Goal: Transaction & Acquisition: Book appointment/travel/reservation

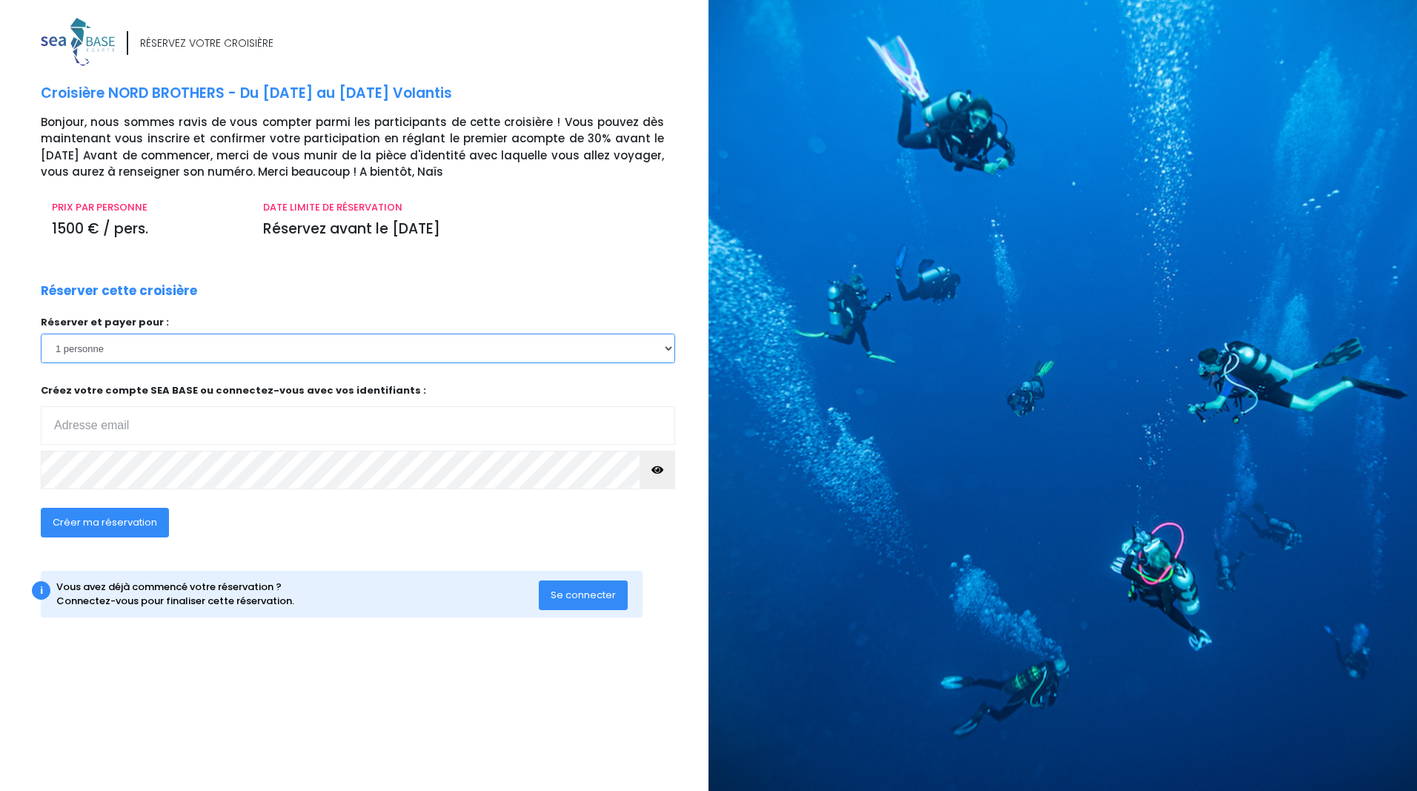
click at [668, 352] on select "1 personne" at bounding box center [358, 348] width 634 height 30
click at [165, 427] on input "email" at bounding box center [358, 425] width 634 height 39
click at [173, 424] on input "email" at bounding box center [358, 425] width 634 height 39
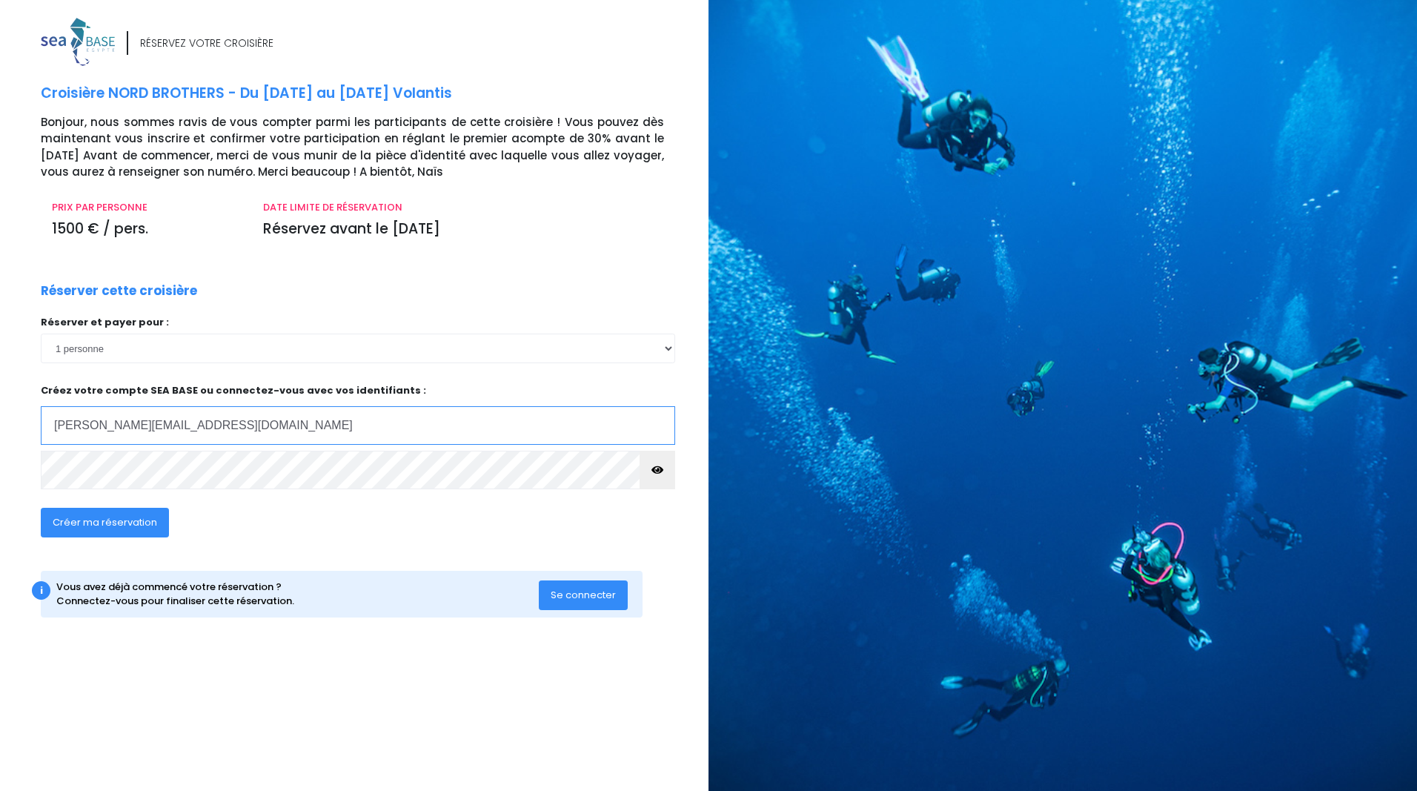
type input "patrick.veith@lausanne.ch"
click at [658, 470] on icon "button" at bounding box center [657, 470] width 12 height 0
click at [127, 519] on span "Créer ma réservation" at bounding box center [105, 522] width 104 height 14
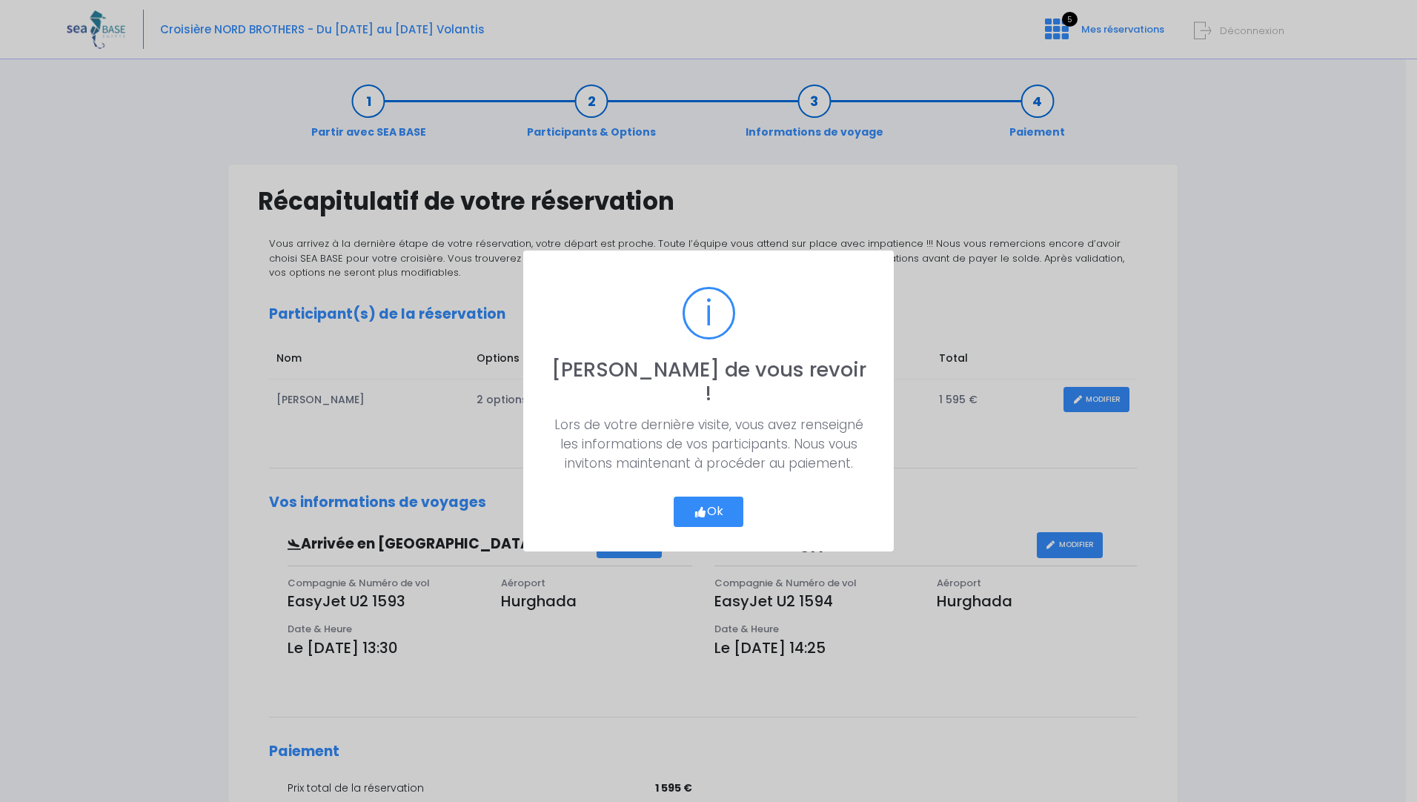
click at [716, 507] on button "Ok" at bounding box center [708, 511] width 70 height 31
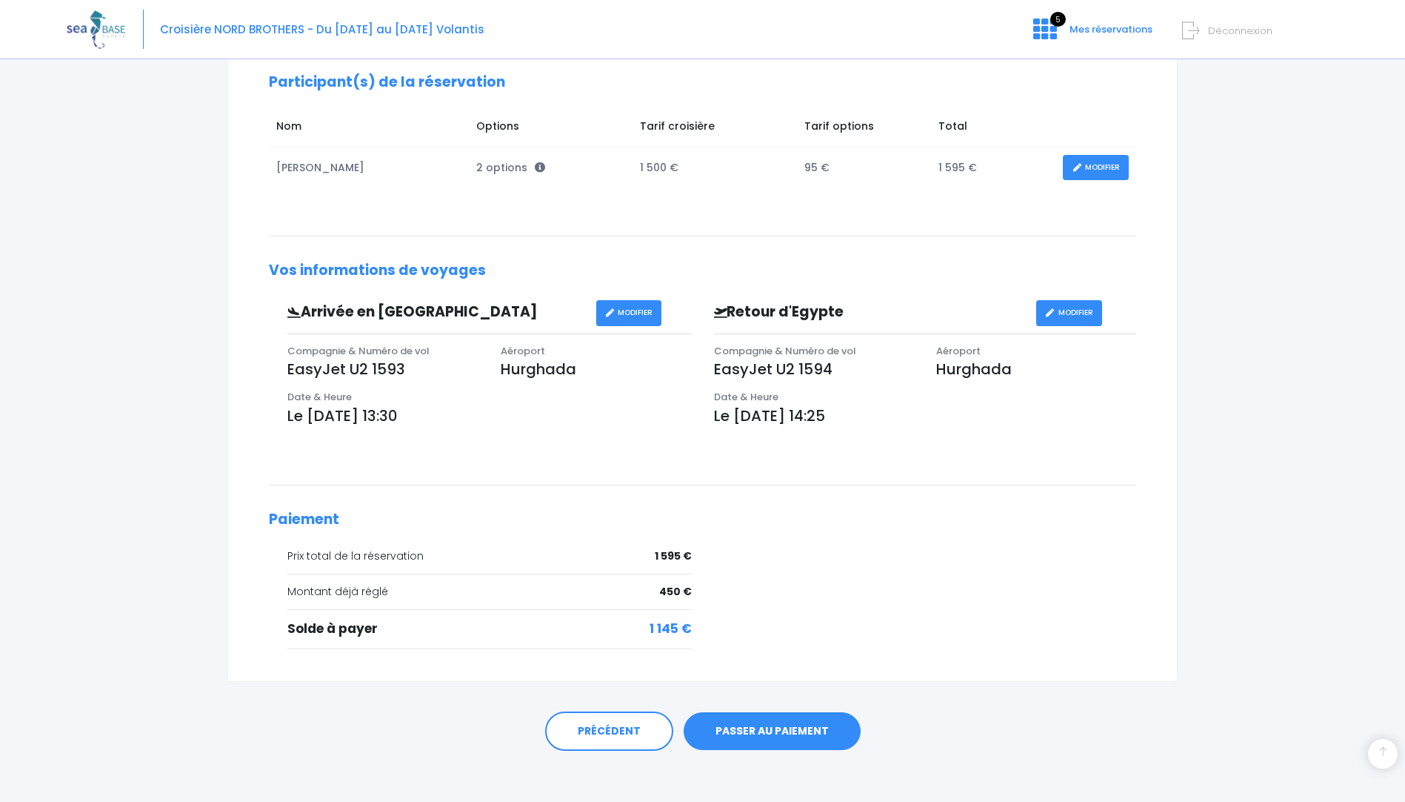
scroll to position [240, 0]
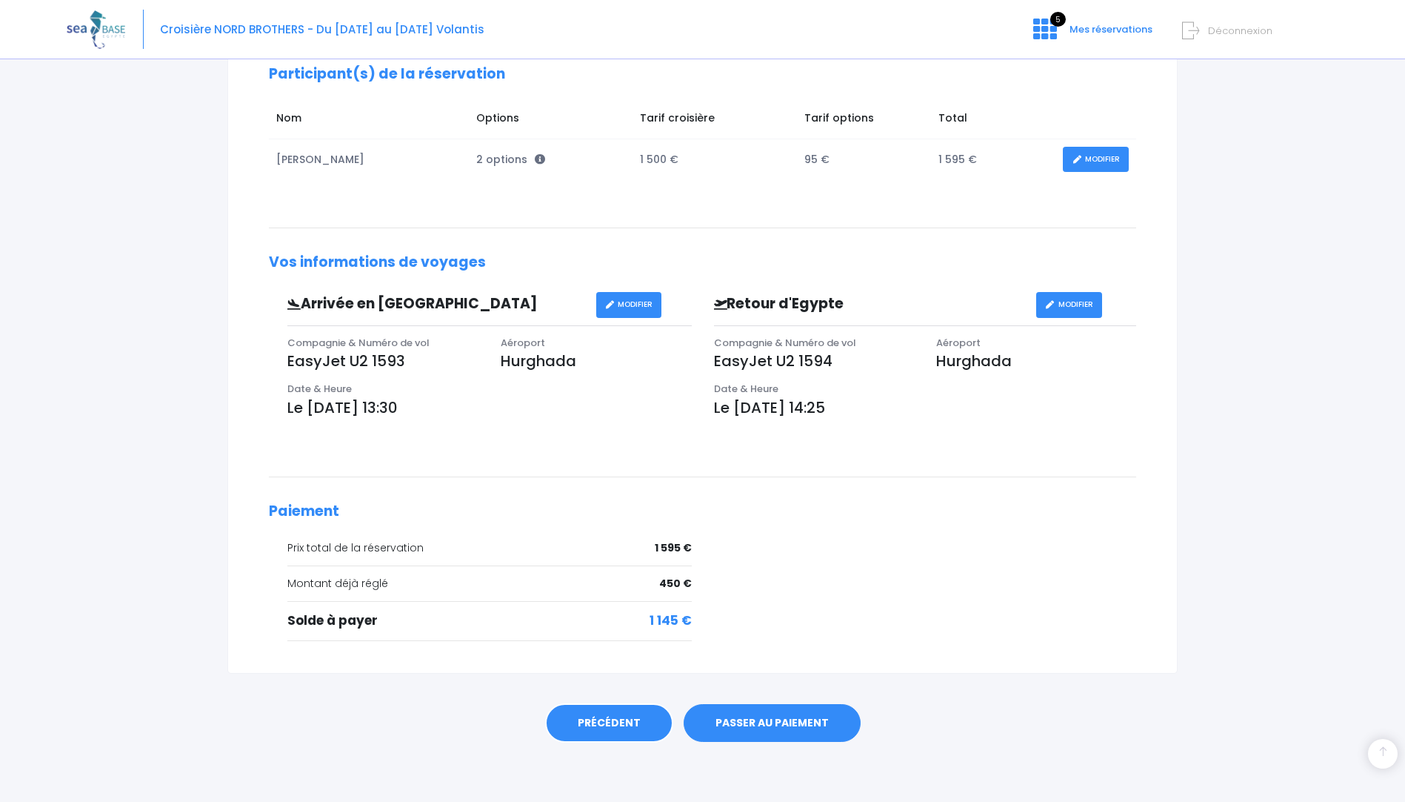
click at [599, 725] on link "PRÉCÉDENT" at bounding box center [609, 723] width 128 height 40
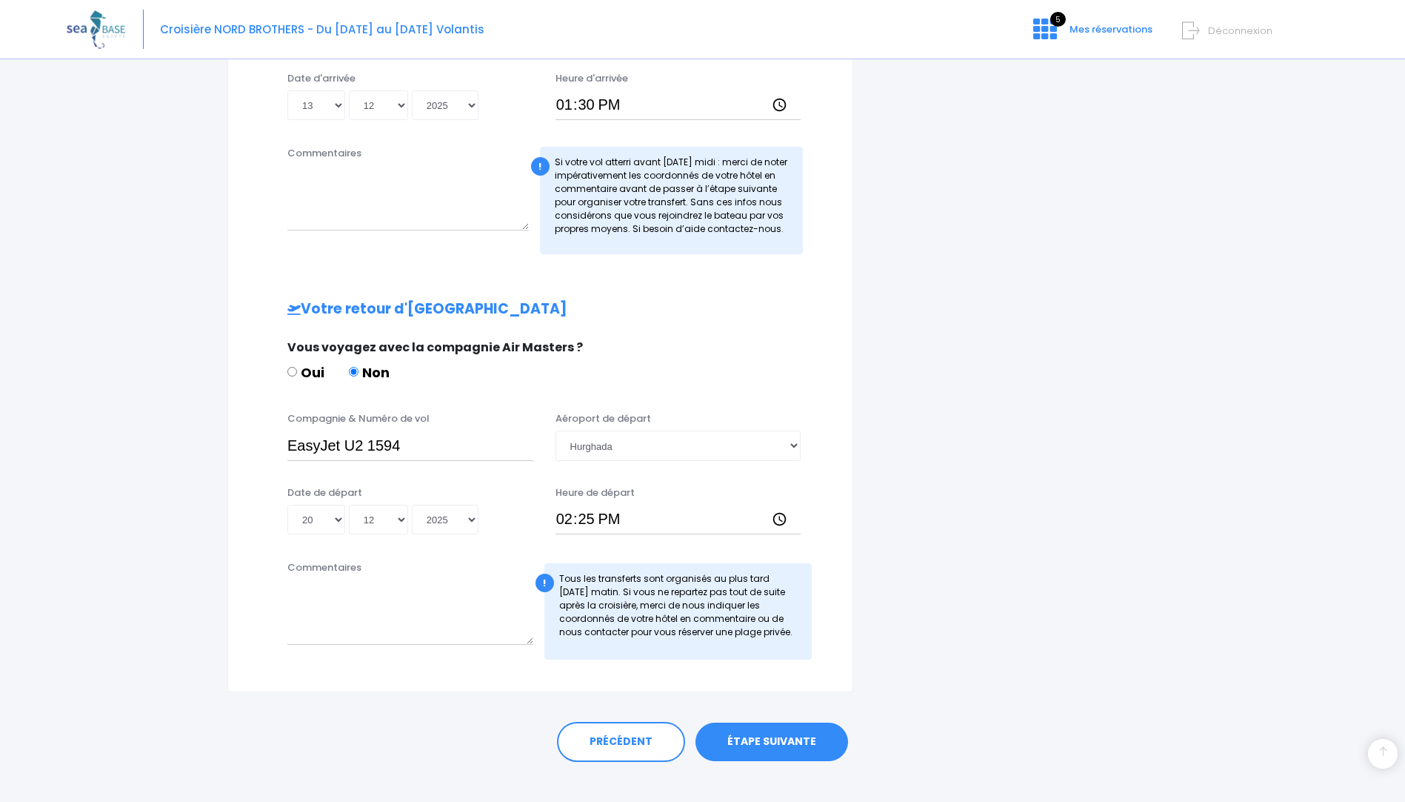
scroll to position [500, 0]
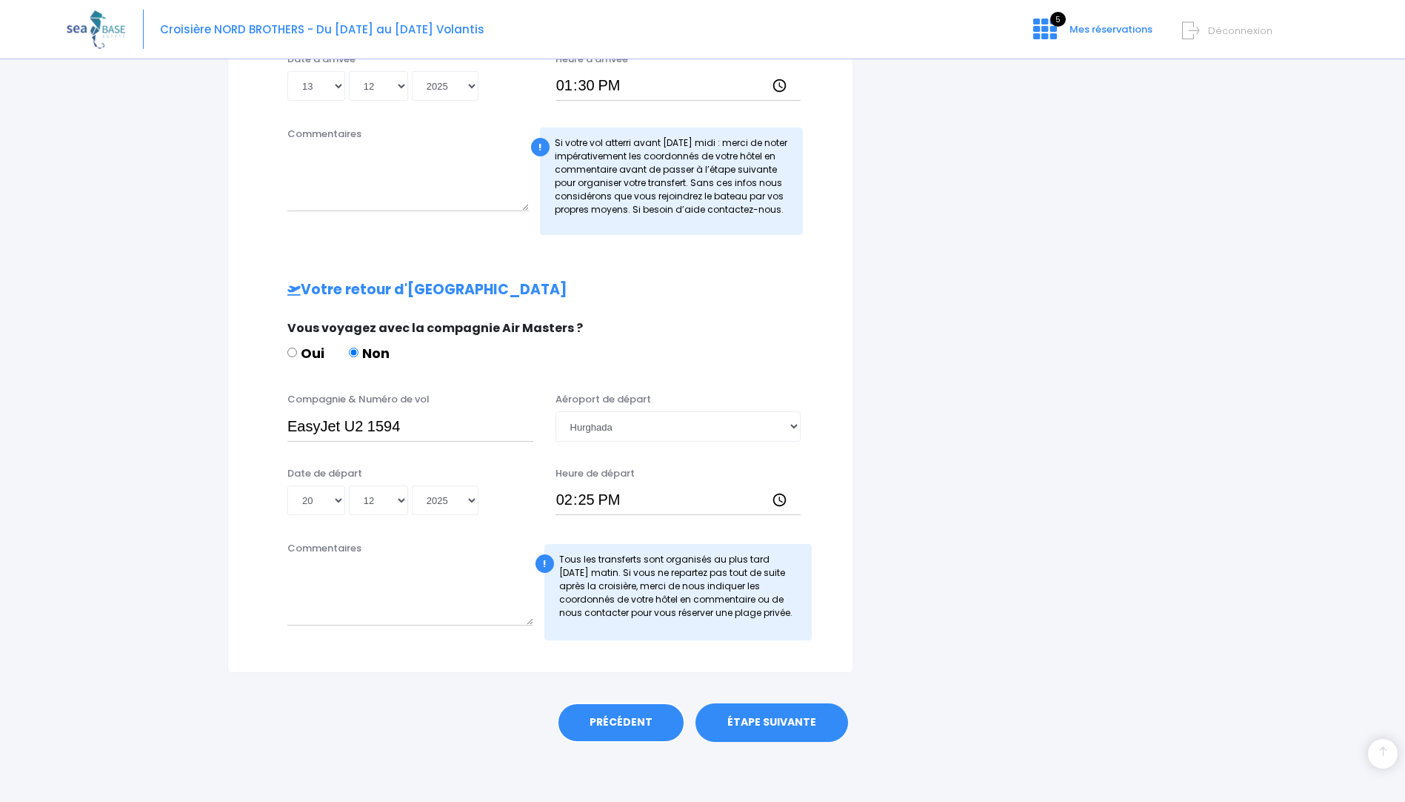
click at [648, 720] on link "PRÉCÉDENT" at bounding box center [621, 722] width 128 height 40
click at [643, 723] on link "PRÉCÉDENT" at bounding box center [621, 722] width 128 height 40
click at [628, 728] on link "PRÉCÉDENT" at bounding box center [621, 722] width 128 height 40
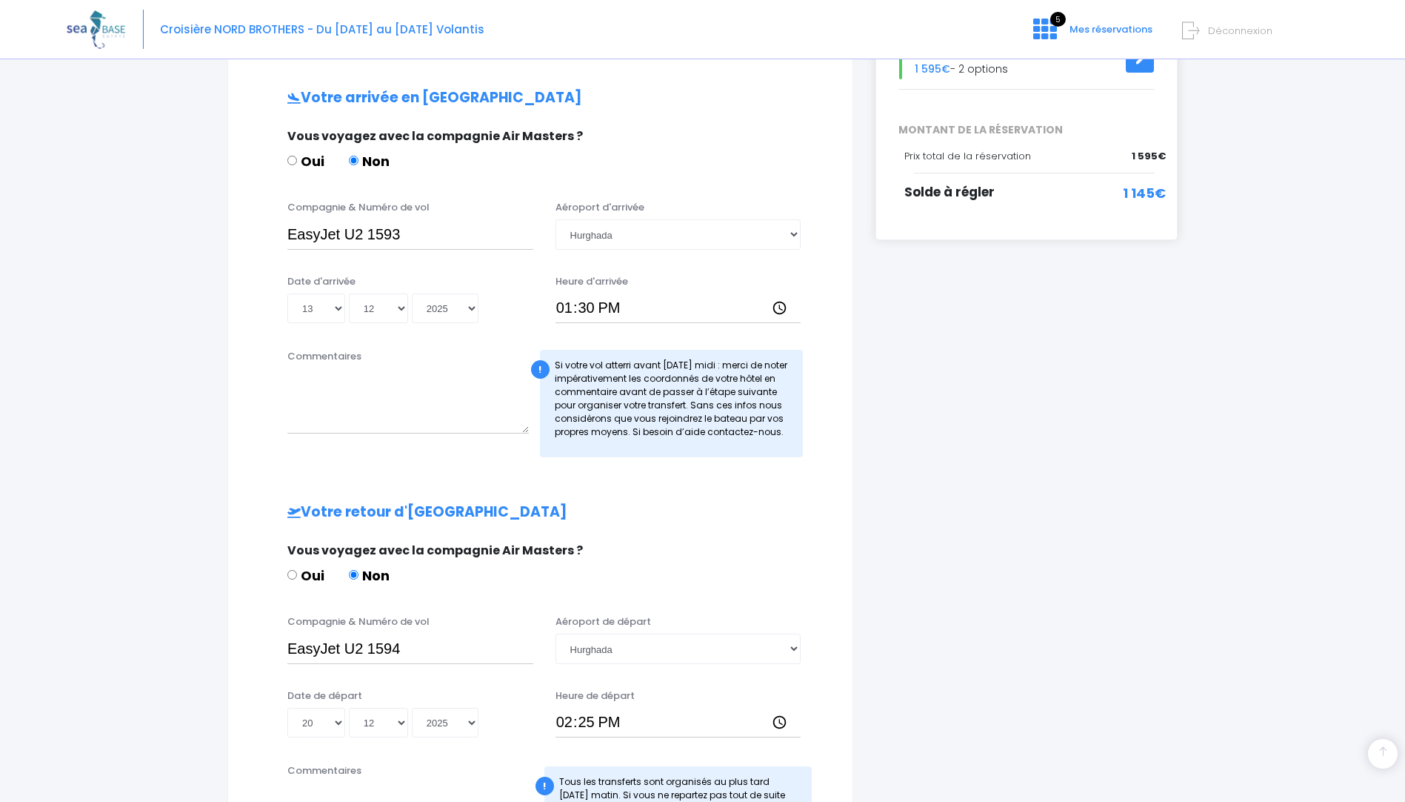
scroll to position [0, 0]
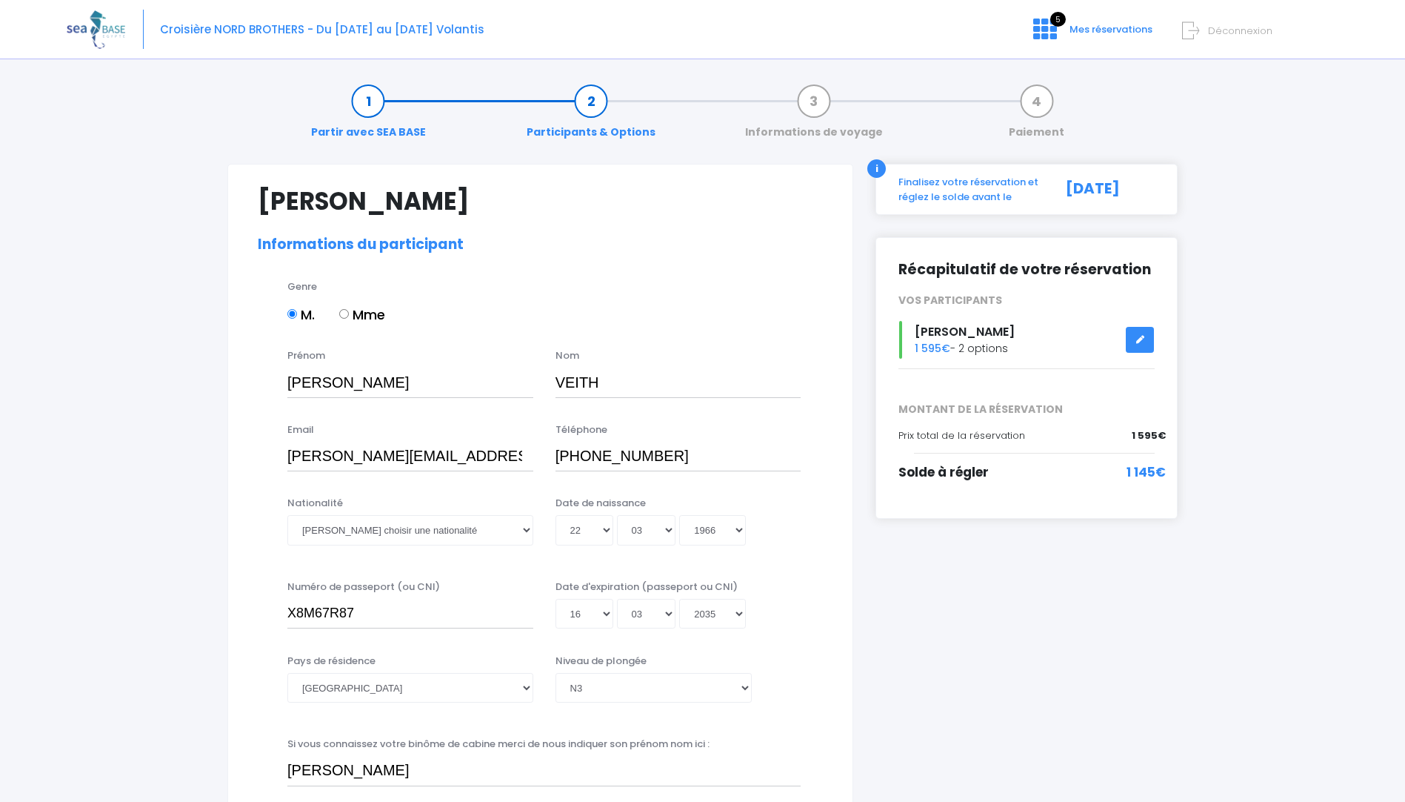
select select "Suisse"
select select "N3"
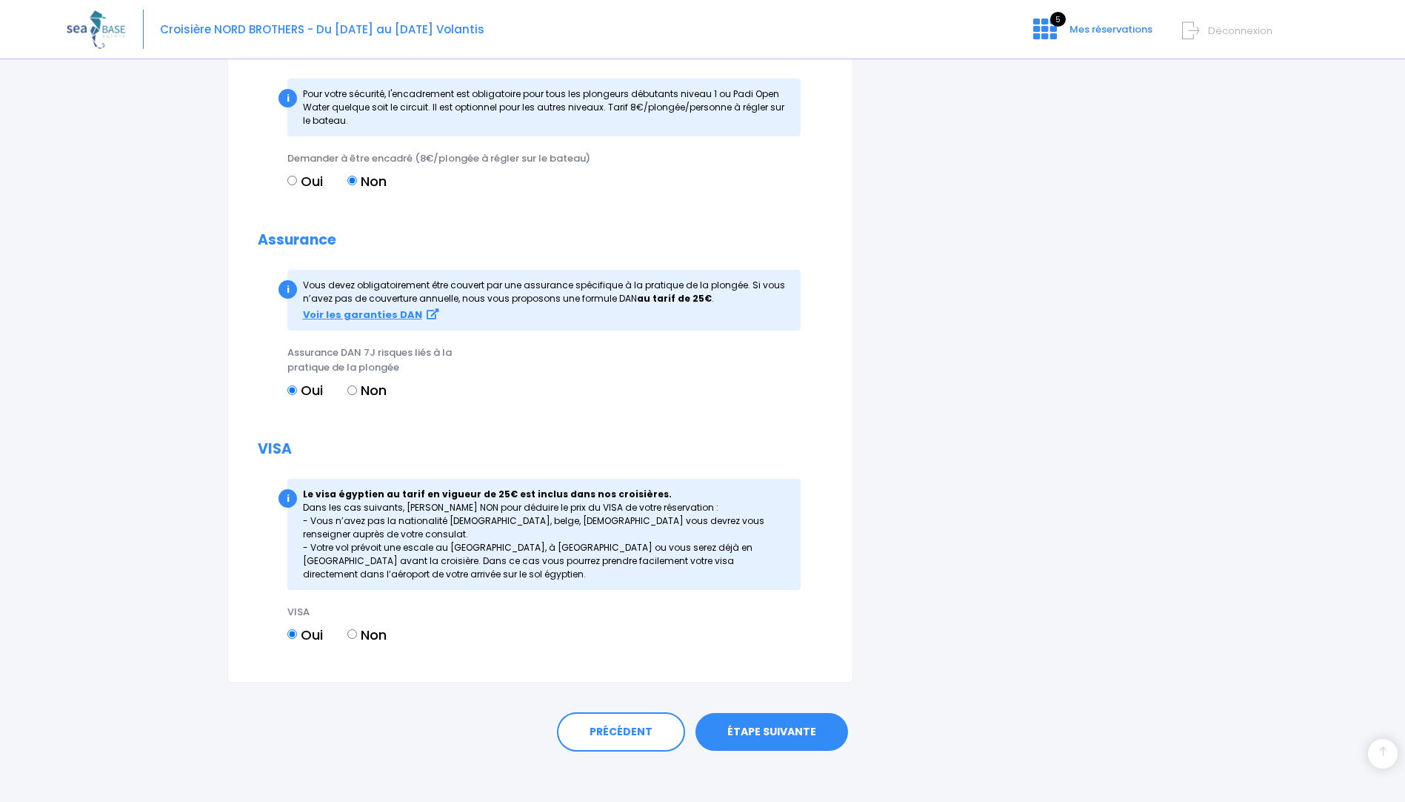
scroll to position [1566, 0]
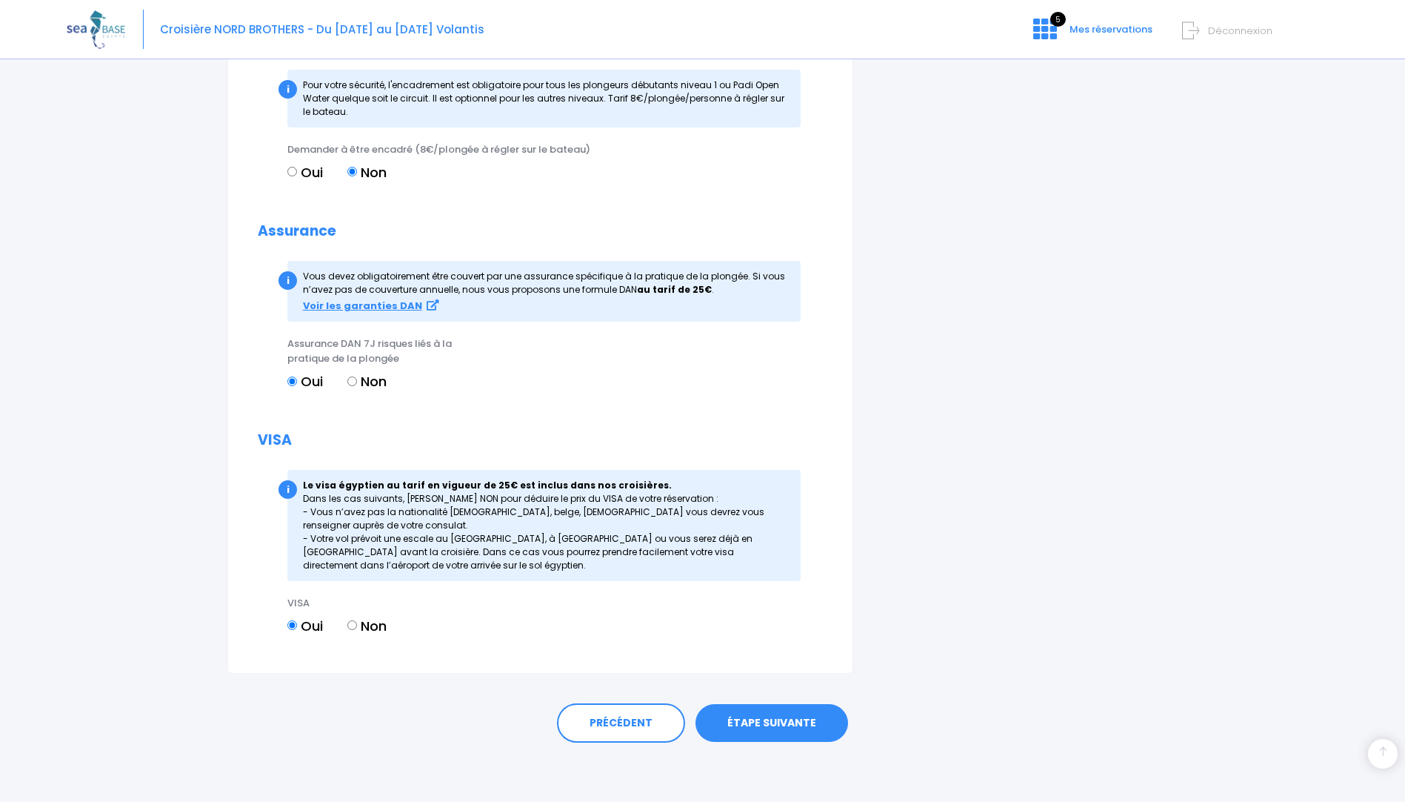
click at [813, 719] on link "ÉTAPE SUIVANTE" at bounding box center [772, 723] width 153 height 39
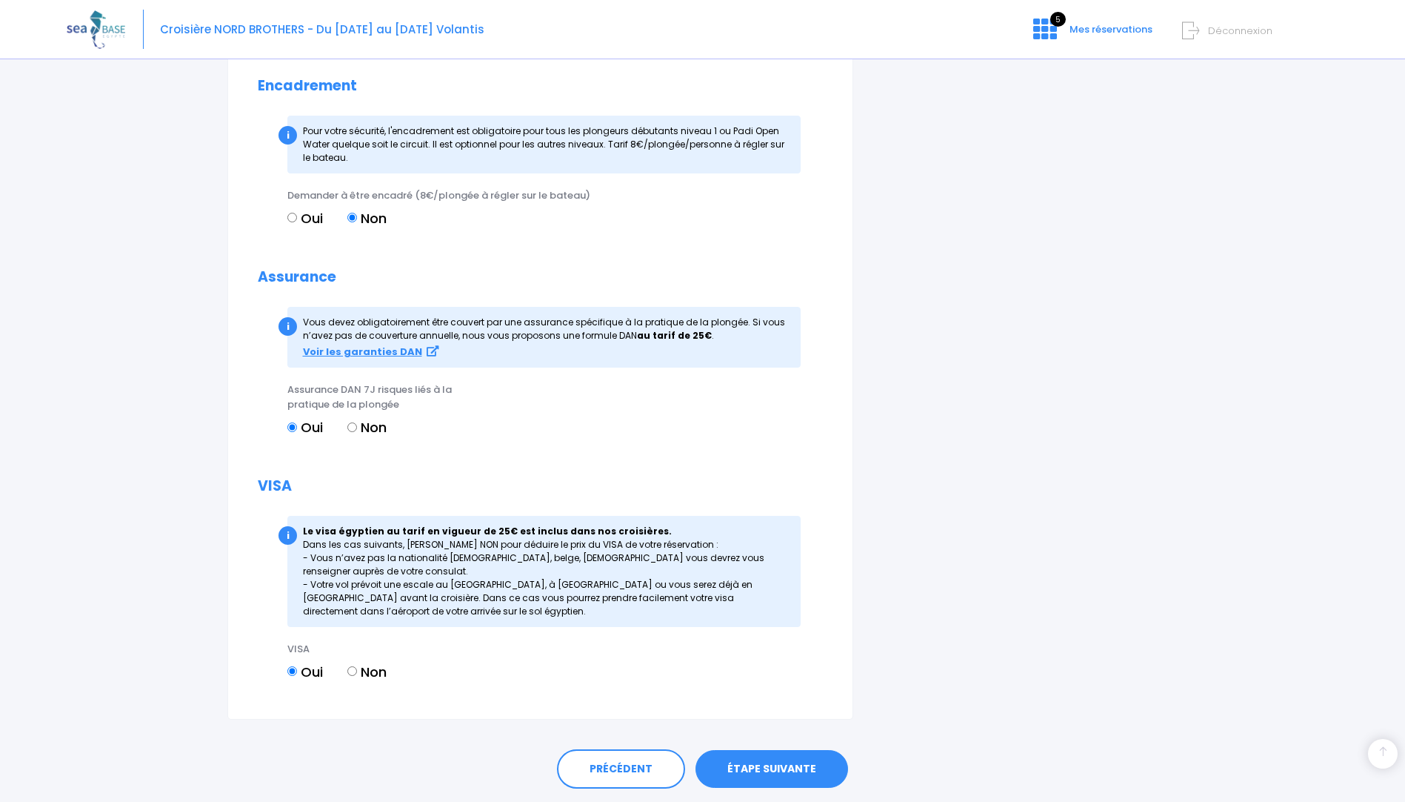
scroll to position [1590, 0]
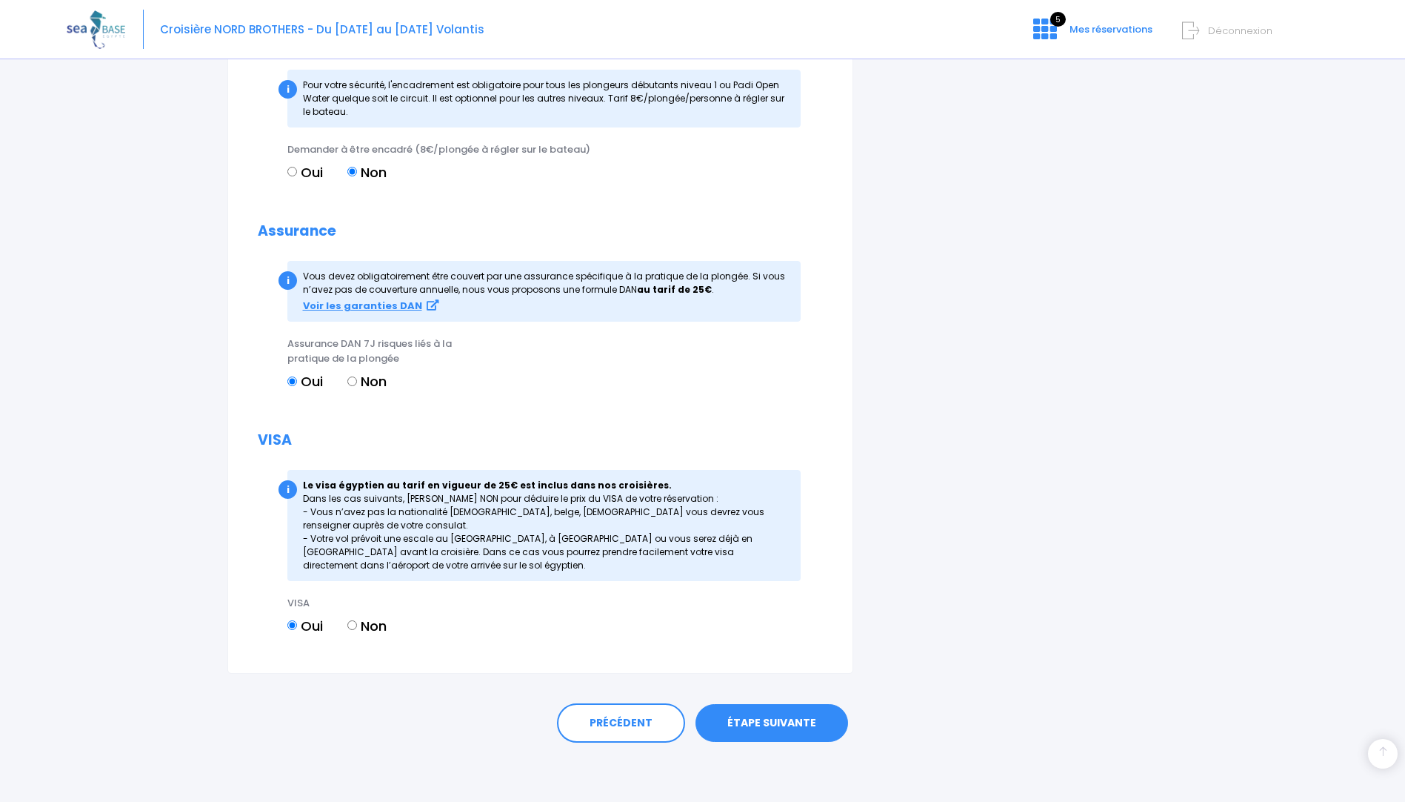
click at [777, 722] on link "ÉTAPE SUIVANTE" at bounding box center [772, 723] width 153 height 39
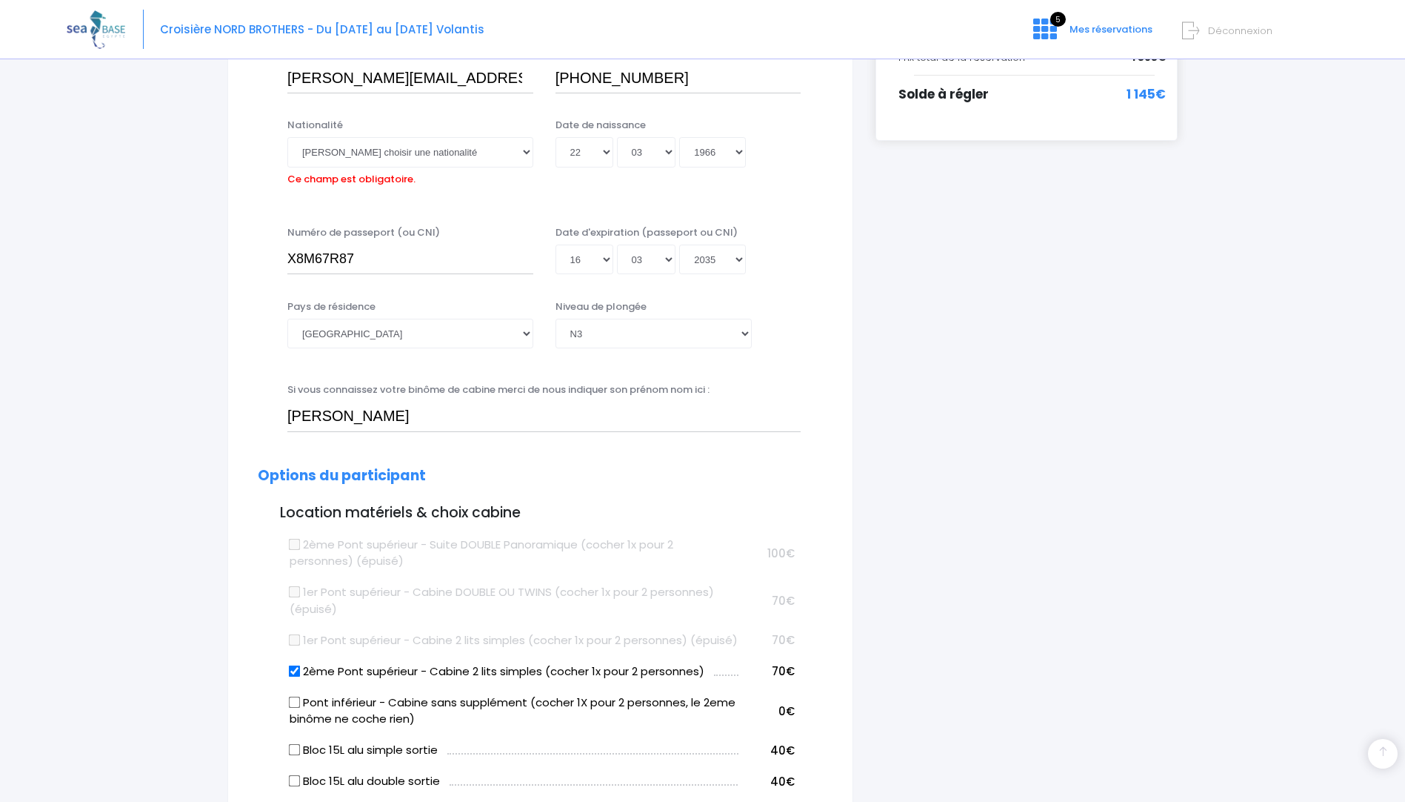
scroll to position [367, 0]
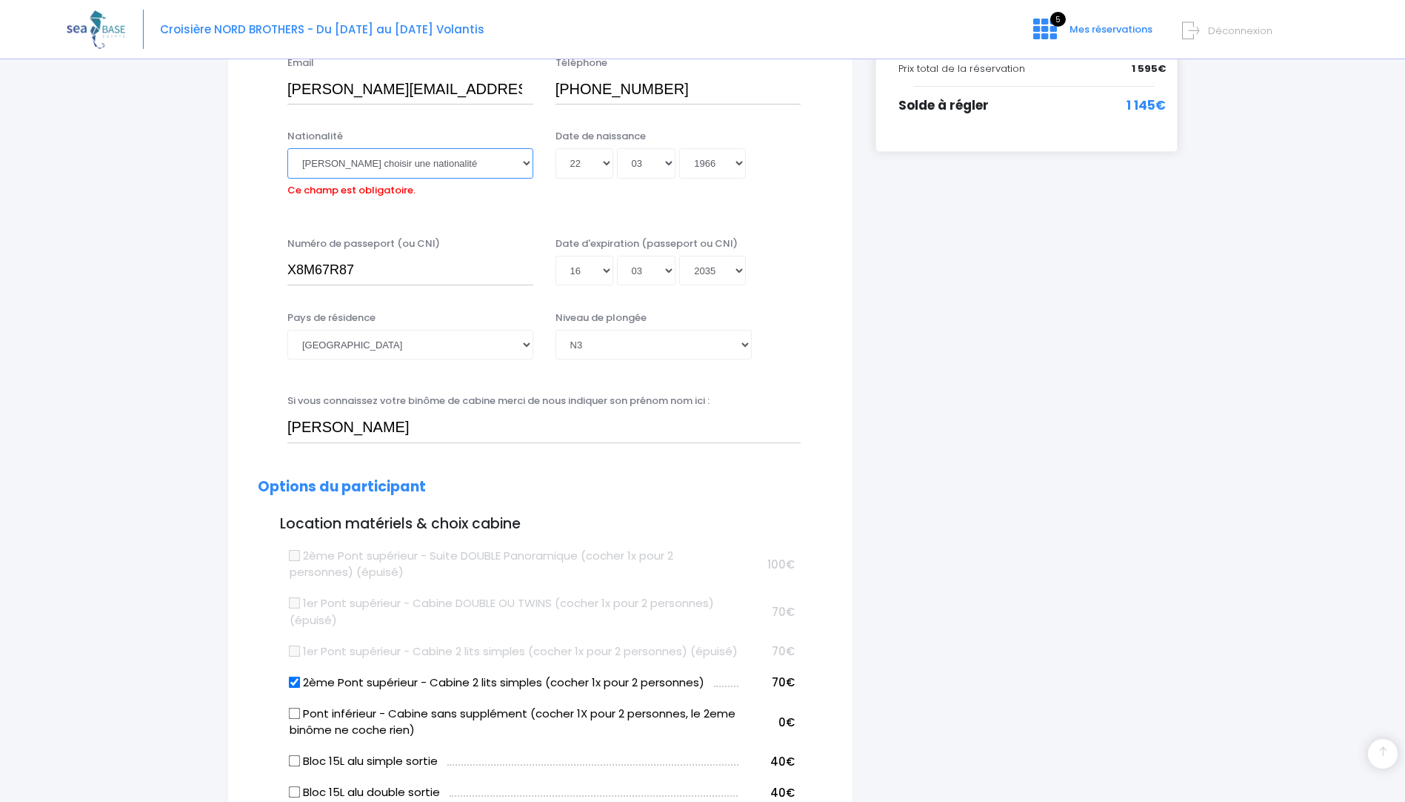
click at [525, 164] on select "Veuillez choisir une nationalité Afghane Albanaise Algerienne Allemande America…" at bounding box center [410, 163] width 246 height 30
select select "Suisse"
click at [287, 148] on select "Veuillez choisir une nationalité Afghane Albanaise Algerienne Allemande America…" at bounding box center [410, 163] width 246 height 30
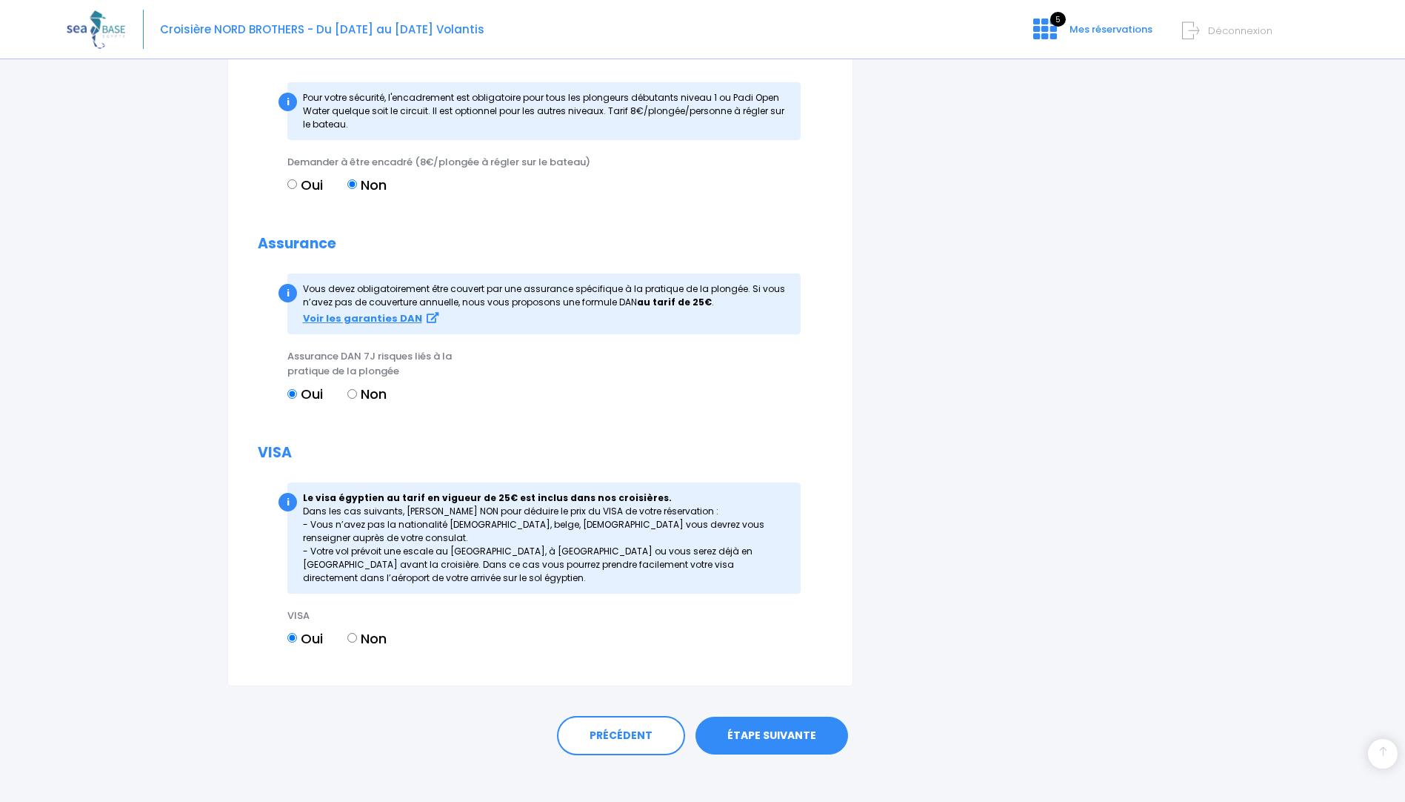
scroll to position [1566, 0]
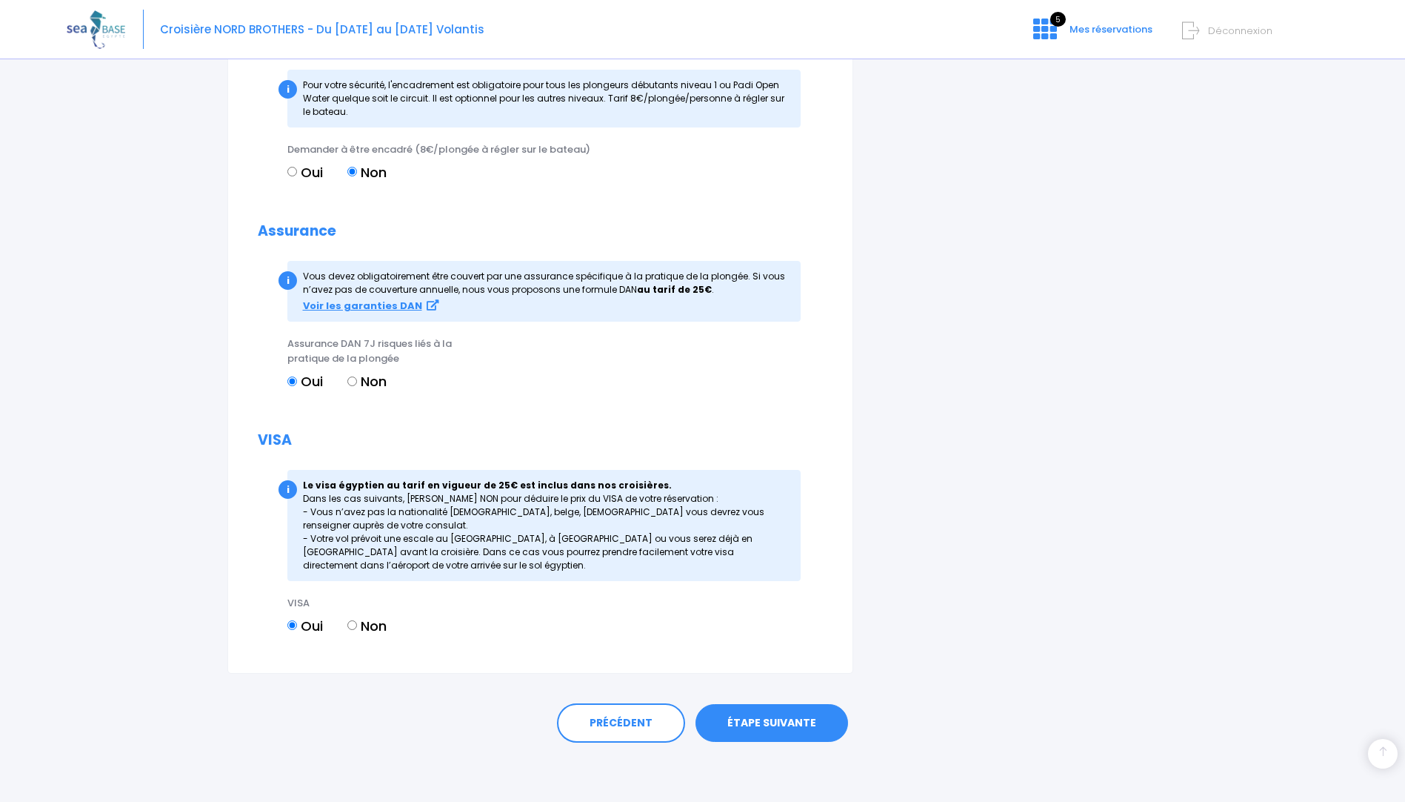
click at [777, 717] on link "ÉTAPE SUIVANTE" at bounding box center [772, 723] width 153 height 39
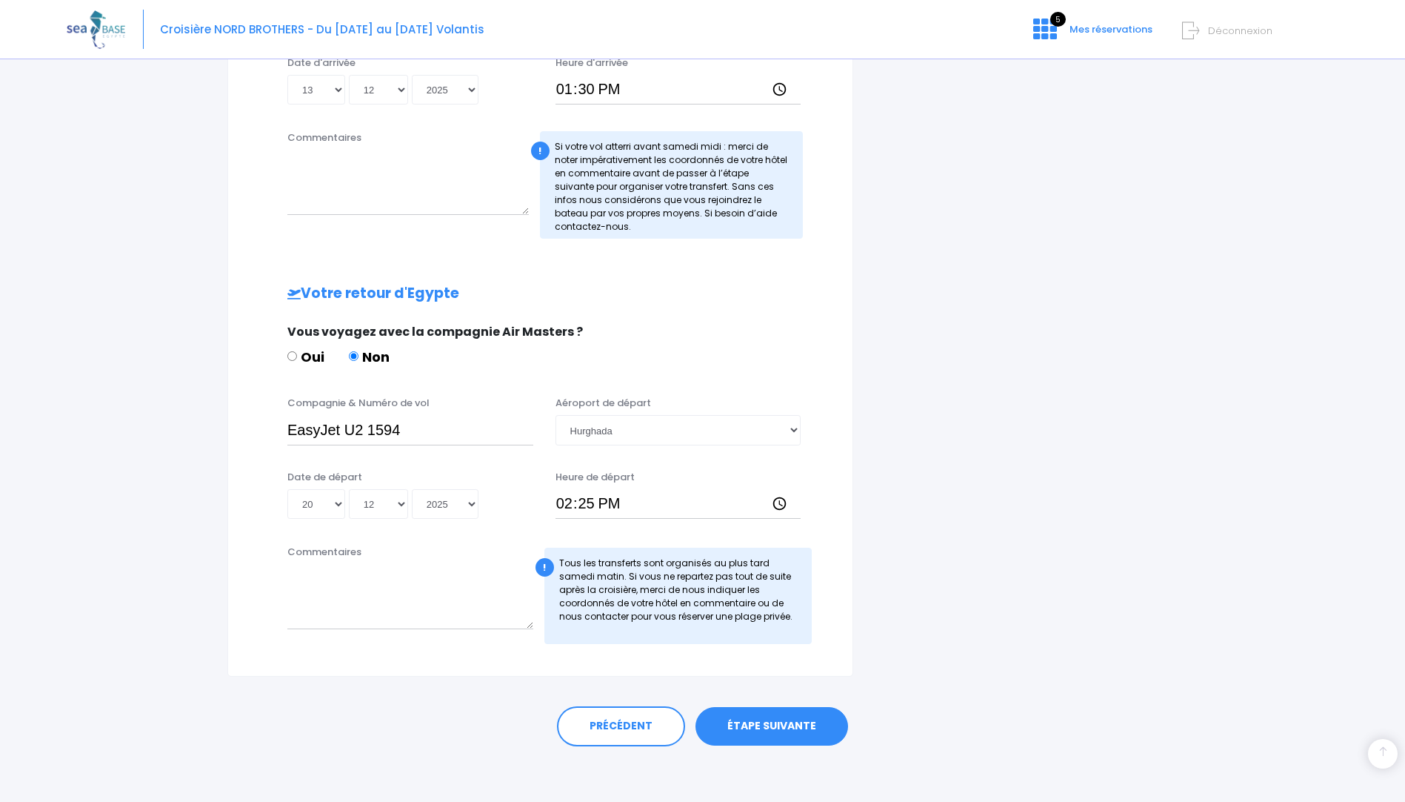
scroll to position [500, 0]
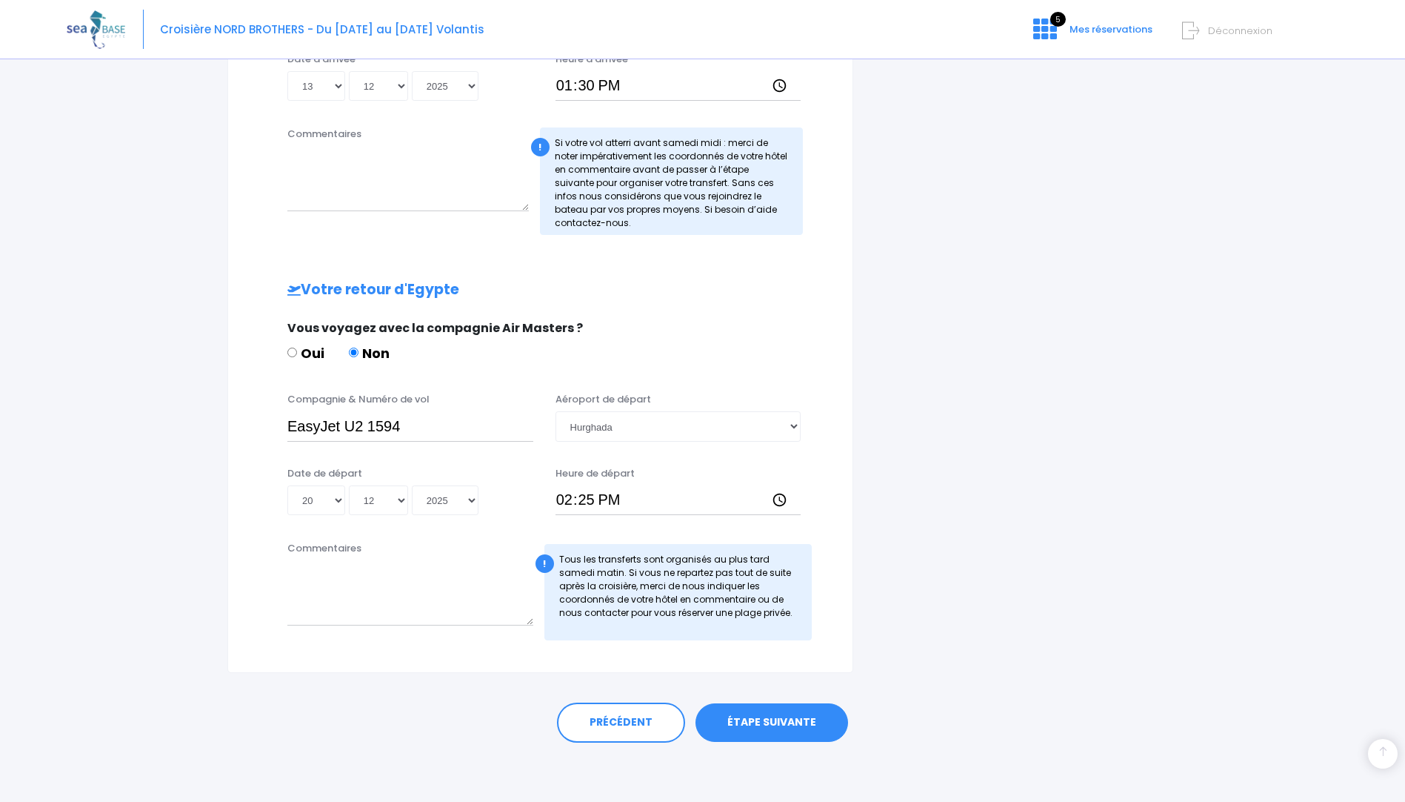
click at [799, 719] on link "ÉTAPE SUIVANTE" at bounding box center [772, 722] width 153 height 39
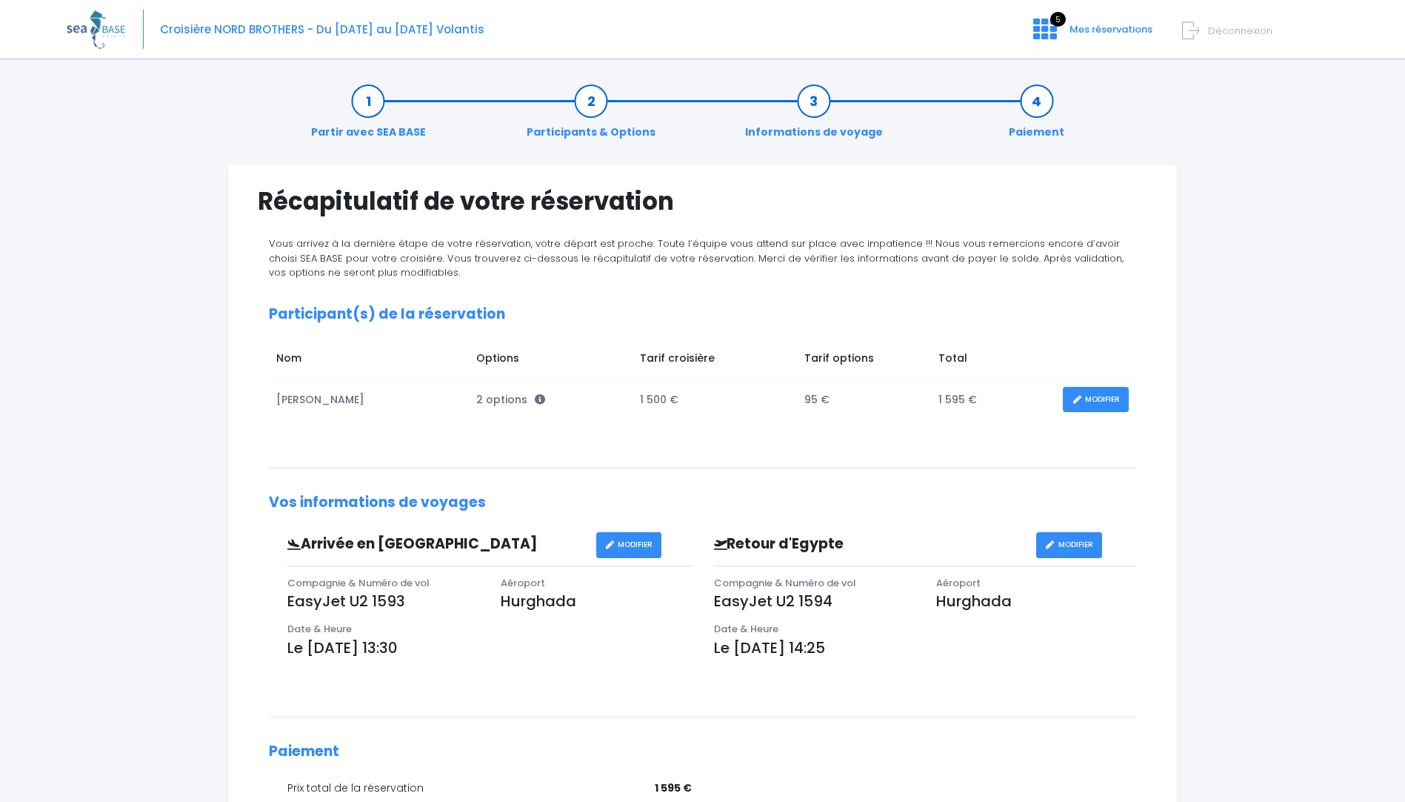
click at [1201, 33] on form "Déconnexion" at bounding box center [1258, 27] width 140 height 17
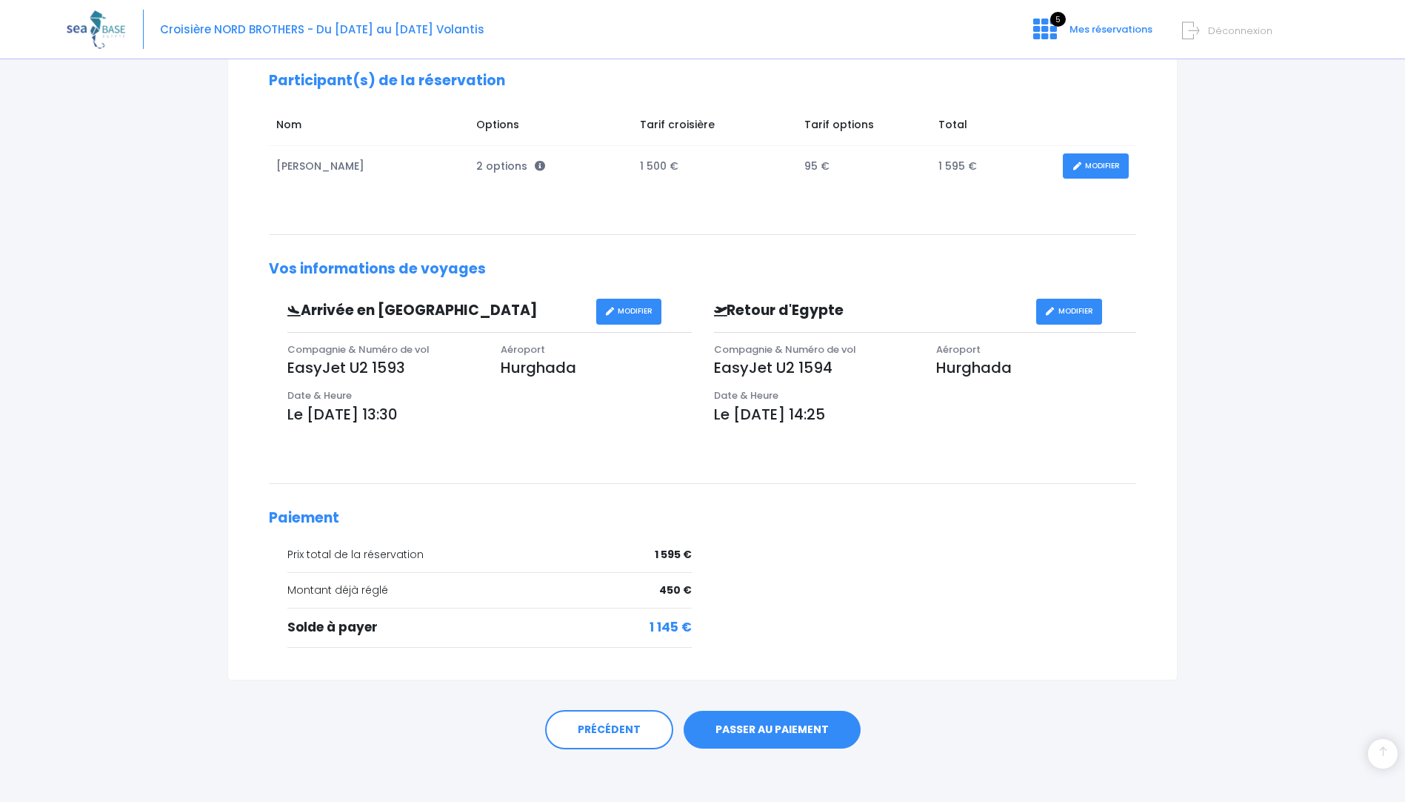
scroll to position [240, 0]
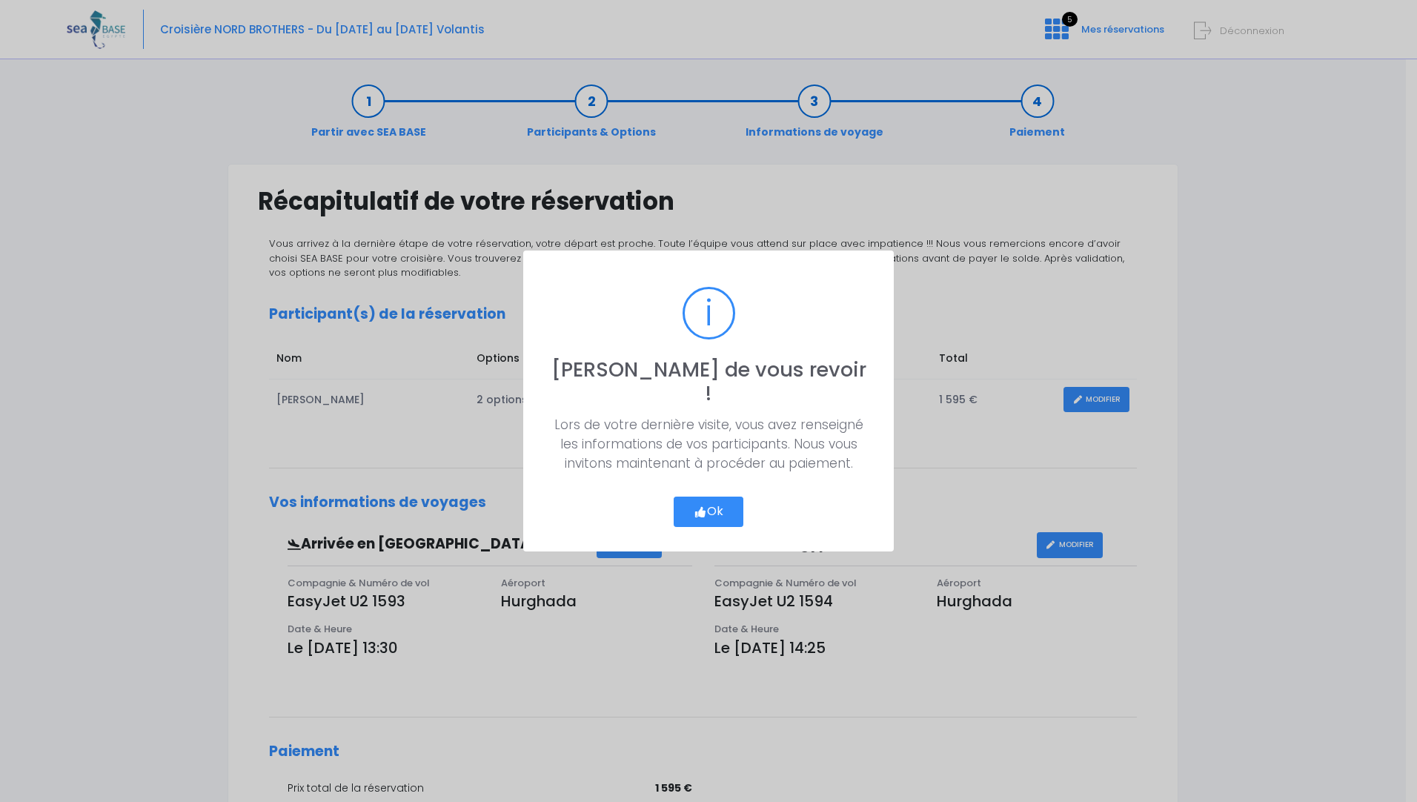
click at [729, 496] on button "Ok" at bounding box center [708, 511] width 70 height 31
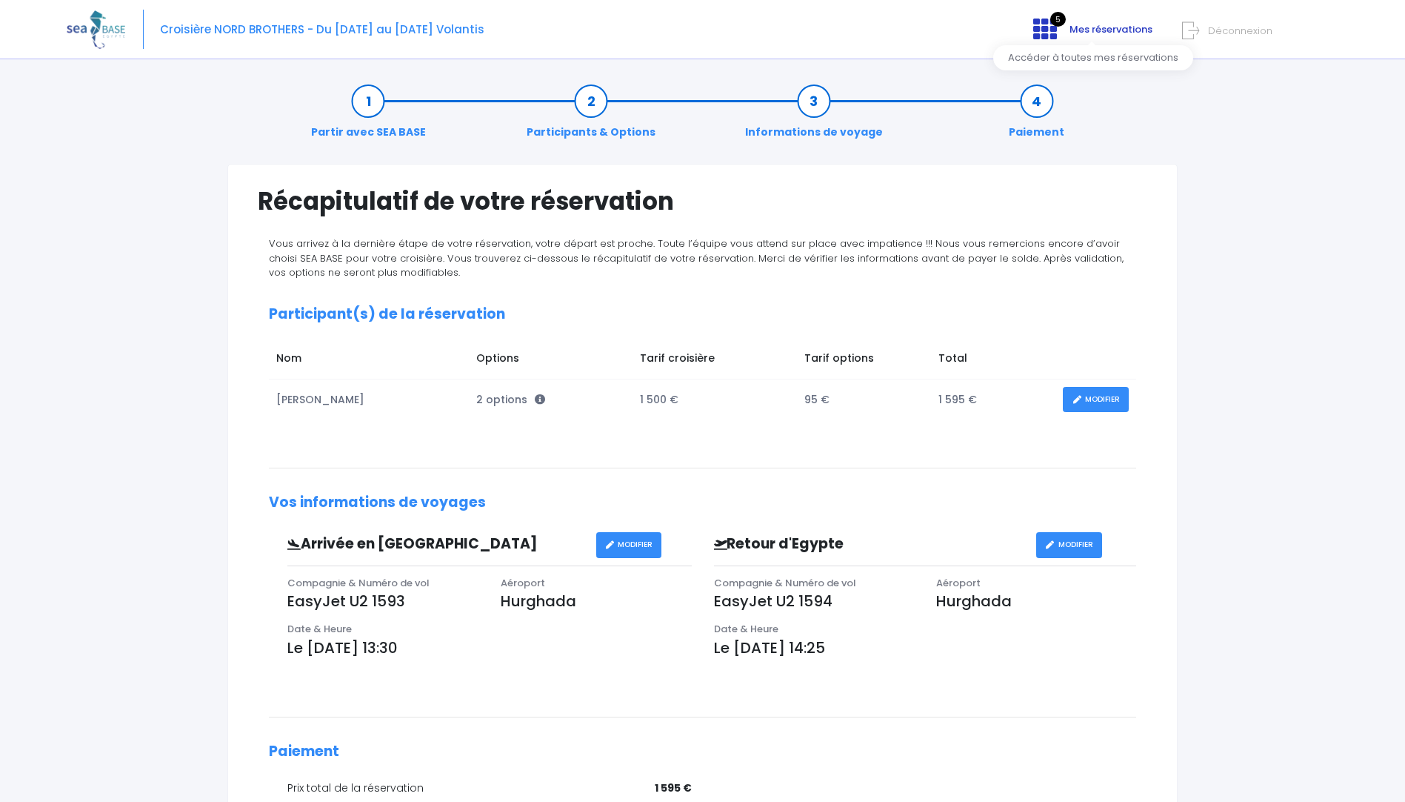
click at [1051, 30] on icon at bounding box center [1046, 29] width 24 height 24
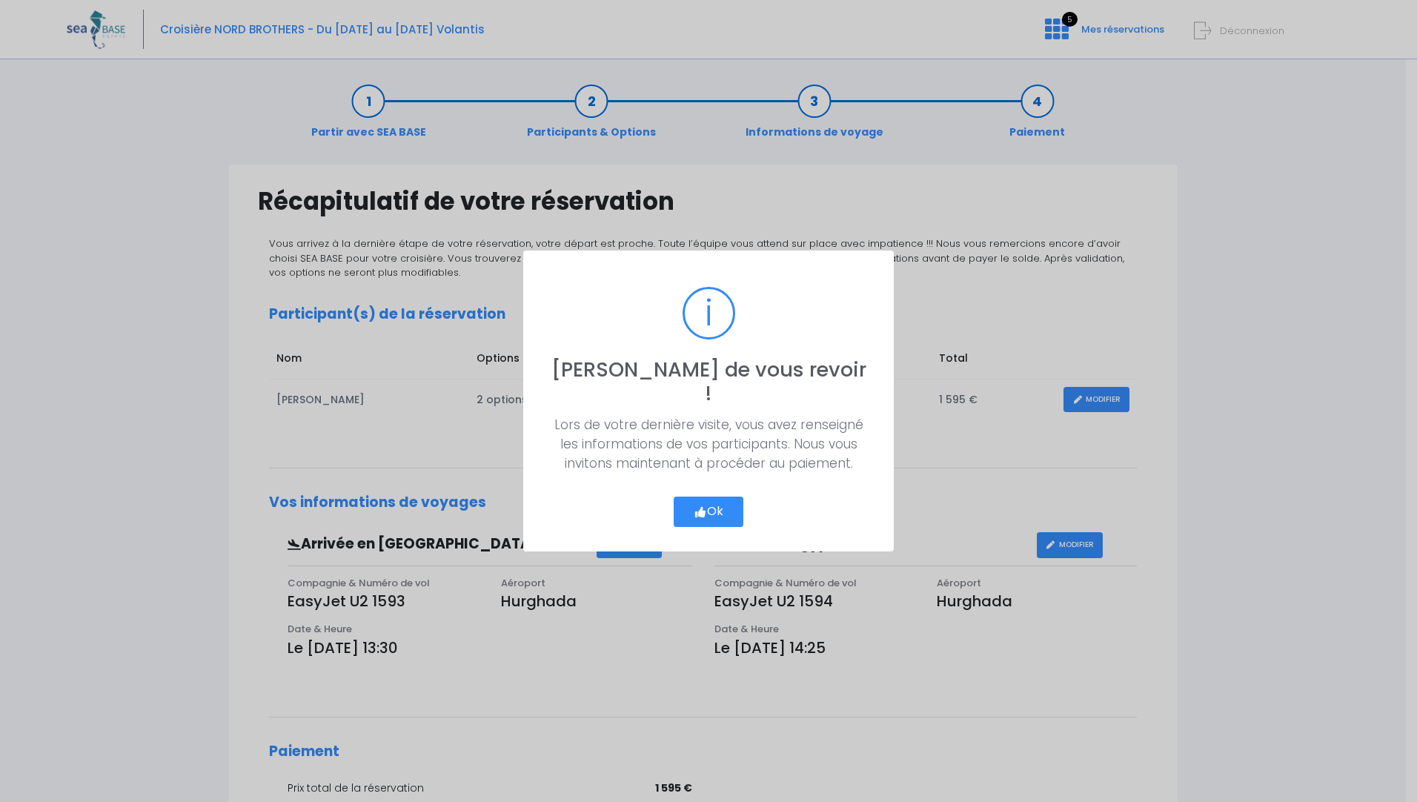
click at [1204, 33] on div "? ! i [PERSON_NAME] de vous revoir ! × Lors de votre dernière visite, vous avez…" at bounding box center [708, 401] width 1417 height 802
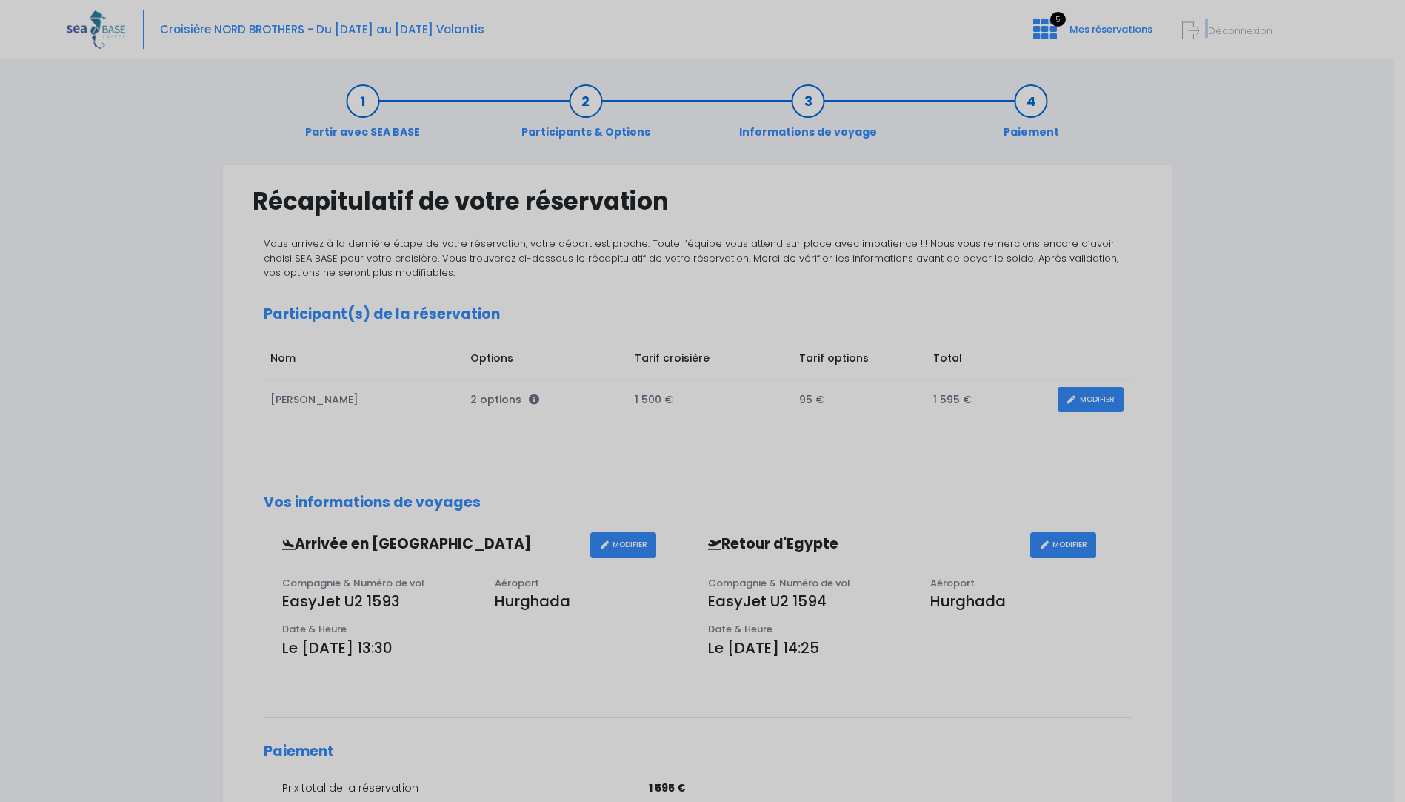
click at [1204, 33] on form "Déconnexion" at bounding box center [1258, 27] width 140 height 17
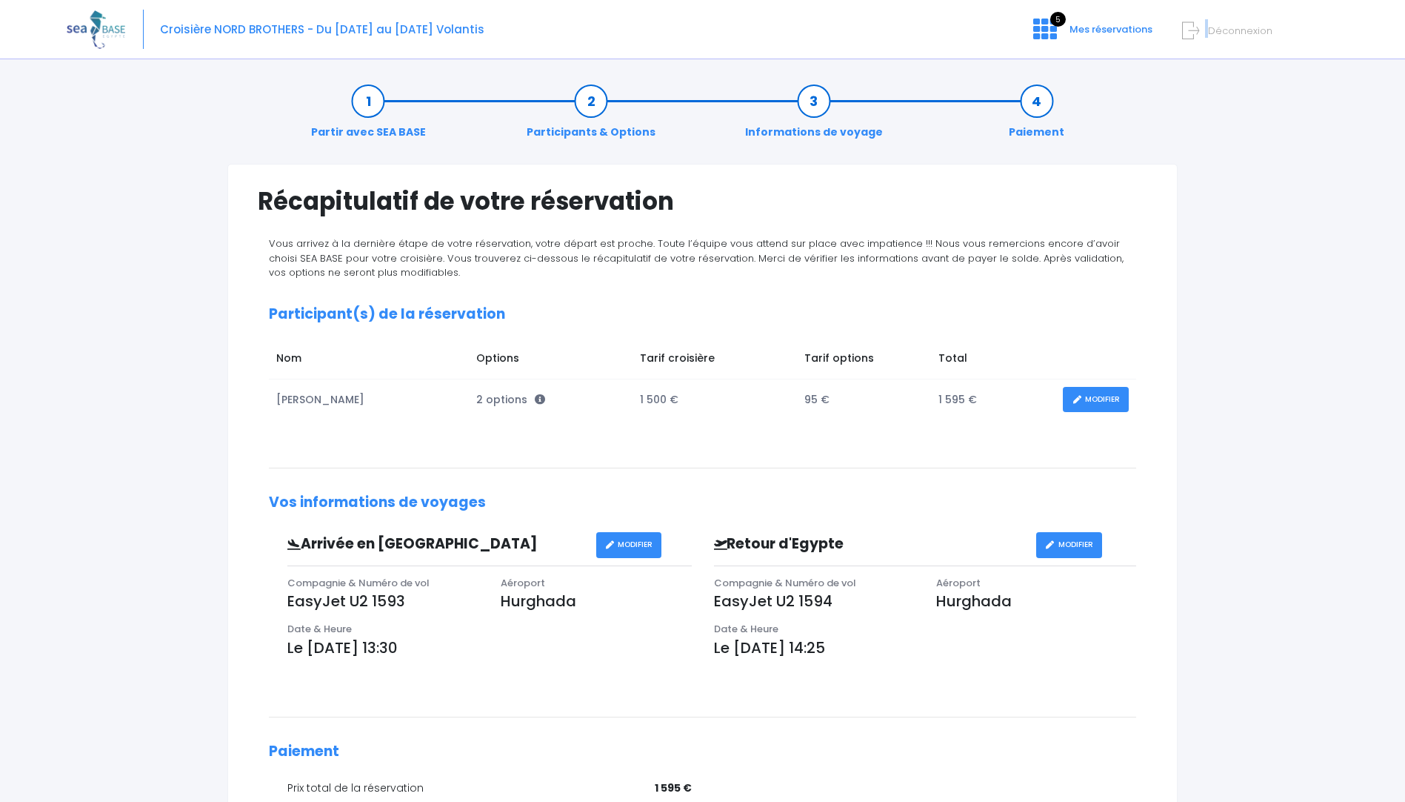
click at [1197, 34] on icon at bounding box center [1190, 31] width 17 height 24
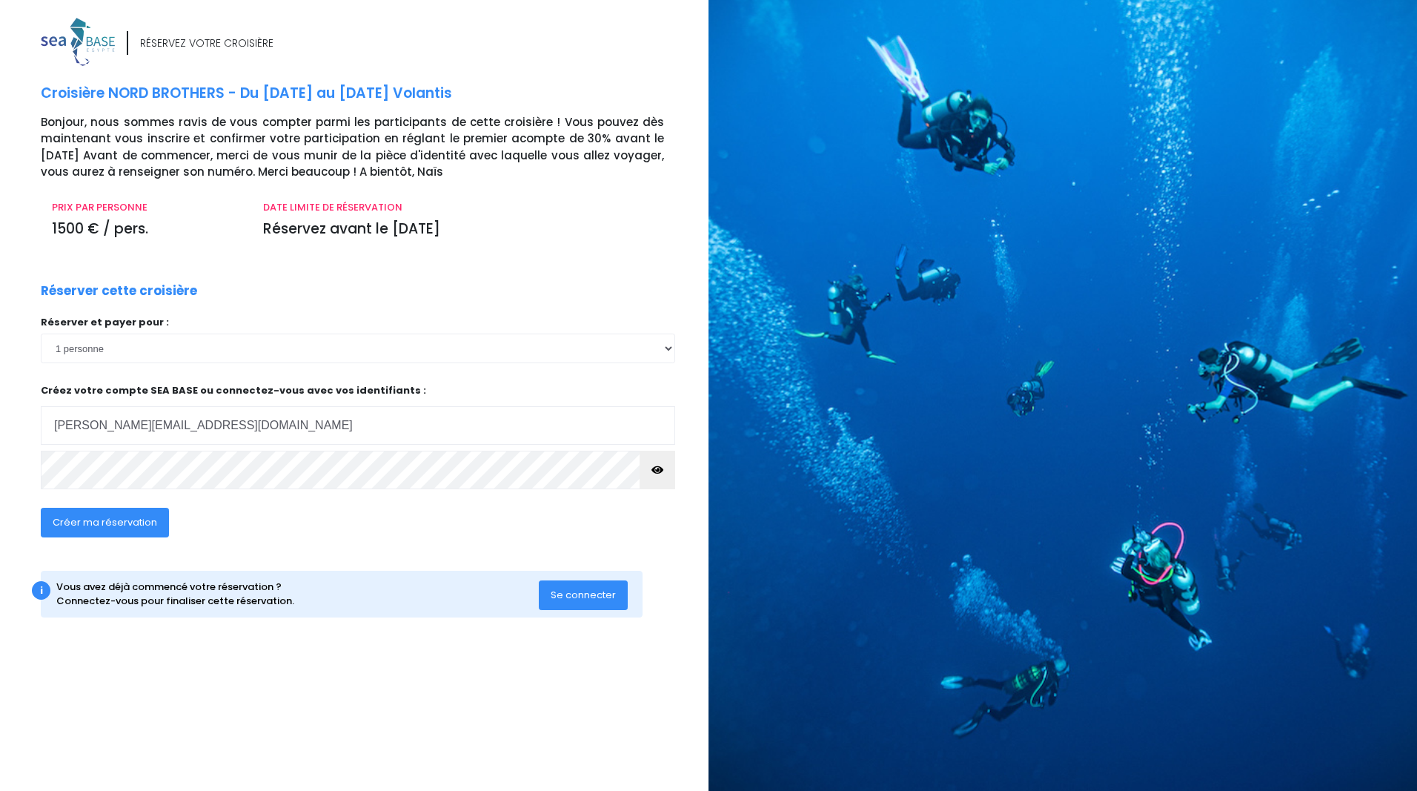
type input "patrick.veith@lausanne.ch"
click at [664, 462] on button "button" at bounding box center [657, 469] width 36 height 39
click at [122, 521] on span "Créer ma réservation" at bounding box center [105, 522] width 104 height 14
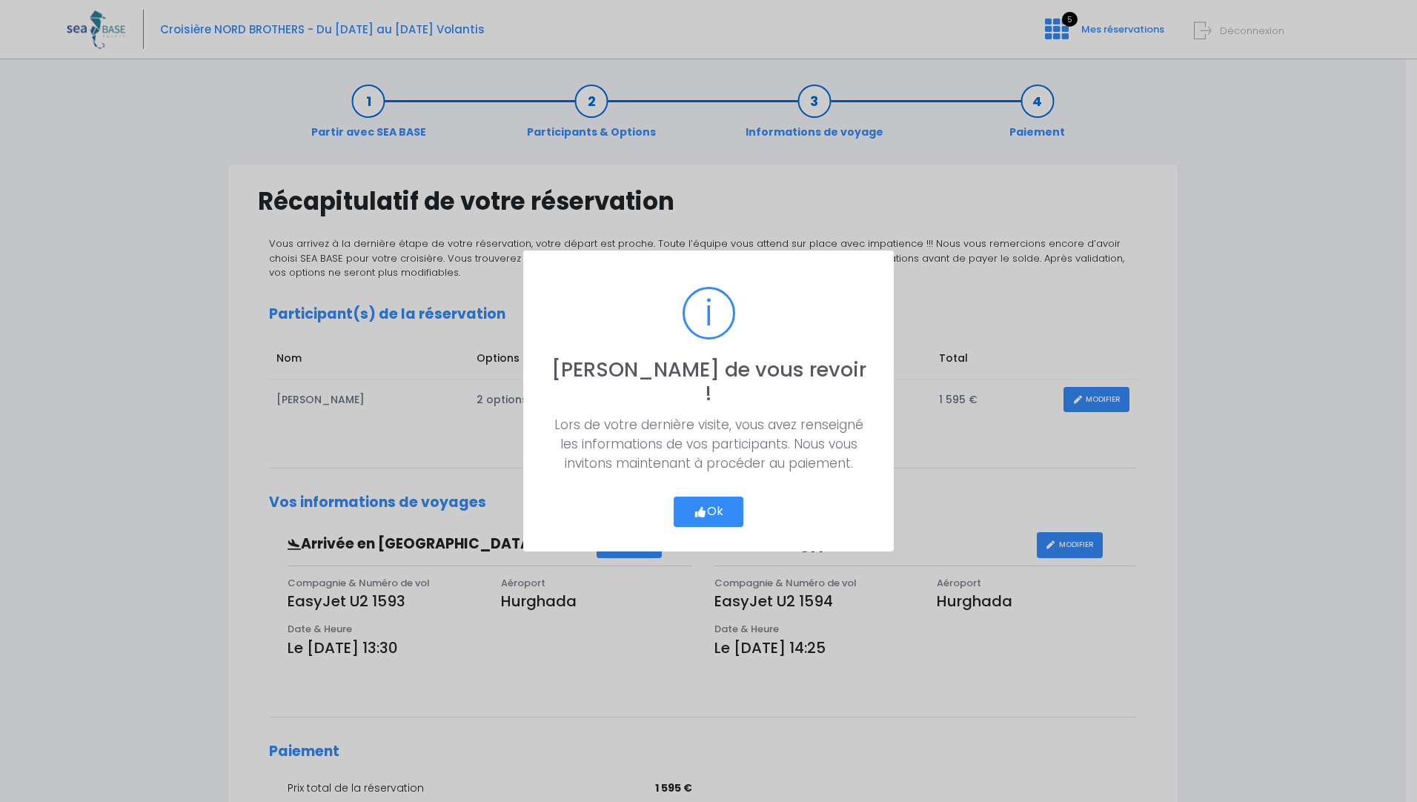
click at [728, 503] on button "Ok" at bounding box center [708, 511] width 70 height 31
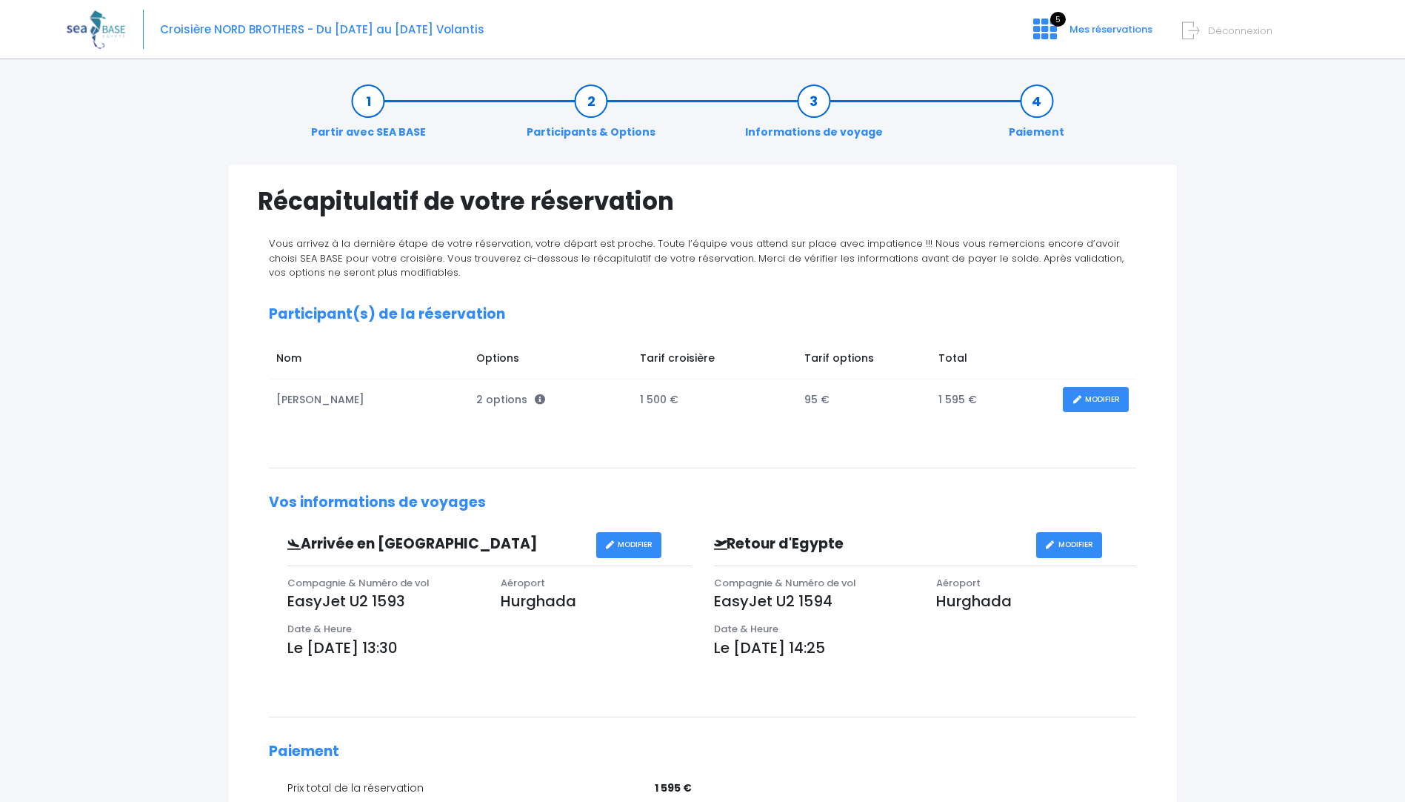
click at [1205, 33] on form "Déconnexion" at bounding box center [1258, 27] width 140 height 17
click at [1210, 28] on span "Déconnexion" at bounding box center [1240, 31] width 64 height 14
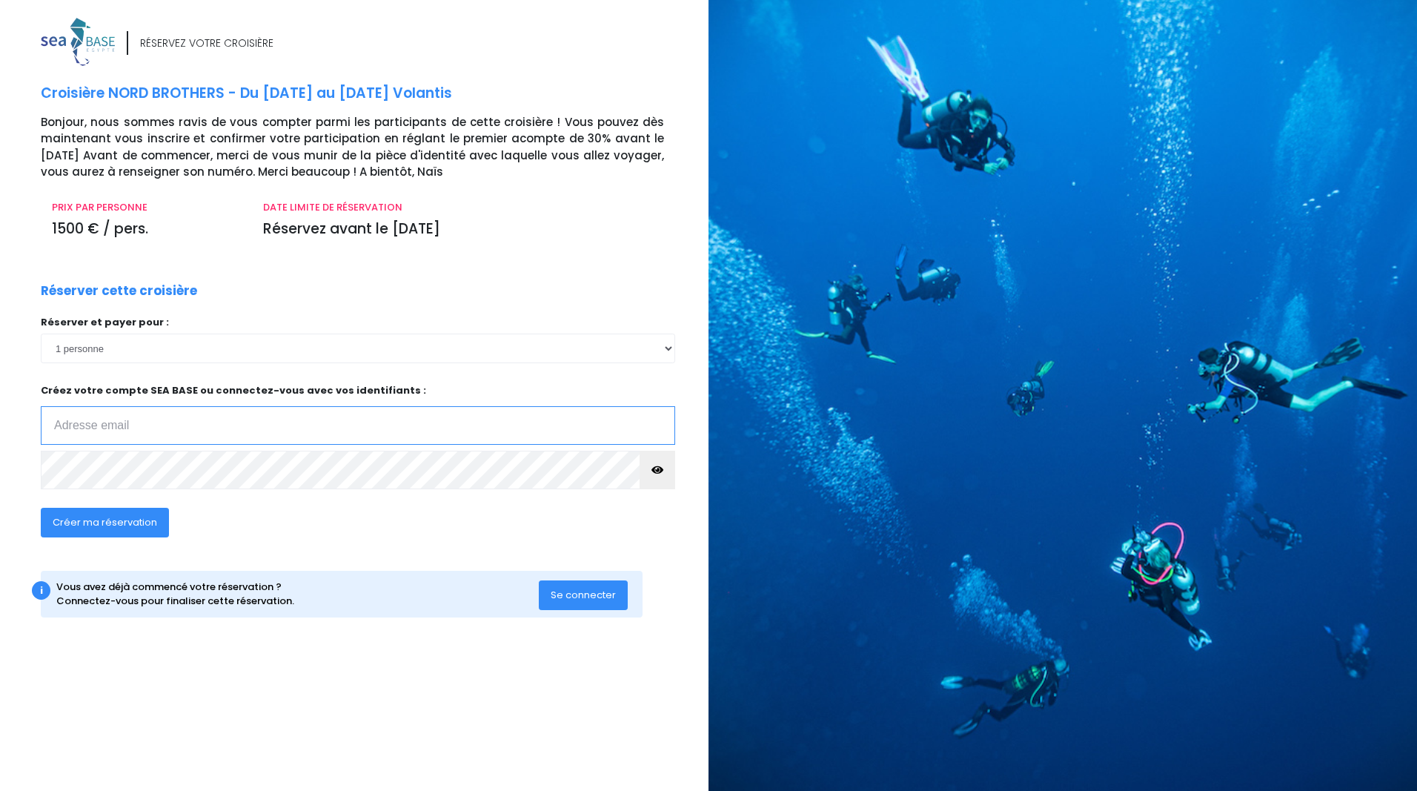
click at [157, 432] on input "email" at bounding box center [358, 425] width 634 height 39
type input "melissa.veith@netplus.ch"
click at [150, 525] on span "Créer ma réservation" at bounding box center [105, 522] width 104 height 14
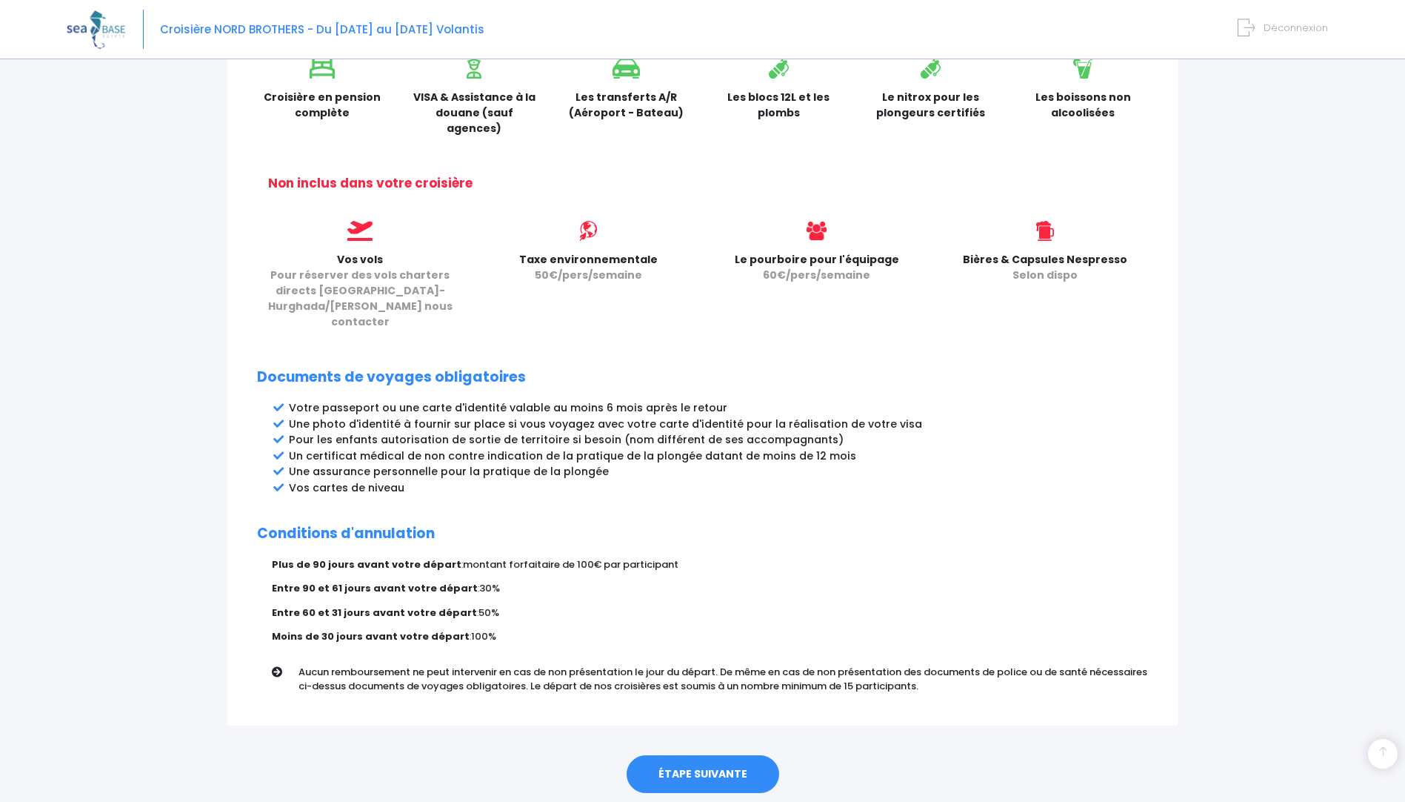
scroll to position [538, 0]
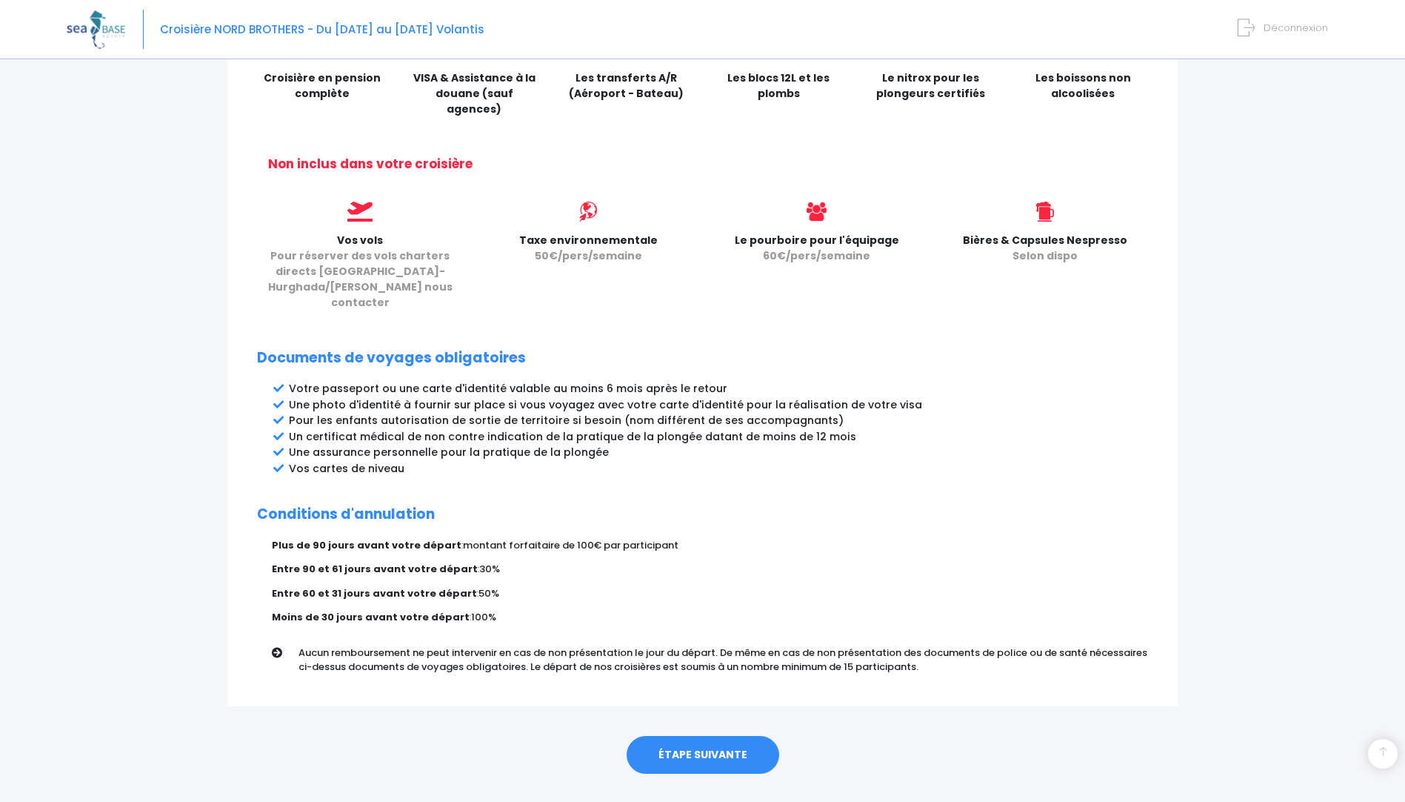
click at [699, 736] on link "ÉTAPE SUIVANTE" at bounding box center [703, 755] width 153 height 39
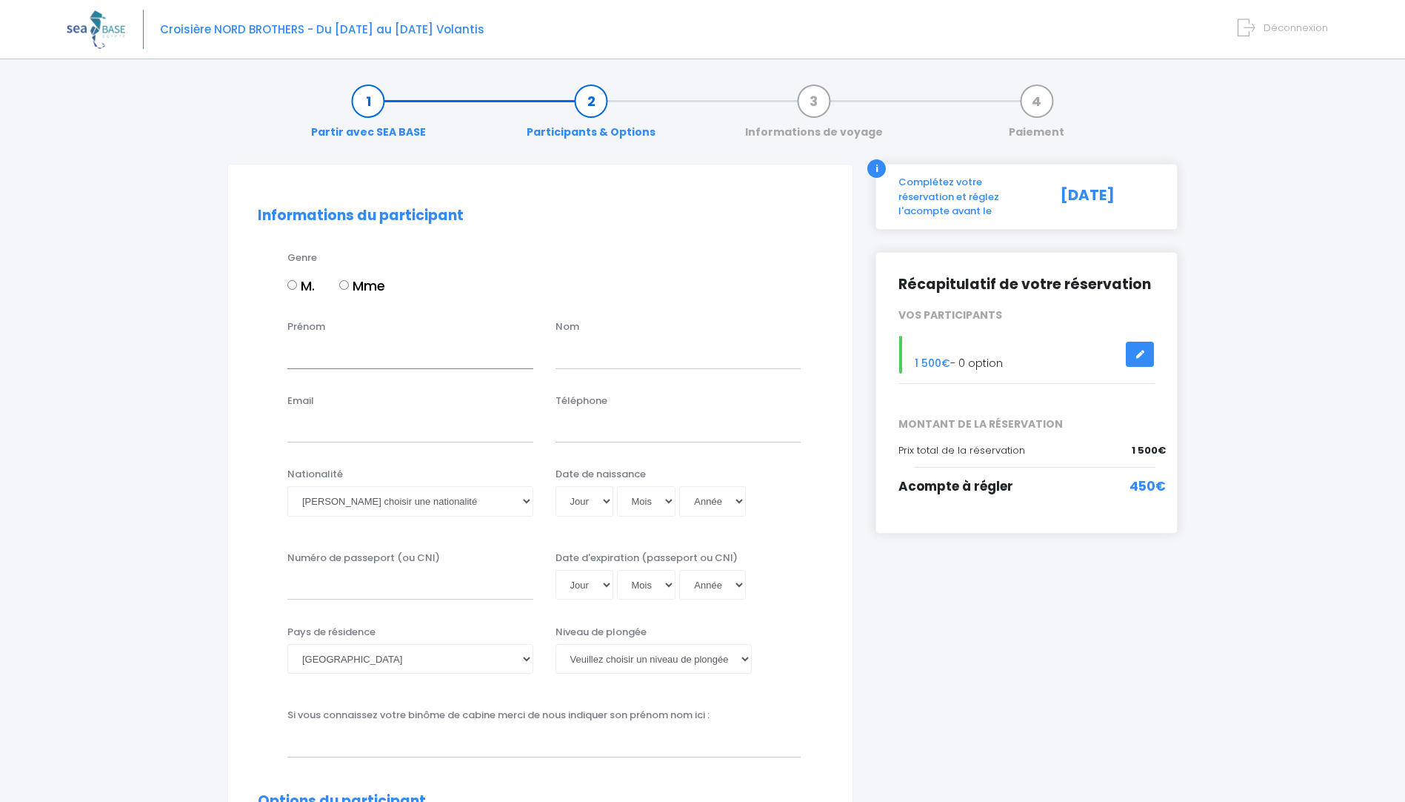
click at [349, 356] on input "Prénom" at bounding box center [410, 354] width 246 height 30
type input "Mélissa"
click at [624, 358] on input "text" at bounding box center [679, 354] width 246 height 30
type input "v"
type input "VEITH"
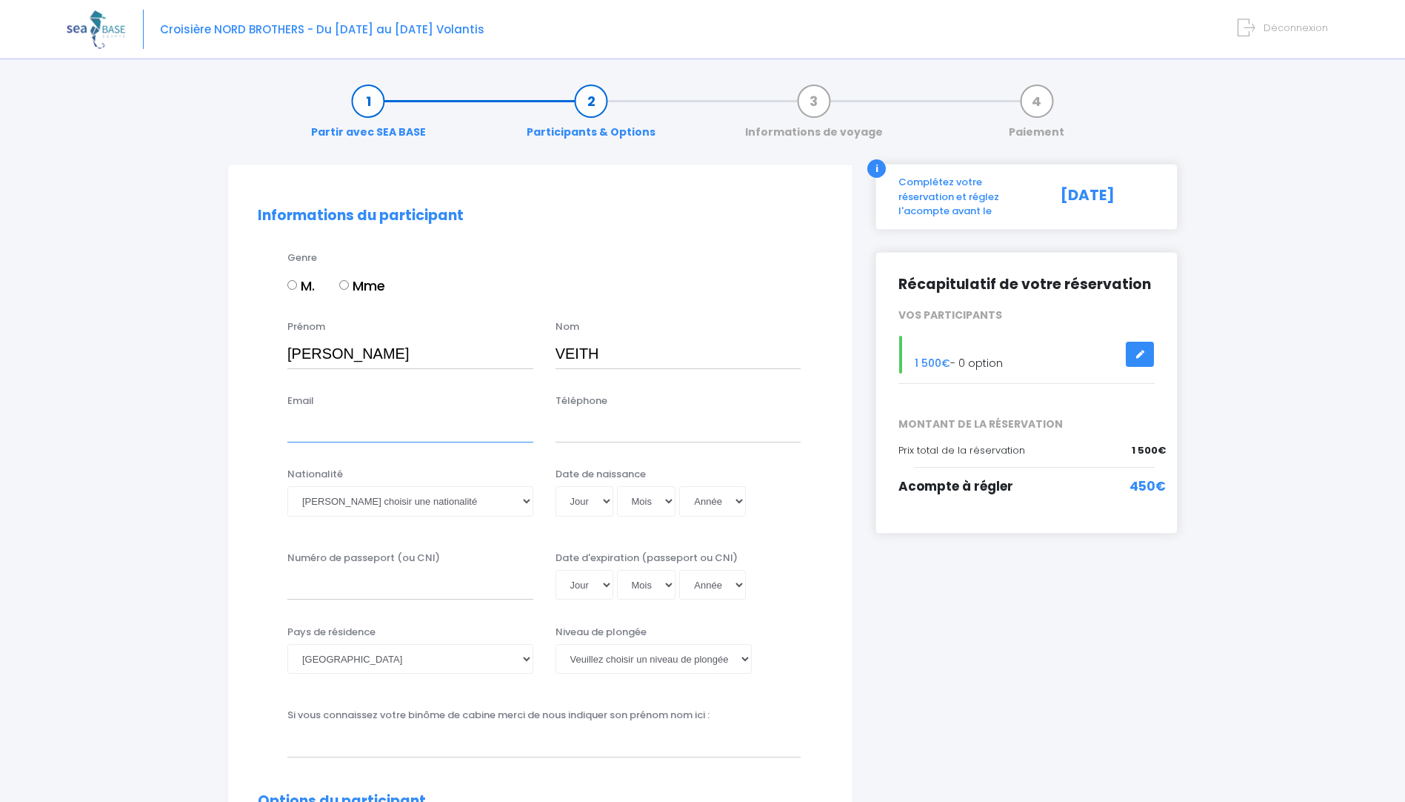
click at [450, 428] on input "Email" at bounding box center [410, 428] width 246 height 30
type input "P"
type input "patrick.veith@lausanne.ch"
click at [591, 433] on input "Téléphone" at bounding box center [679, 428] width 246 height 30
type input "+41 79 610 00 29"
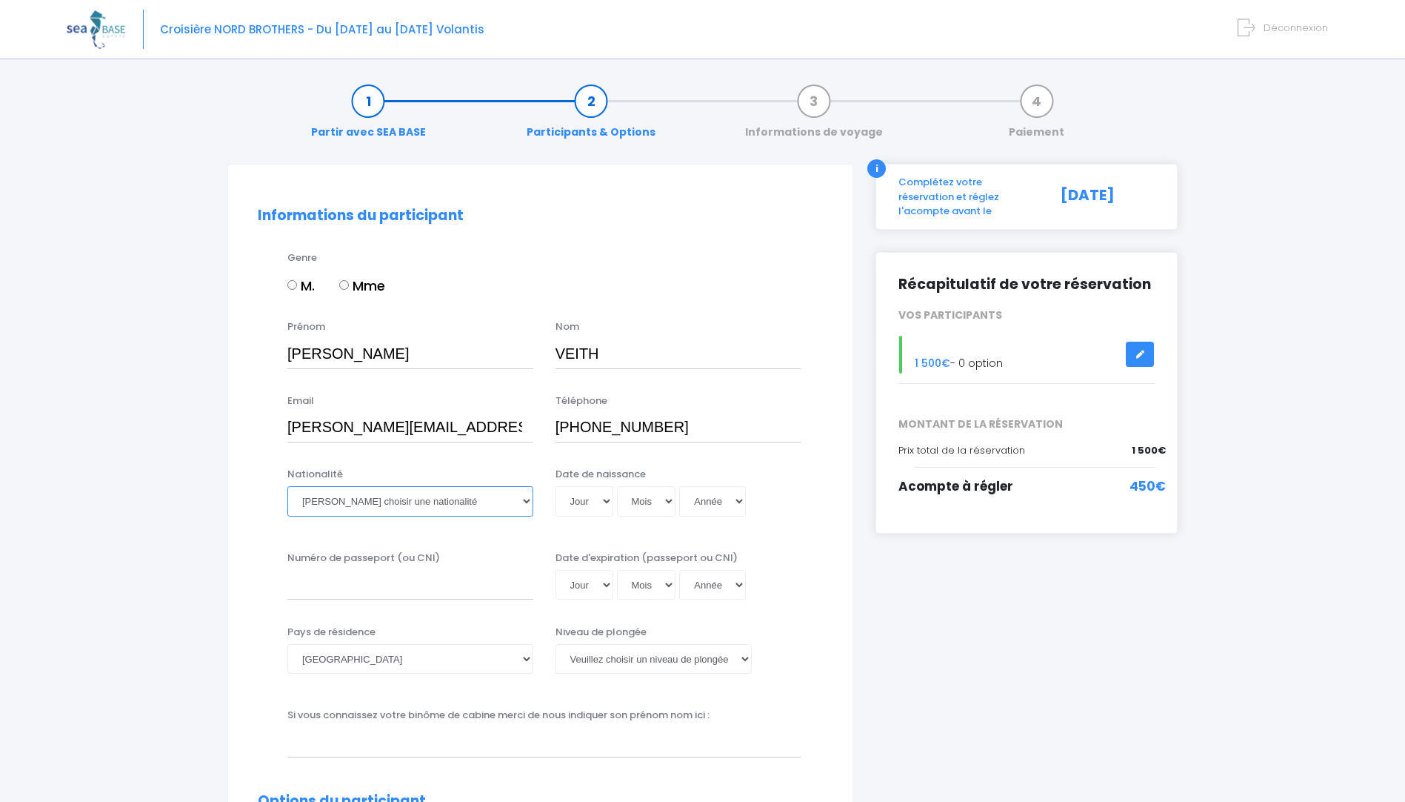
click at [485, 499] on select "Veuillez choisir une nationalité Afghane Albanaise Algerienne Allemande America…" at bounding box center [410, 501] width 246 height 30
select select "Suisse"
click at [287, 486] on select "Veuillez choisir une nationalité Afghane Albanaise Algerienne Allemande America…" at bounding box center [410, 501] width 246 height 30
click at [607, 499] on select "Jour 01 02 03 04 05 06 07 08 09 10 11 12 13 14 15 16 17 18 19 20 21 22 23 24 25…" at bounding box center [585, 501] width 58 height 30
select select "24"
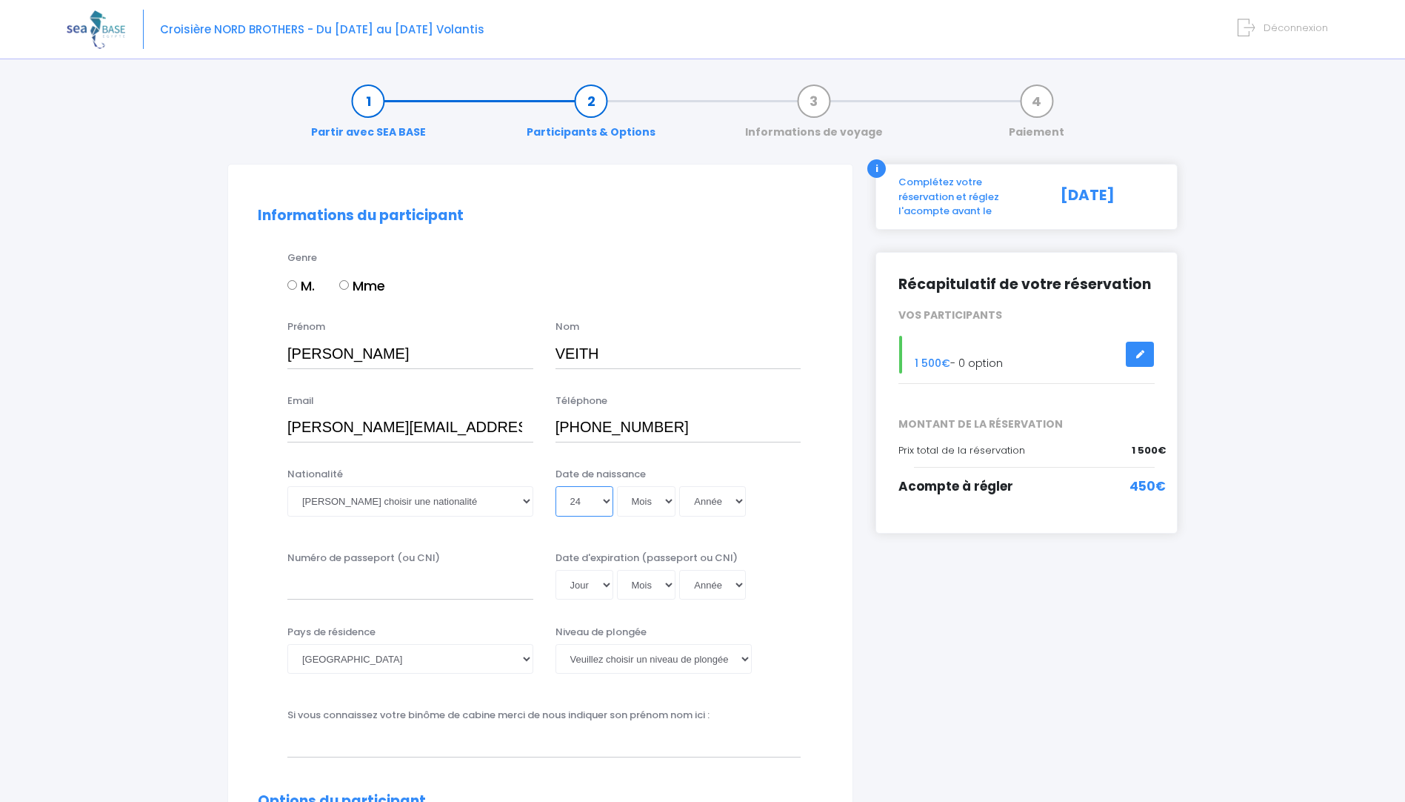
click at [556, 486] on select "Jour 01 02 03 04 05 06 07 08 09 10 11 12 13 14 15 16 17 18 19 20 21 22 23 24 25…" at bounding box center [585, 501] width 58 height 30
click at [668, 506] on select "Mois 01 02 03 04 05 06 07 08 09 10 11 12" at bounding box center [646, 501] width 59 height 30
select select "05"
click at [617, 486] on select "Mois 01 02 03 04 05 06 07 08 09 10 11 12" at bounding box center [646, 501] width 59 height 30
click at [739, 502] on select "Année 2045 2044 2043 2042 2041 2040 2039 2038 2037 2036 2035 2034 2033 2032 203…" at bounding box center [712, 501] width 67 height 30
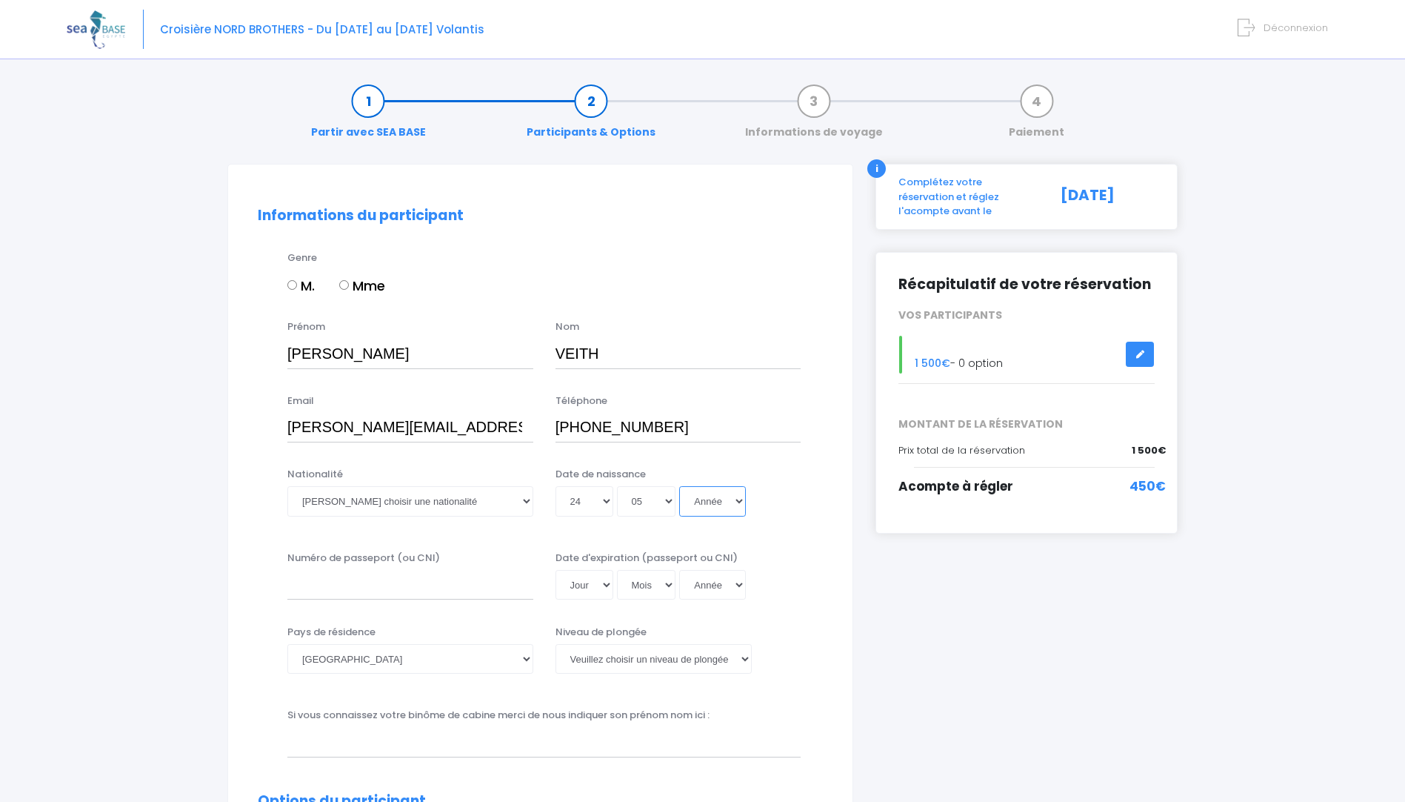
select select "1991"
click at [679, 486] on select "Année 2045 2044 2043 2042 2041 2040 2039 2038 2037 2036 2035 2034 2033 2032 203…" at bounding box center [712, 501] width 67 height 30
type input "1991-05-24"
click at [416, 591] on input "Numéro de passeport (ou CNI)" at bounding box center [410, 585] width 246 height 30
click at [293, 582] on input "x6476354" at bounding box center [410, 585] width 246 height 30
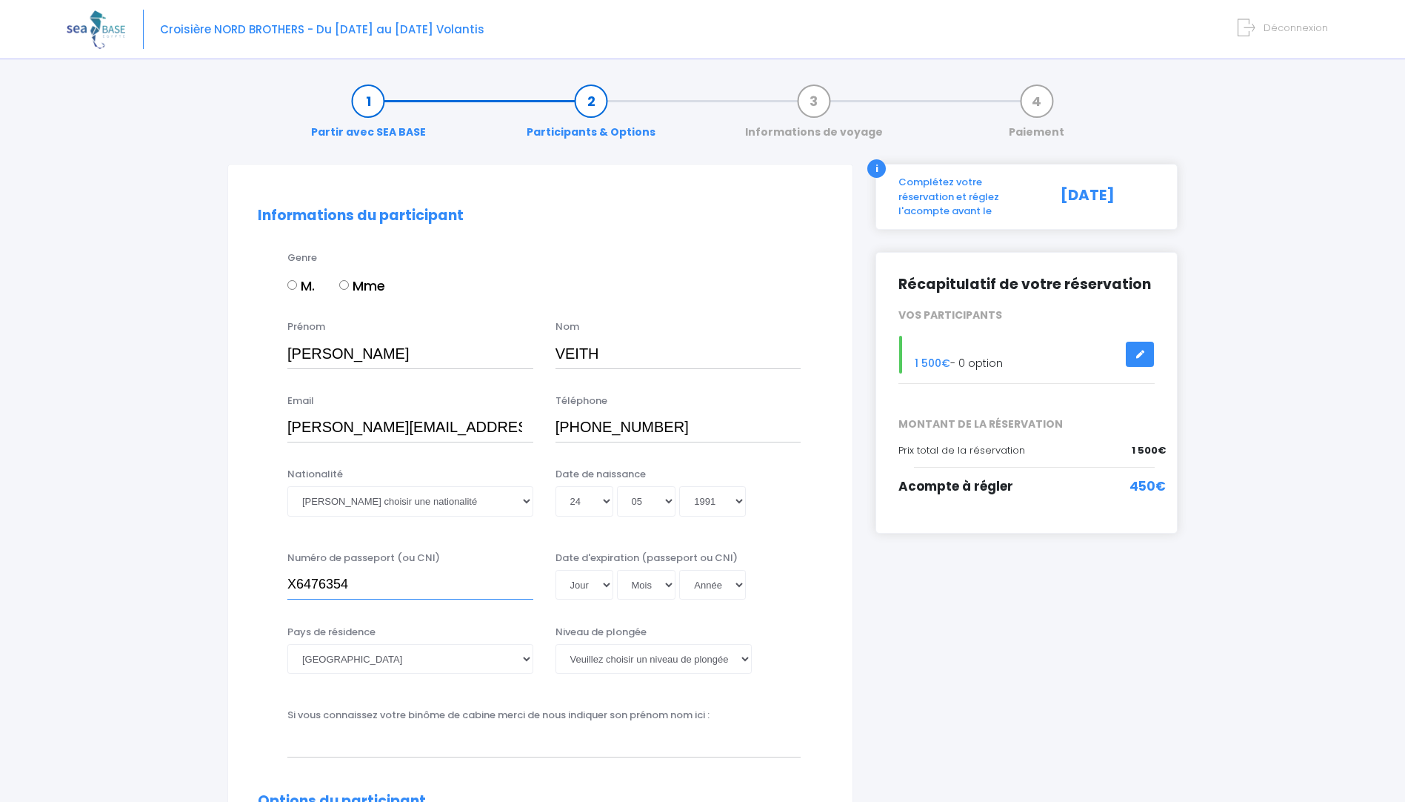
type input "X6476354"
click at [604, 586] on select "Jour 01 02 03 04 05 06 07 08 09 10 11 12 13 14 15 16 17 18 19 20 21 22 23 24 25…" at bounding box center [585, 585] width 58 height 30
select select "08"
click at [556, 570] on select "Jour 01 02 03 04 05 06 07 08 09 10 11 12 13 14 15 16 17 18 19 20 21 22 23 24 25…" at bounding box center [585, 585] width 58 height 30
click at [673, 585] on select "Mois 01 02 03 04 05 06 07 08 09 10 11 12" at bounding box center [646, 585] width 59 height 30
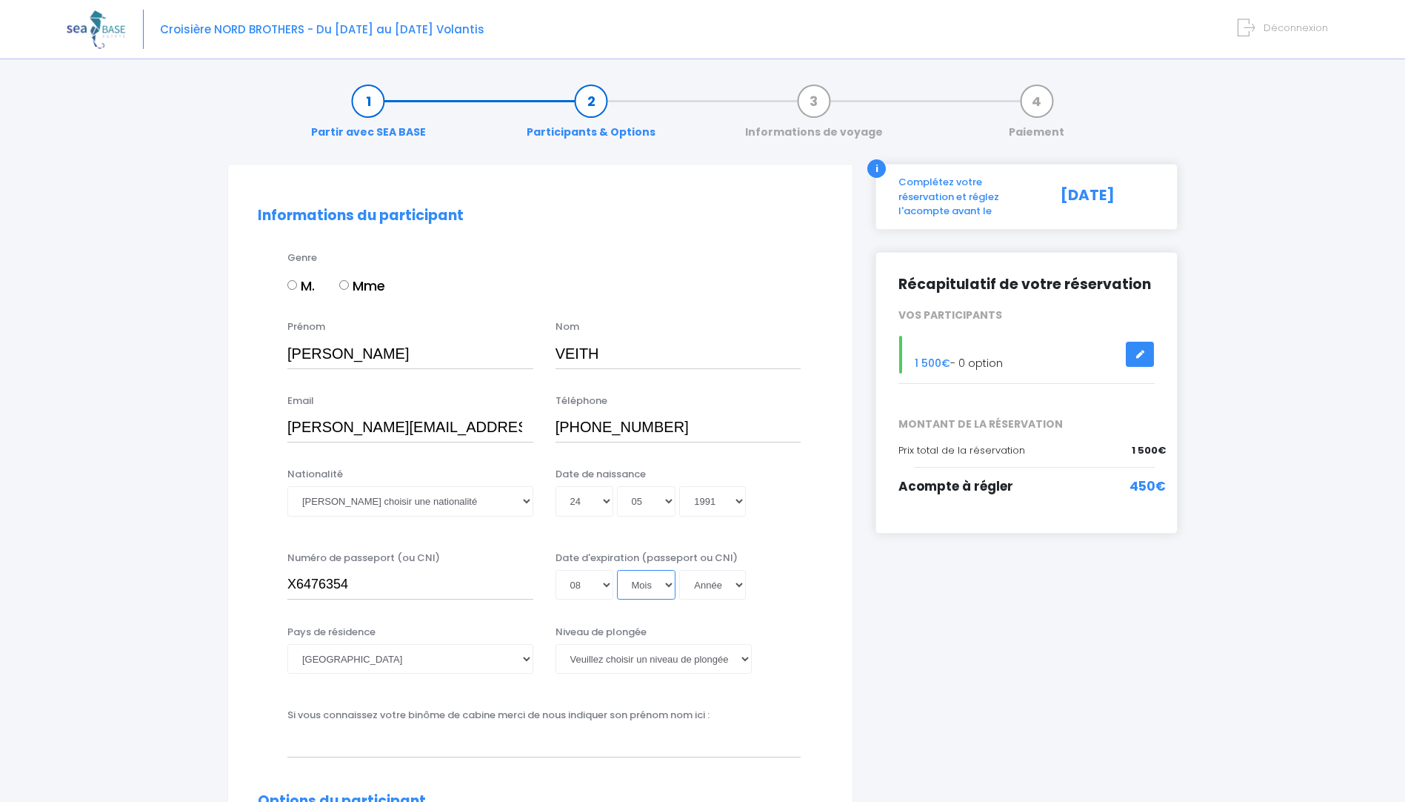
select select "12"
click at [617, 570] on select "Mois 01 02 03 04 05 06 07 08 09 10 11 12" at bounding box center [646, 585] width 59 height 30
click at [738, 585] on select "Année 2045 2044 2043 2042 2041 2040 2039 2038 2037 2036 2035 2034 2033 2032 203…" at bounding box center [712, 585] width 67 height 30
select select "2031"
click at [679, 570] on select "Année 2045 2044 2043 2042 2041 2040 2039 2038 2037 2036 2035 2034 2033 2032 203…" at bounding box center [712, 585] width 67 height 30
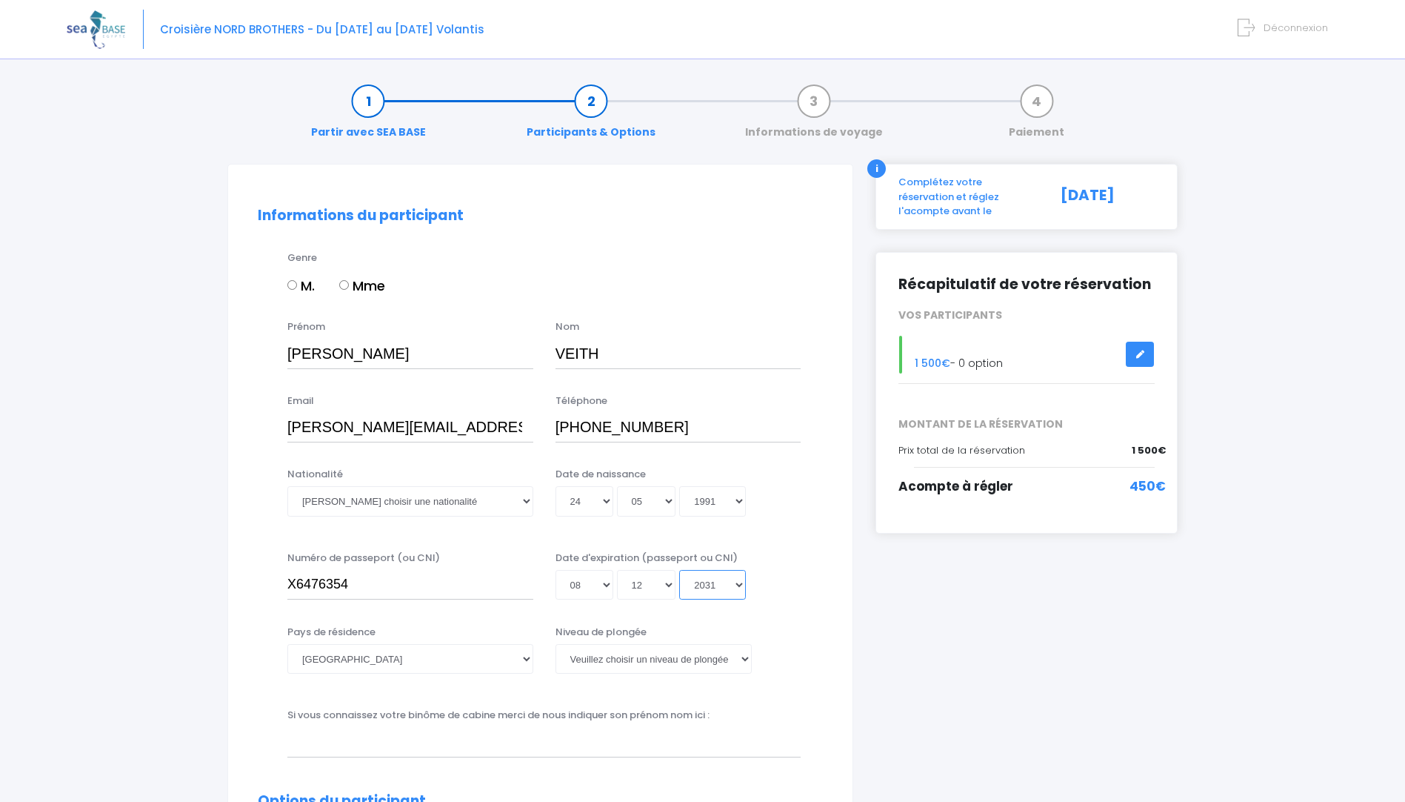
type input "2031-12-08"
click at [527, 659] on select "Afghanistan Afrique du Sud Albanie Algérie Allemagne Andorre Angola Anguilla An…" at bounding box center [410, 659] width 246 height 30
select select "Suisse"
click at [287, 644] on select "Afghanistan Afrique du Sud Albanie Algérie Allemagne Andorre Angola Anguilla An…" at bounding box center [410, 659] width 246 height 30
click at [748, 658] on select "Veuillez choisir un niveau de plongée Non plongeur Junior OW diver Adventure OW…" at bounding box center [654, 659] width 196 height 30
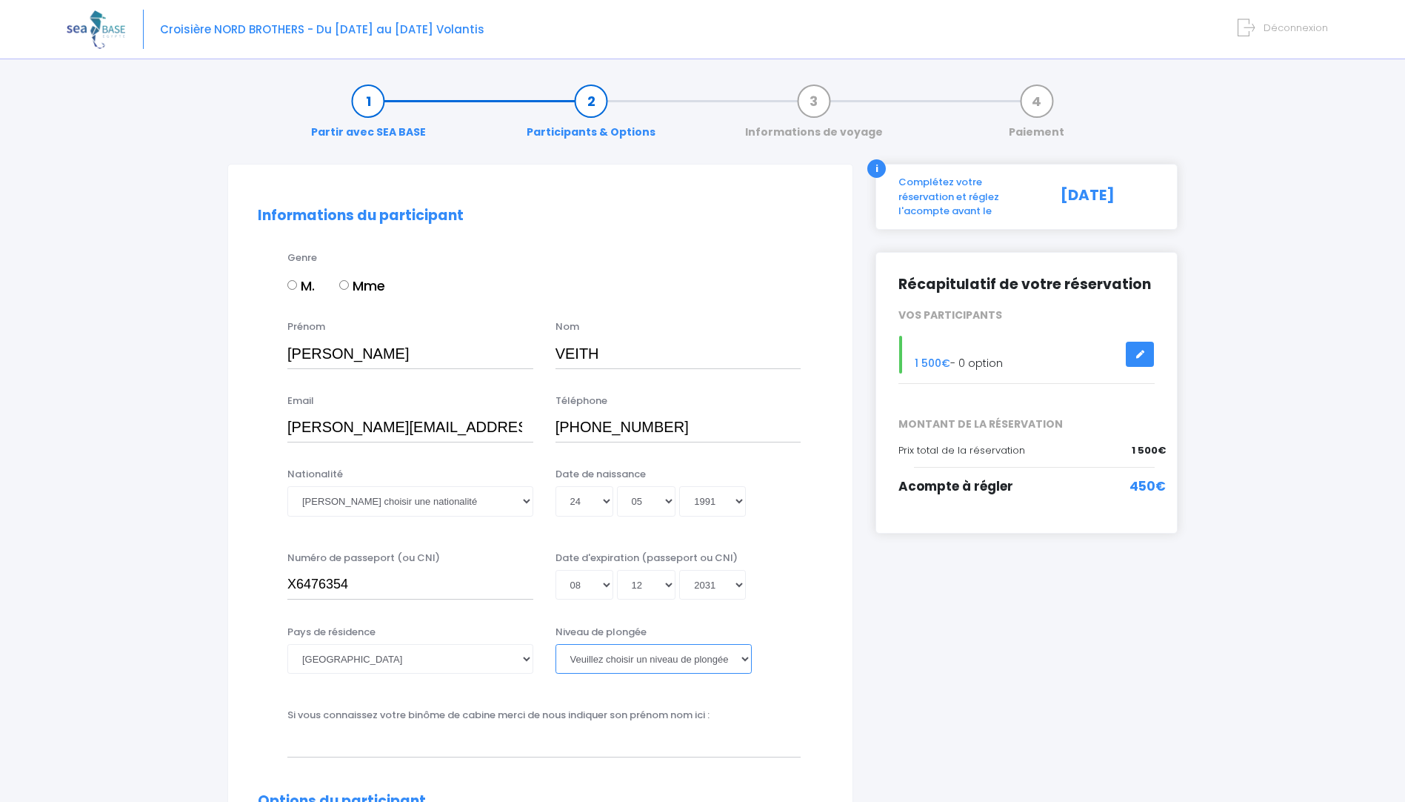
select select "PADI Advanced OW diver"
click at [556, 644] on select "Veuillez choisir un niveau de plongée Non plongeur Junior OW diver Adventure OW…" at bounding box center [654, 659] width 196 height 30
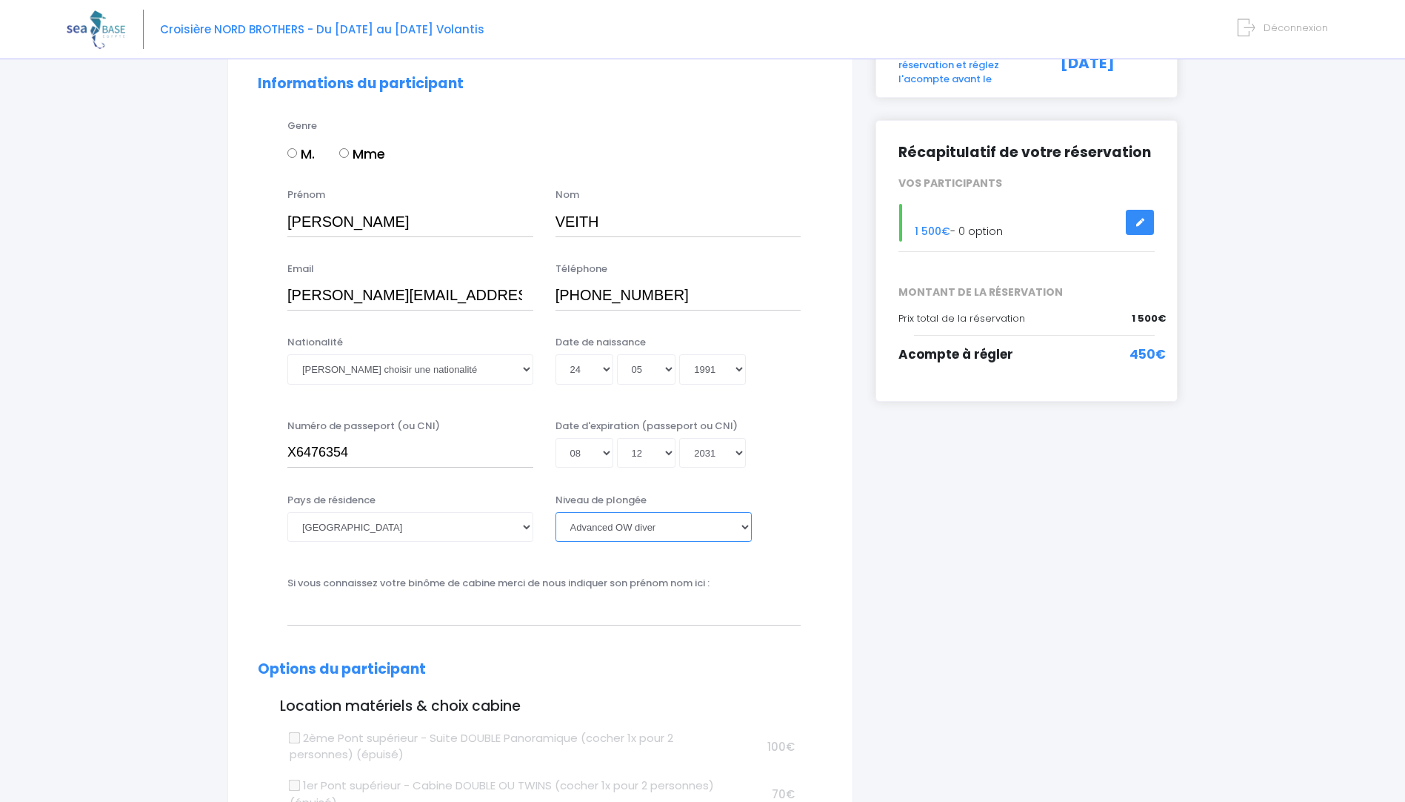
scroll to position [148, 0]
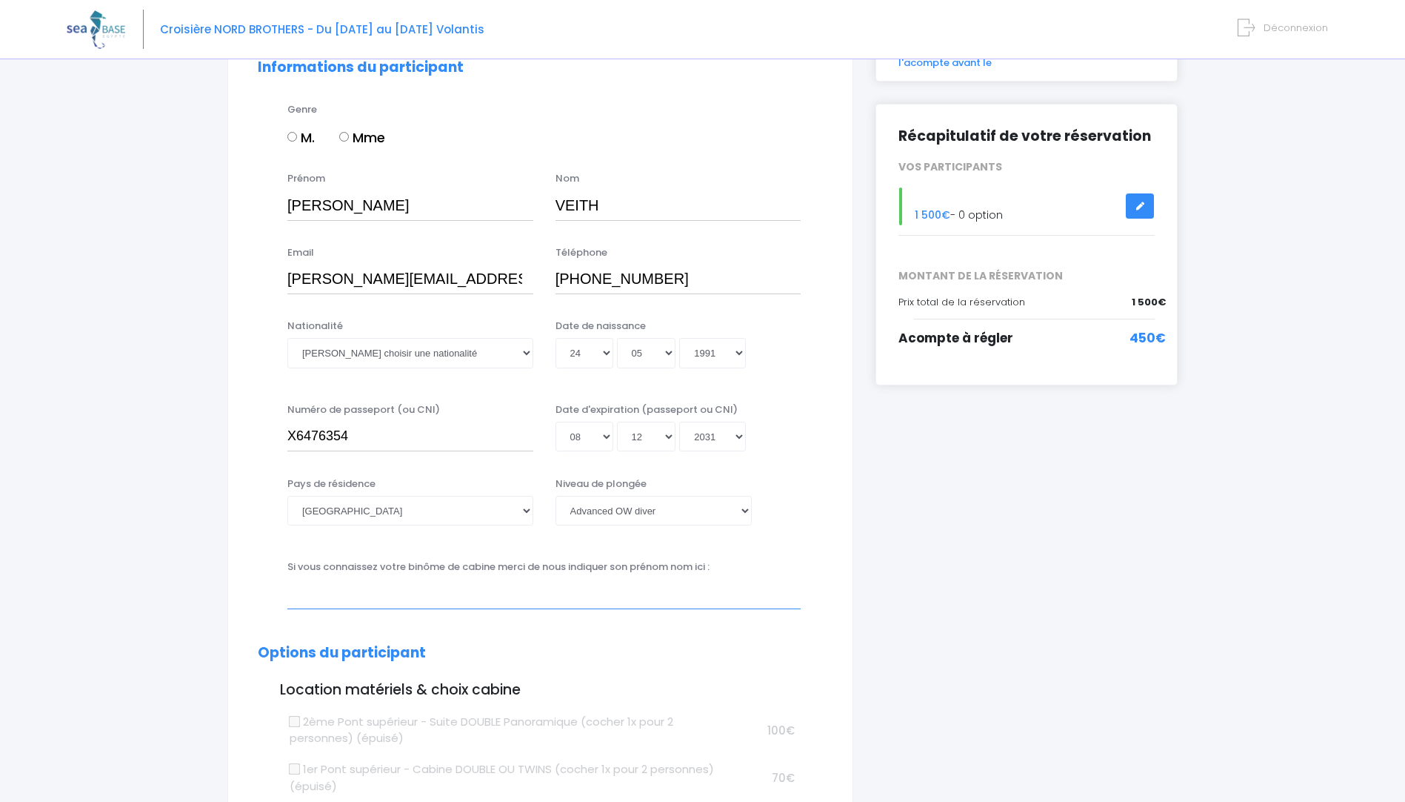
click at [305, 596] on input "text" at bounding box center [543, 594] width 513 height 30
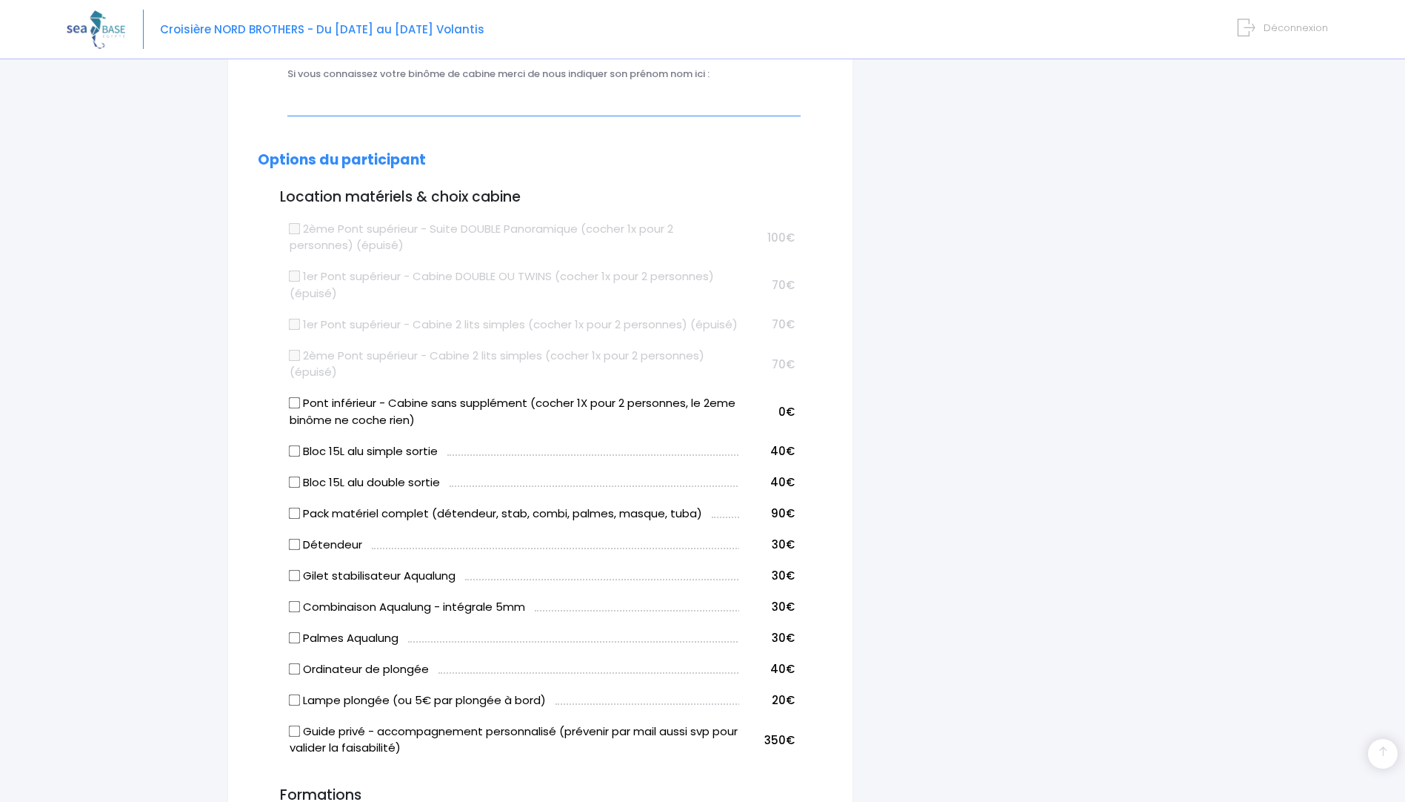
scroll to position [667, 0]
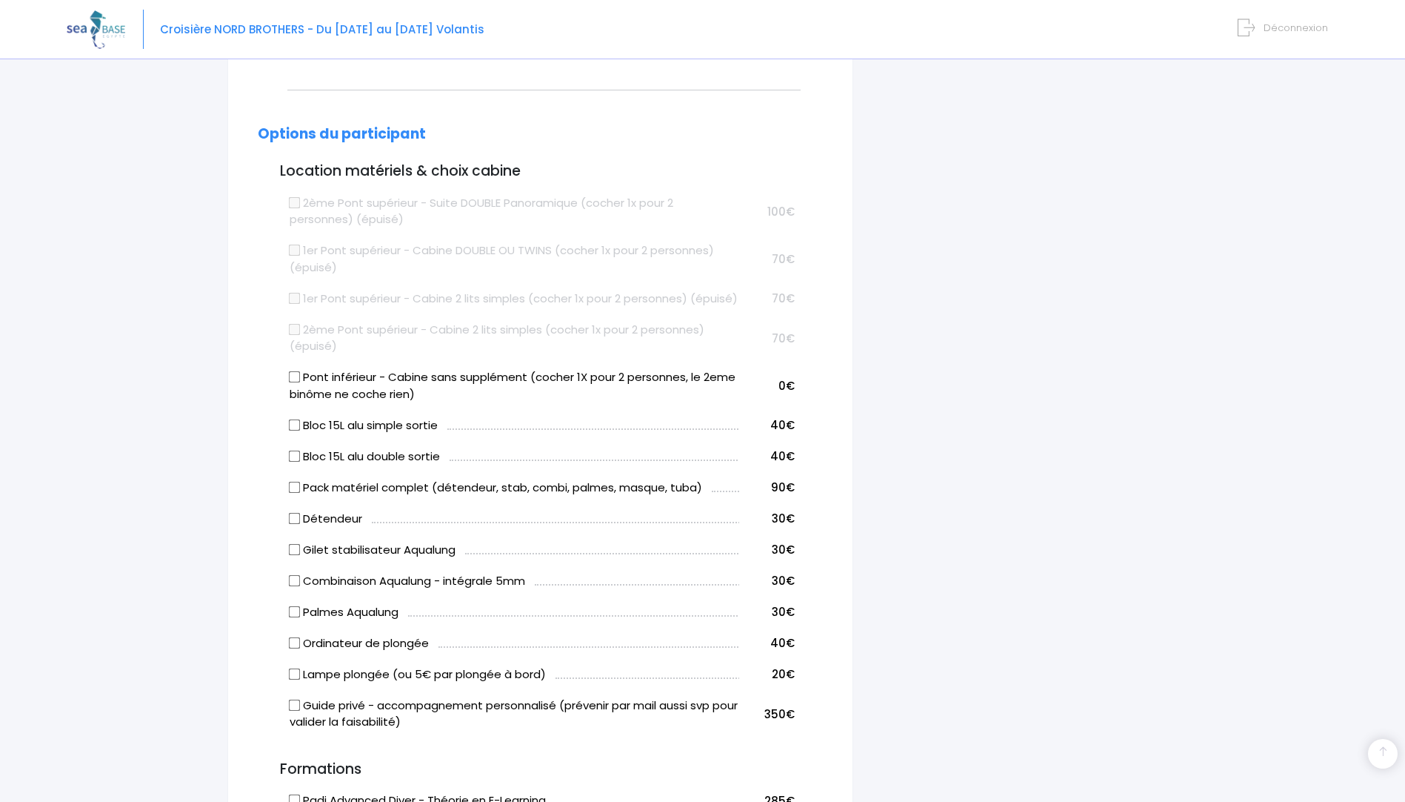
click at [290, 493] on input "Pack matériel complet (détendeur, stab, combi, palmes, masque, tuba)" at bounding box center [295, 487] width 12 height 12
checkbox input "true"
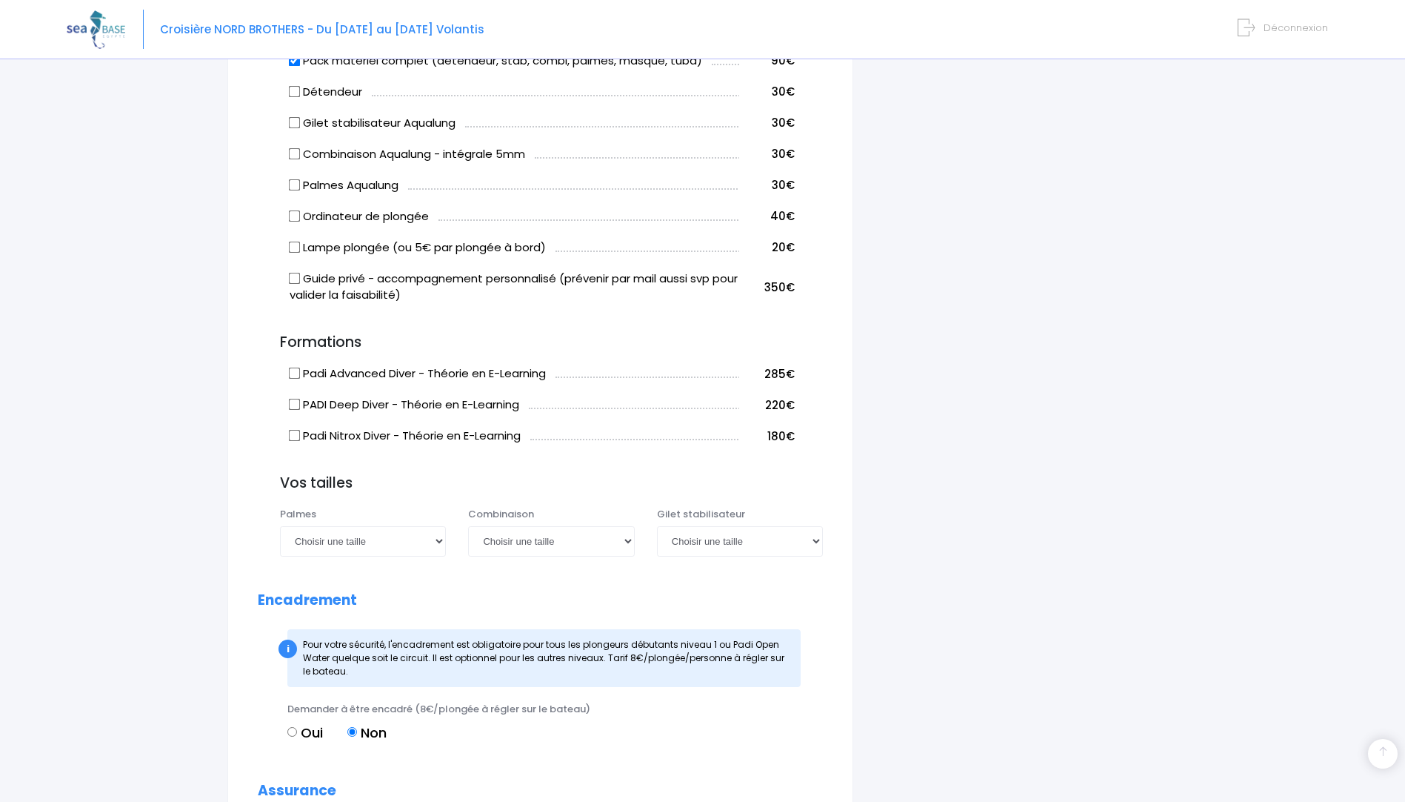
scroll to position [1111, 0]
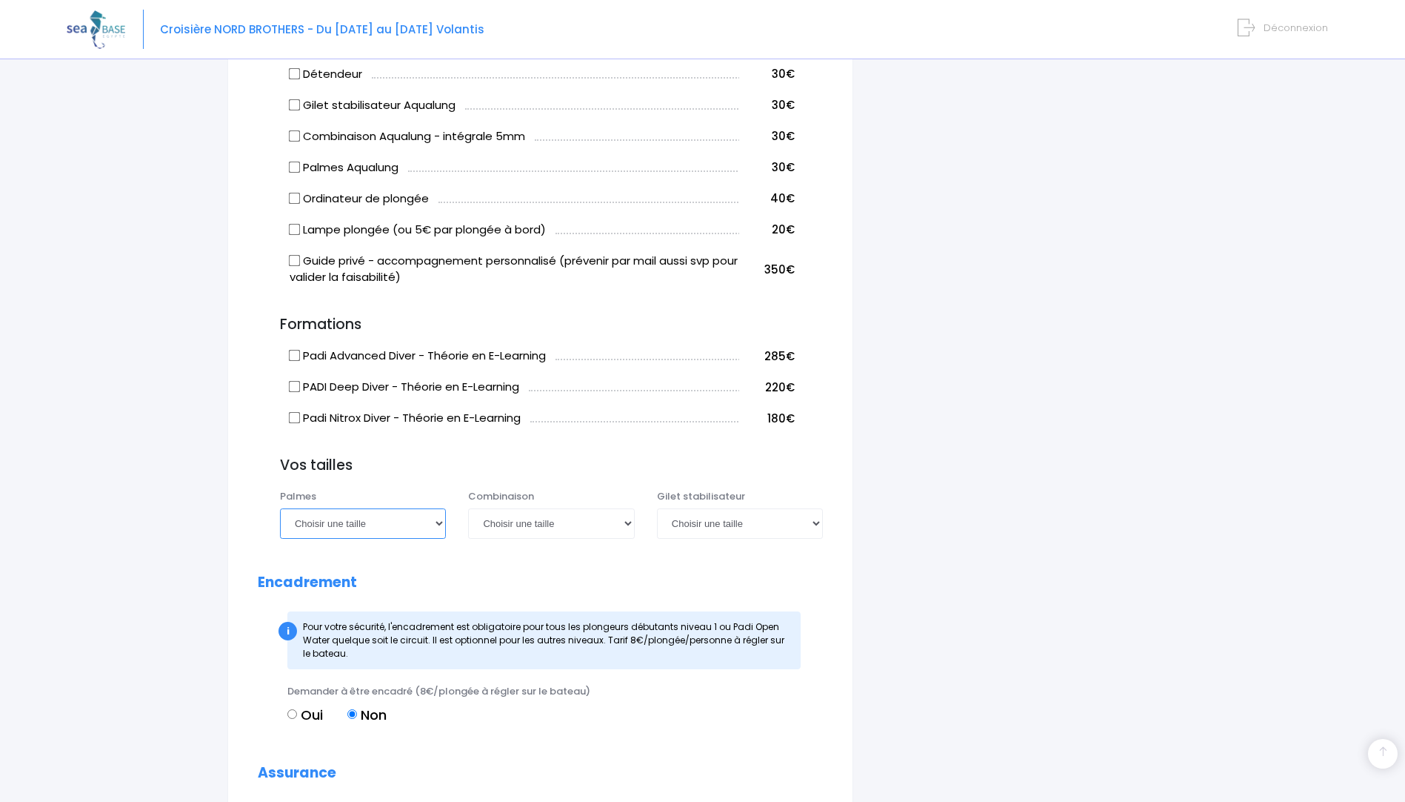
click at [438, 538] on select "Choisir une taille 36/37 38/39 40/41 42/43 44/45 46/47" at bounding box center [363, 523] width 166 height 30
select select "38/39"
click at [280, 525] on select "Choisir une taille 36/37 38/39 40/41 42/43 44/45 46/47" at bounding box center [363, 523] width 166 height 30
click at [628, 538] on select "Choisir une taille XS S M ML L XL XXL" at bounding box center [551, 523] width 166 height 30
select select "L"
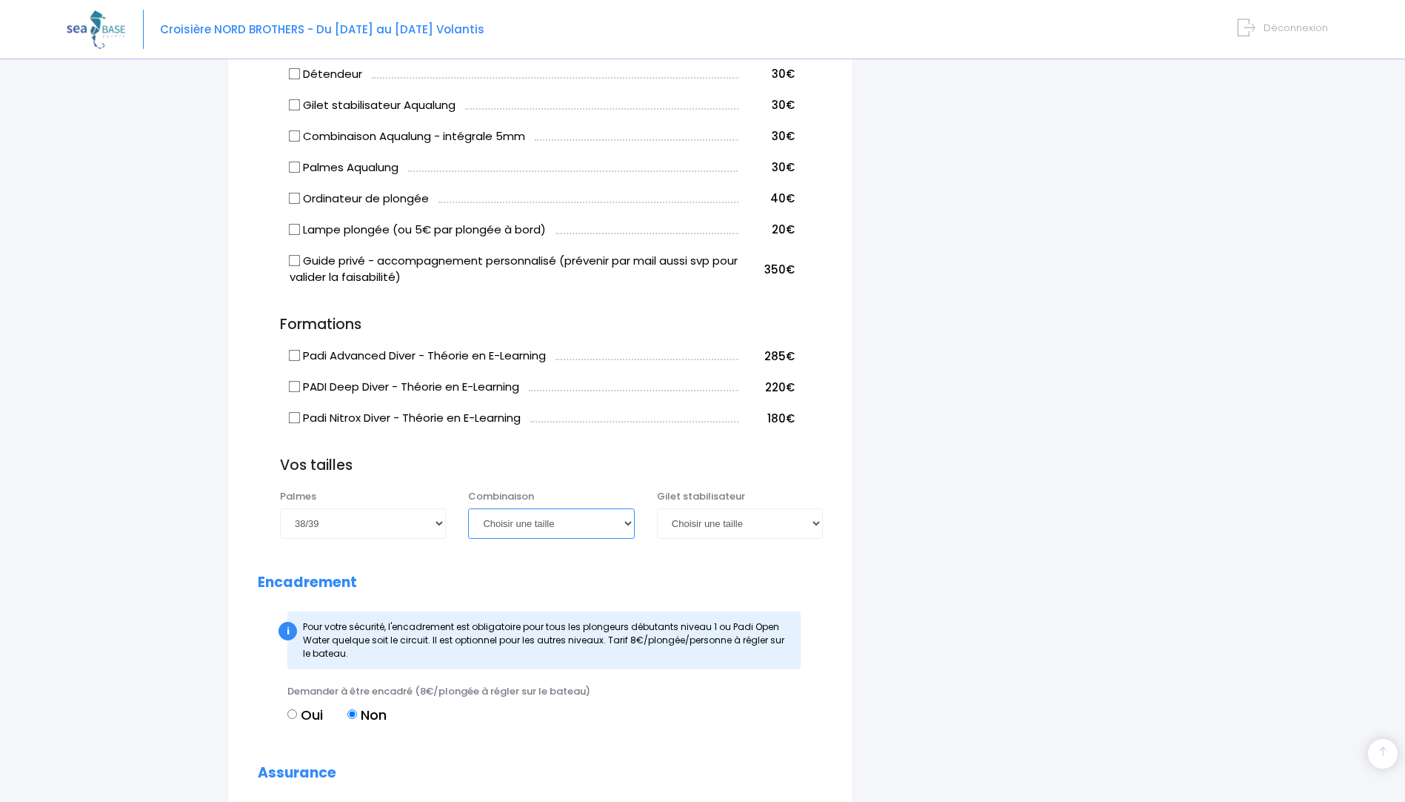
click at [468, 525] on select "Choisir une taille XS S M ML L XL XXL" at bounding box center [551, 523] width 166 height 30
click at [815, 538] on select "Choisir une taille XXS XS S M ML L XL XXL" at bounding box center [740, 523] width 166 height 30
select select "ML"
click at [657, 525] on select "Choisir une taille XXS XS S M ML L XL XXL" at bounding box center [740, 523] width 166 height 30
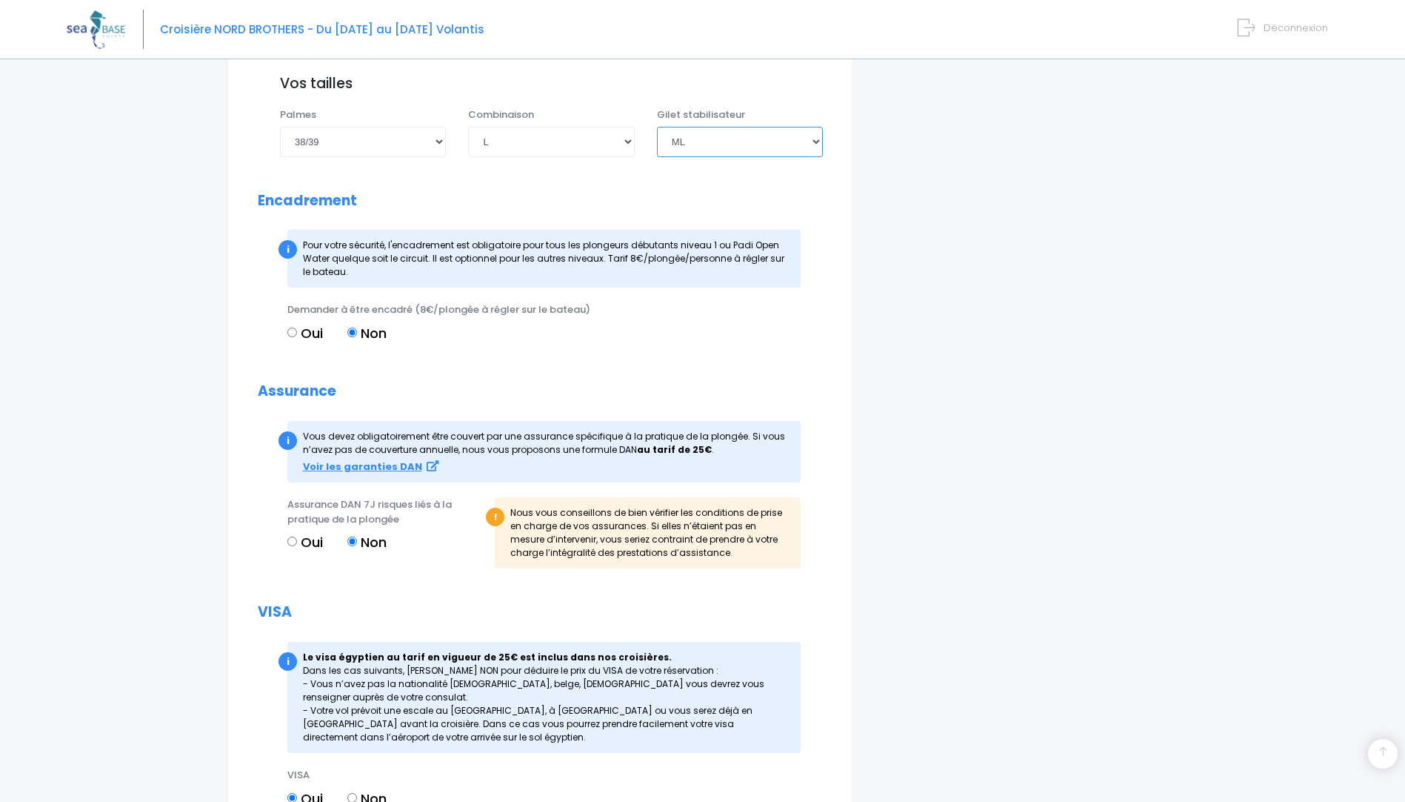
scroll to position [1556, 0]
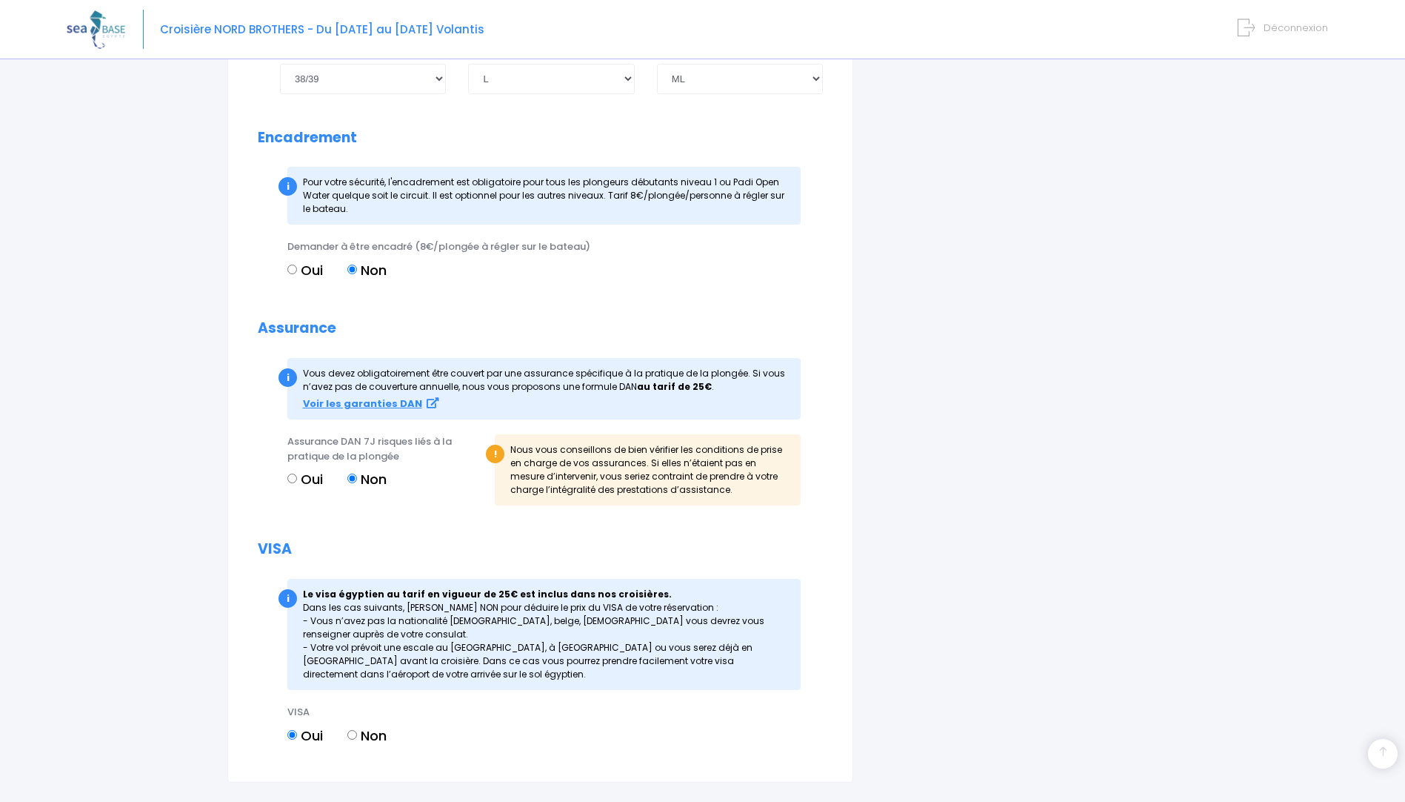
click at [290, 483] on input "Oui" at bounding box center [292, 478] width 10 height 10
radio input "true"
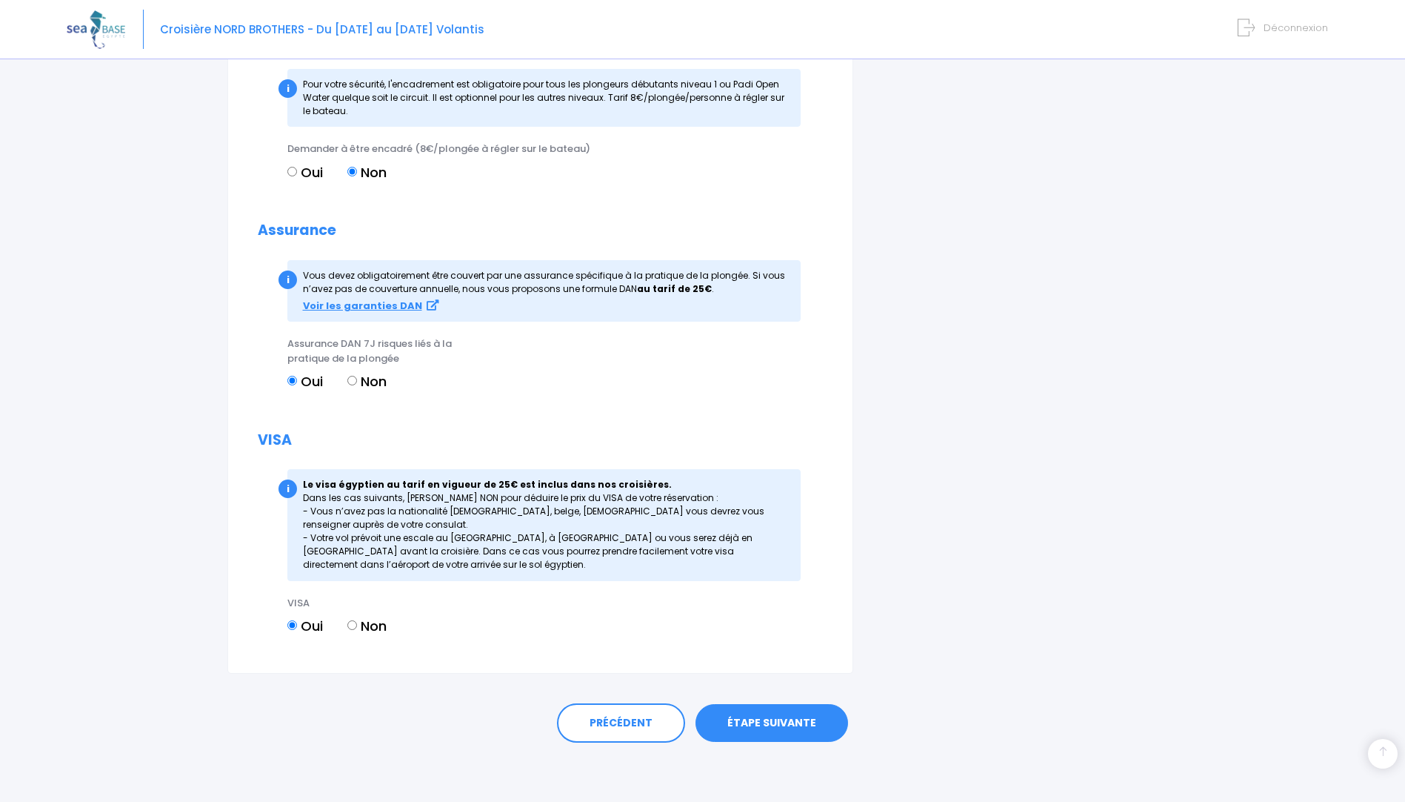
scroll to position [1671, 0]
click at [746, 724] on link "ÉTAPE SUIVANTE" at bounding box center [772, 723] width 153 height 39
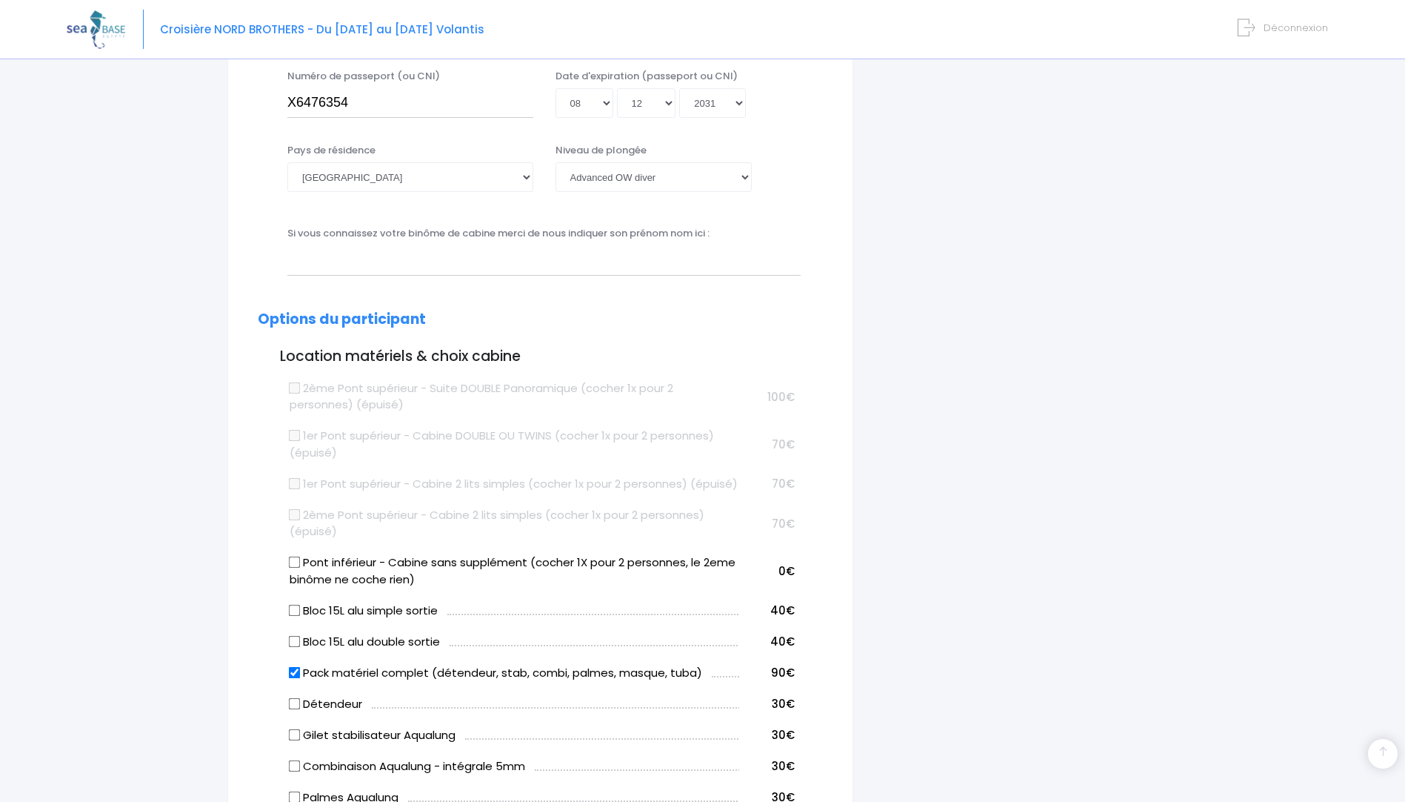
scroll to position [132, 0]
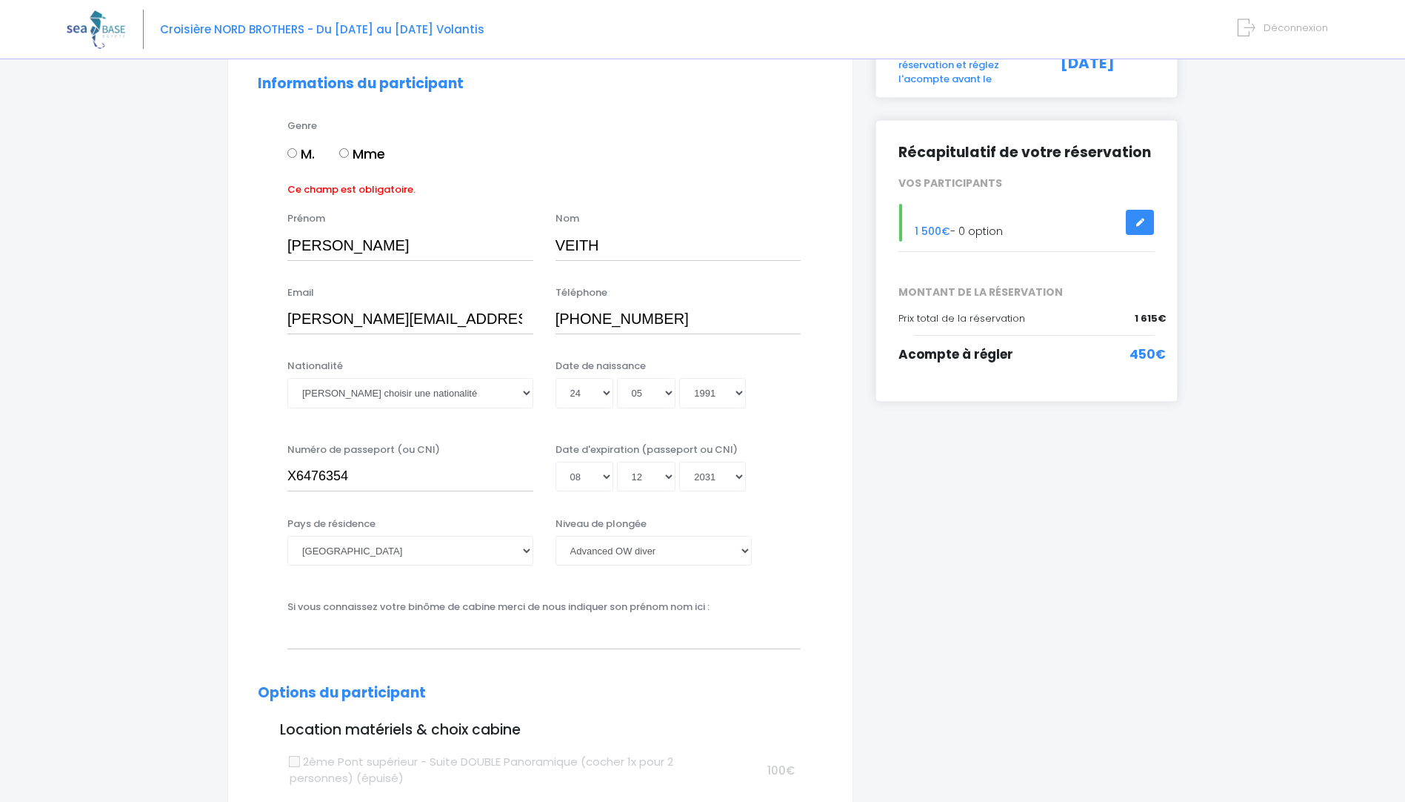
click at [344, 153] on input "Mme" at bounding box center [344, 153] width 10 height 10
radio input "true"
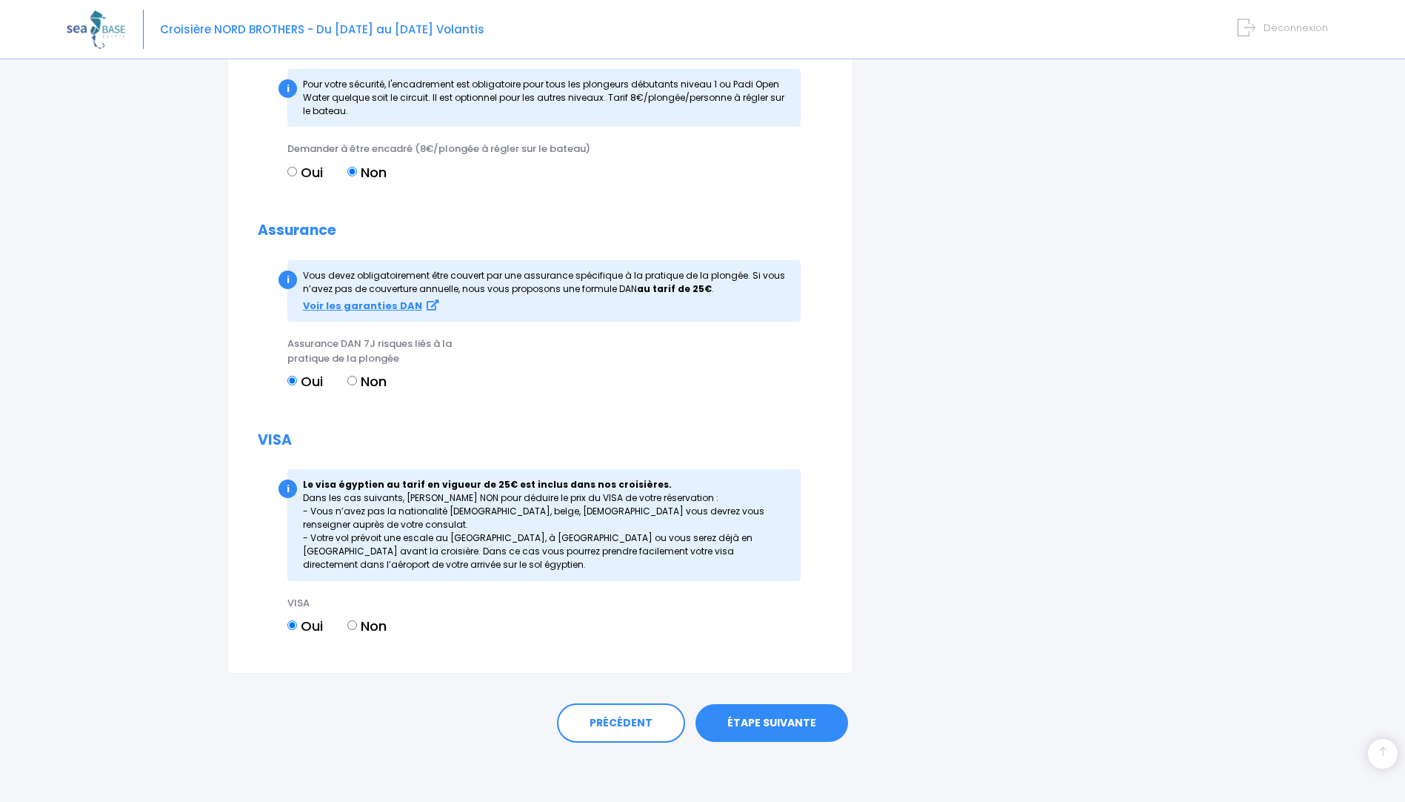
scroll to position [1671, 0]
click at [781, 715] on link "ÉTAPE SUIVANTE" at bounding box center [772, 723] width 153 height 39
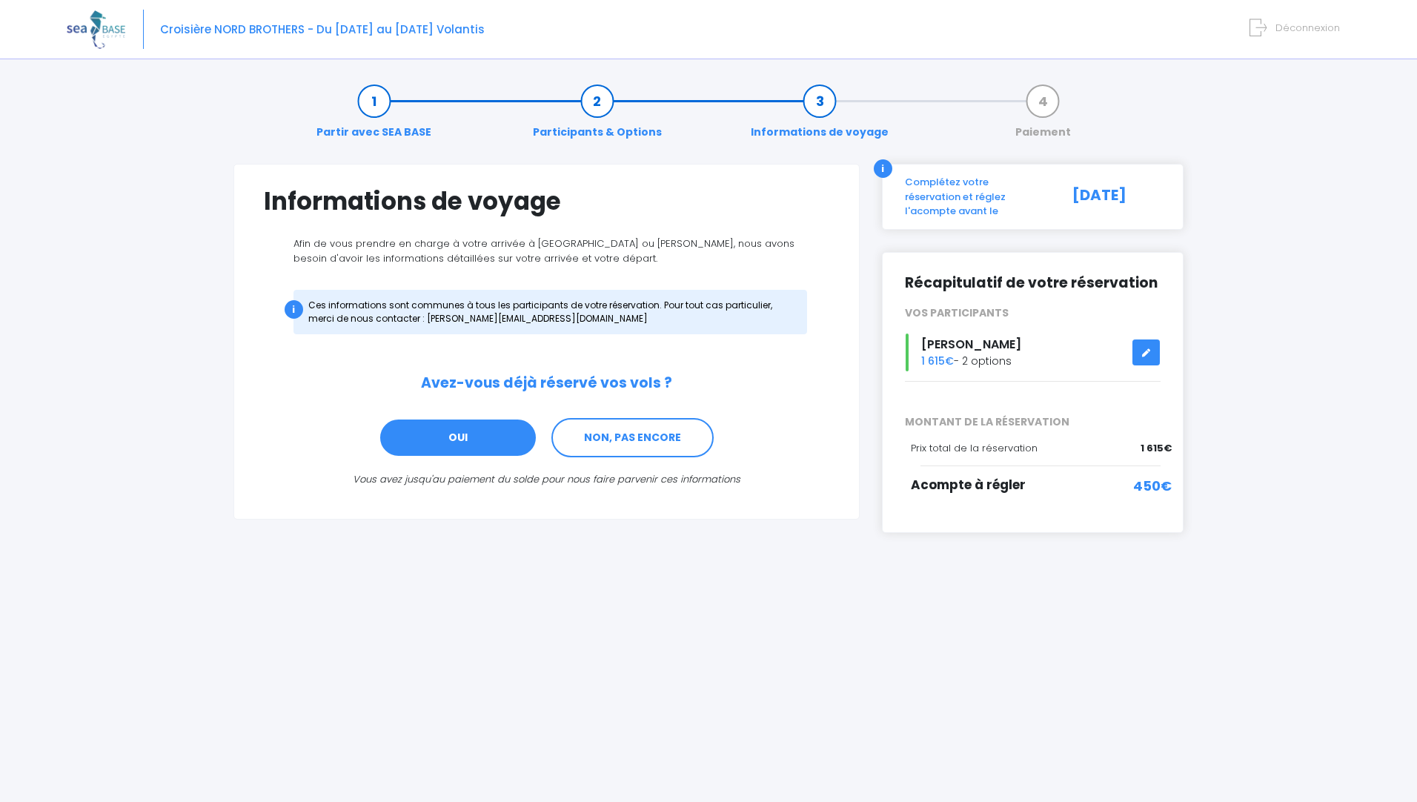
click at [493, 443] on link "OUI" at bounding box center [458, 438] width 159 height 40
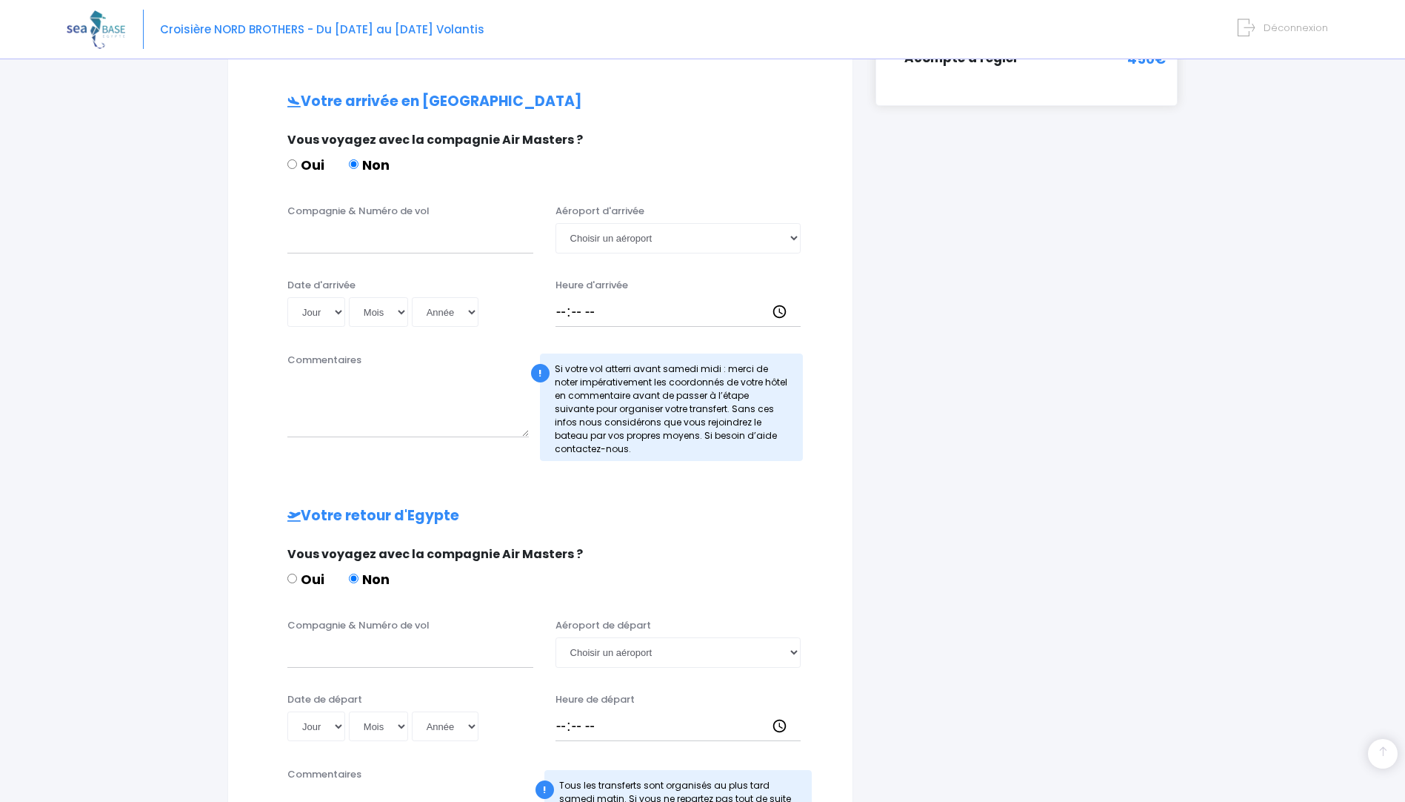
scroll to position [446, 0]
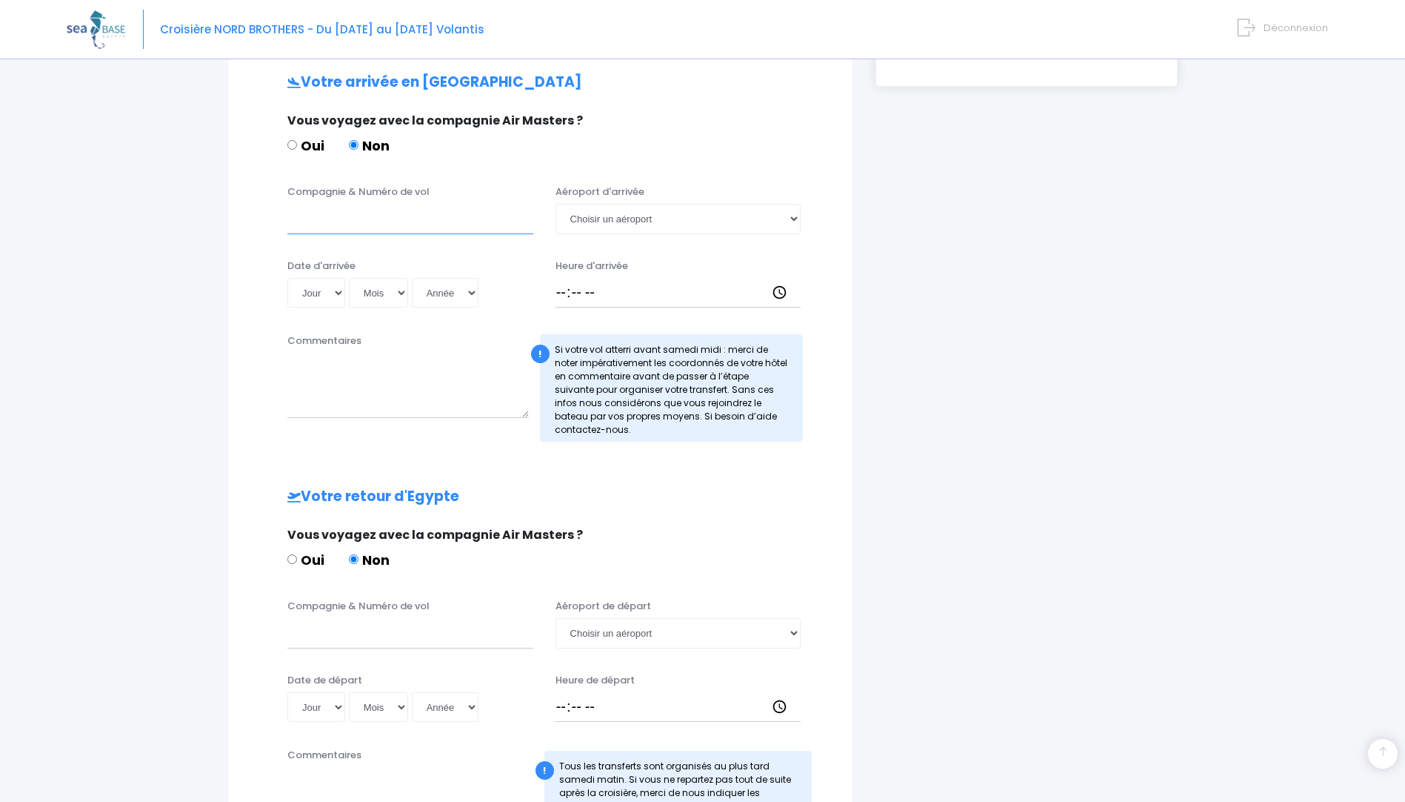
click at [390, 224] on input "Compagnie & Numéro de vol" at bounding box center [410, 219] width 246 height 30
type input "Easyjet U2 1593"
click at [794, 224] on select "Choisir un aéroport [GEOGRAPHIC_DATA][PERSON_NAME]" at bounding box center [679, 219] width 246 height 30
select select "Hurghada"
click at [556, 204] on select "Choisir un aéroport [GEOGRAPHIC_DATA][PERSON_NAME]" at bounding box center [679, 219] width 246 height 30
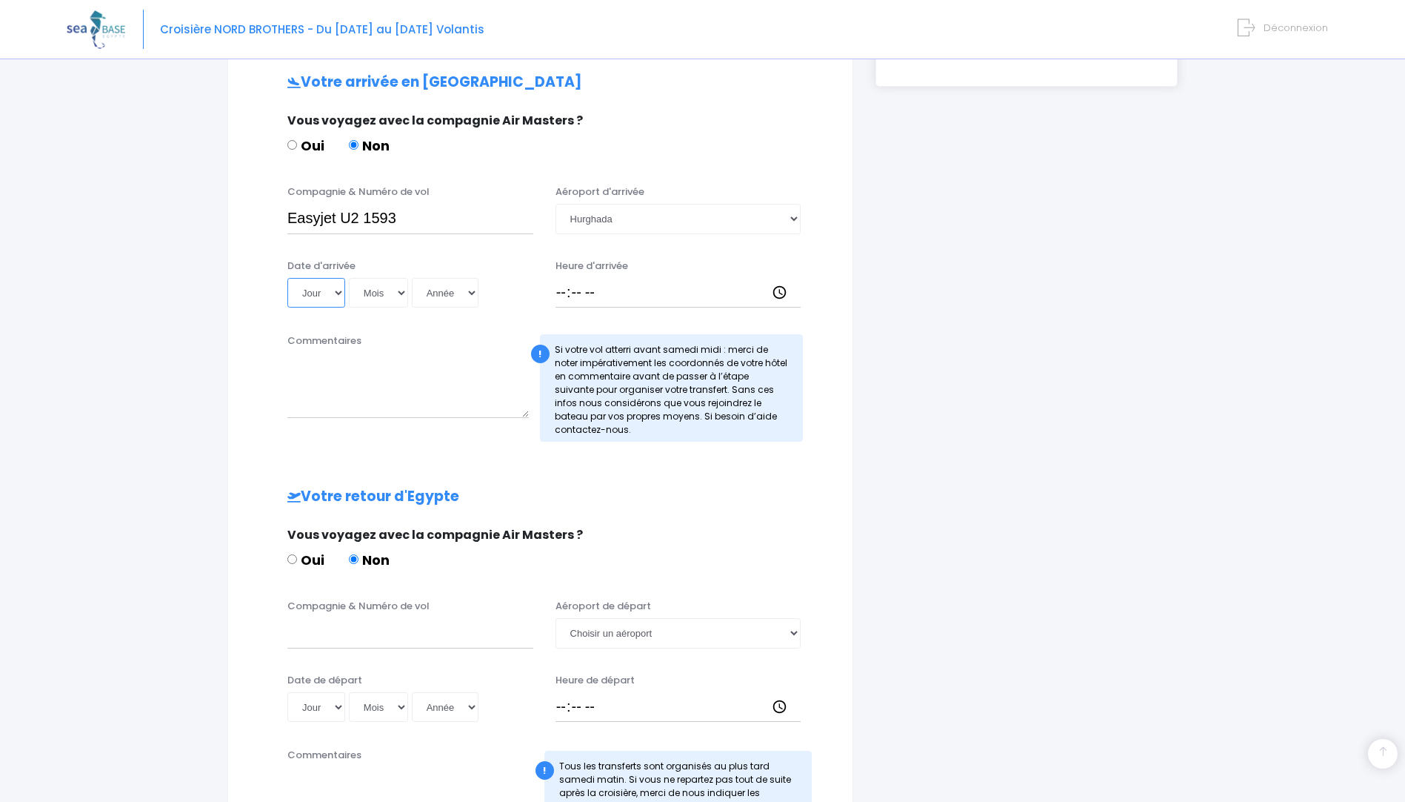
click at [338, 289] on select "Jour 01 02 03 04 05 06 07 08 09 10 11 12 13 14 15 16 17 18 19 20 21 22 23 24 25…" at bounding box center [316, 293] width 58 height 30
select select "13"
click at [287, 278] on select "Jour 01 02 03 04 05 06 07 08 09 10 11 12 13 14 15 16 17 18 19 20 21 22 23 24 25…" at bounding box center [316, 293] width 58 height 30
click at [402, 292] on select "Mois 01 02 03 04 05 06 07 08 09 10 11 12" at bounding box center [378, 293] width 59 height 30
select select "12"
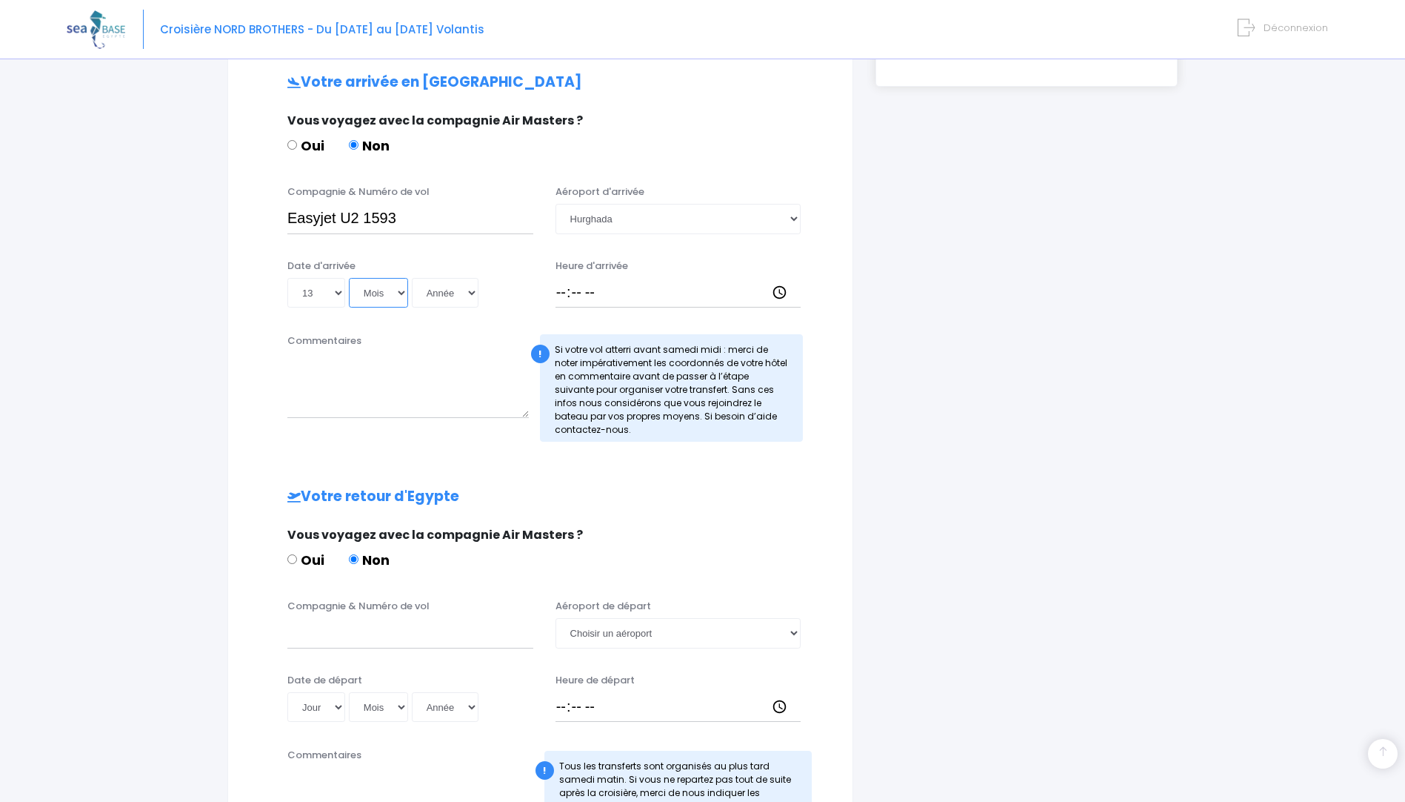
click at [349, 278] on select "Mois 01 02 03 04 05 06 07 08 09 10 11 12" at bounding box center [378, 293] width 59 height 30
click at [468, 291] on select "Année 2045 2044 2043 2042 2041 2040 2039 2038 2037 2036 2035 2034 2033 2032 203…" at bounding box center [445, 293] width 67 height 30
select select "2025"
click at [412, 278] on select "Année 2045 2044 2043 2042 2041 2040 2039 2038 2037 2036 2035 2034 2033 2032 203…" at bounding box center [445, 293] width 67 height 30
type input "2025-12-13"
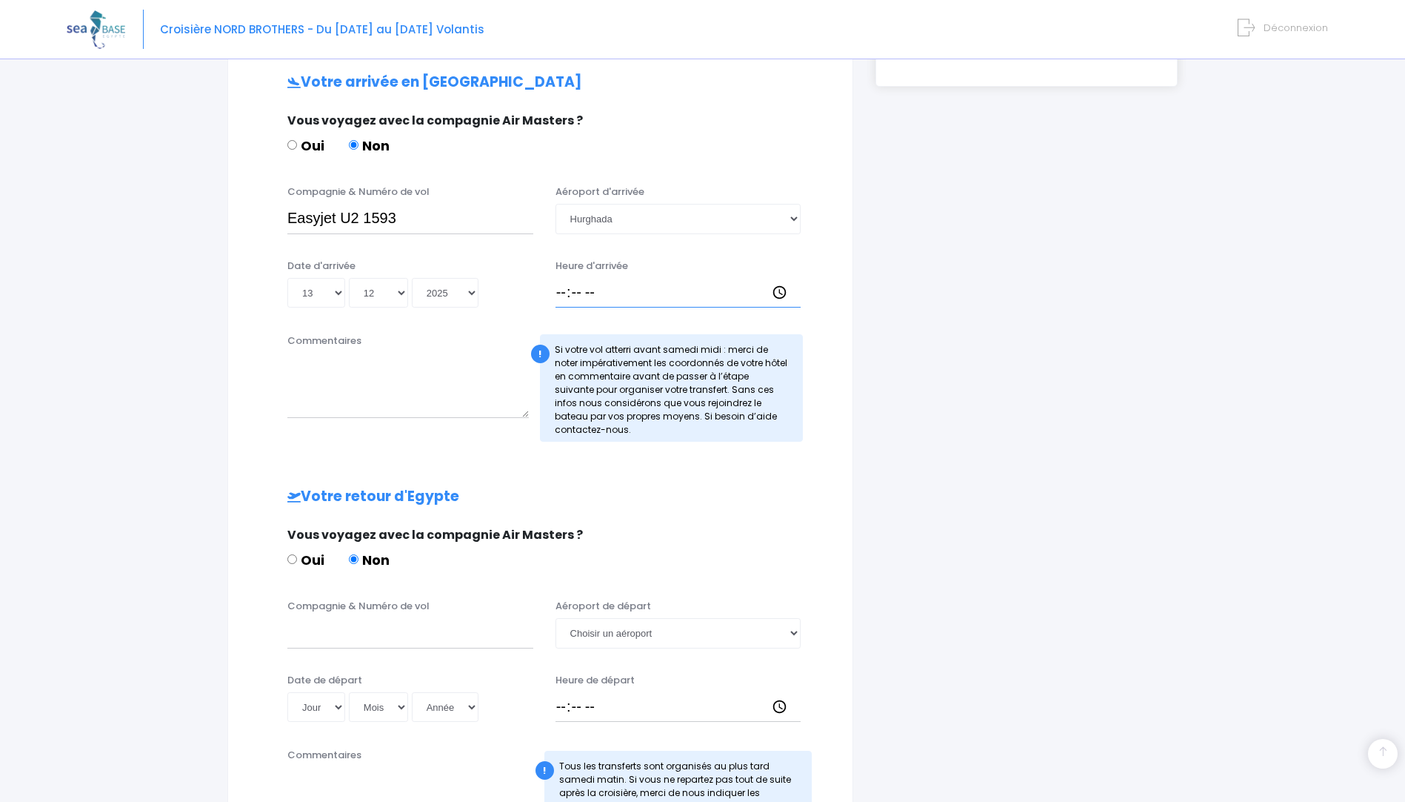
click at [565, 292] on input "Heure d'arrivée" at bounding box center [679, 293] width 246 height 30
type input "13:30"
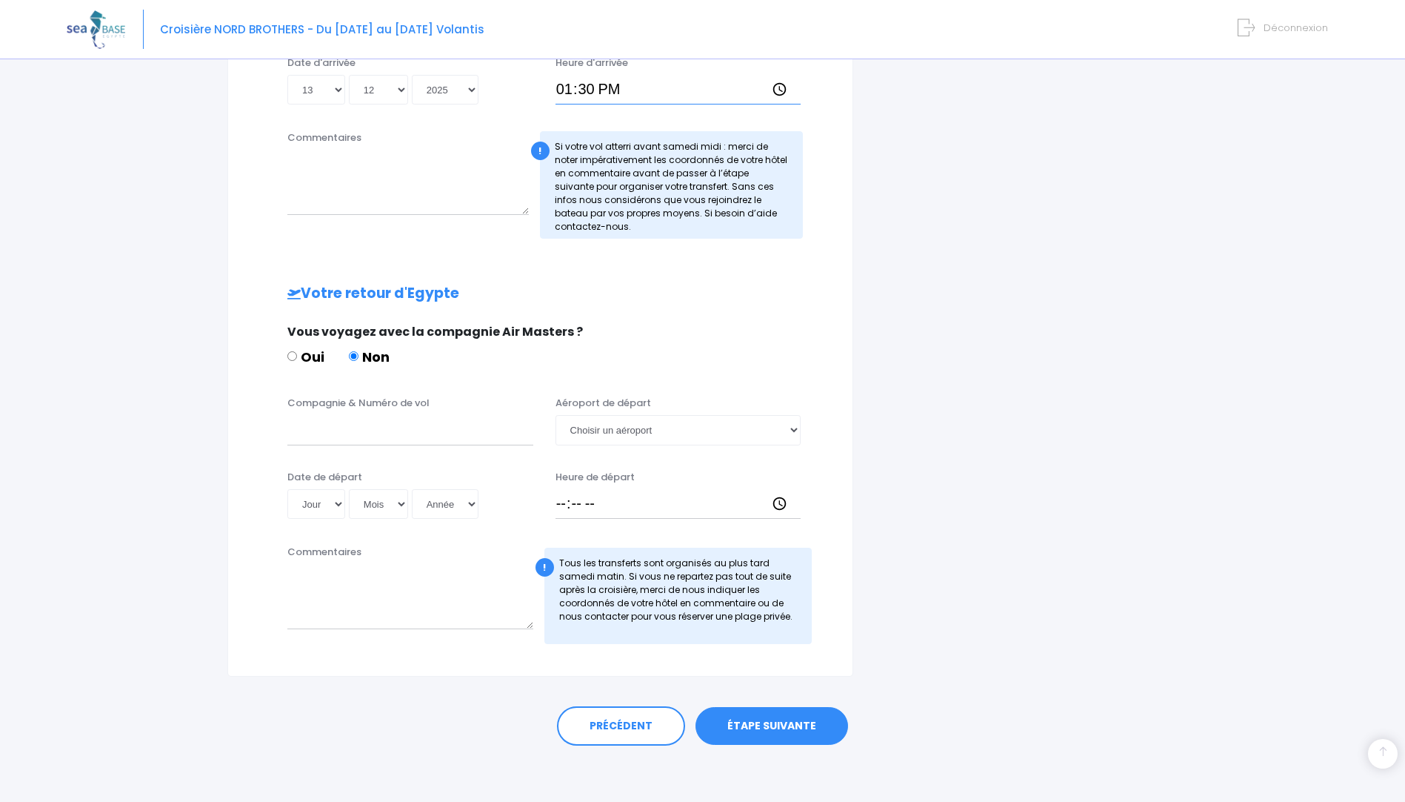
scroll to position [652, 0]
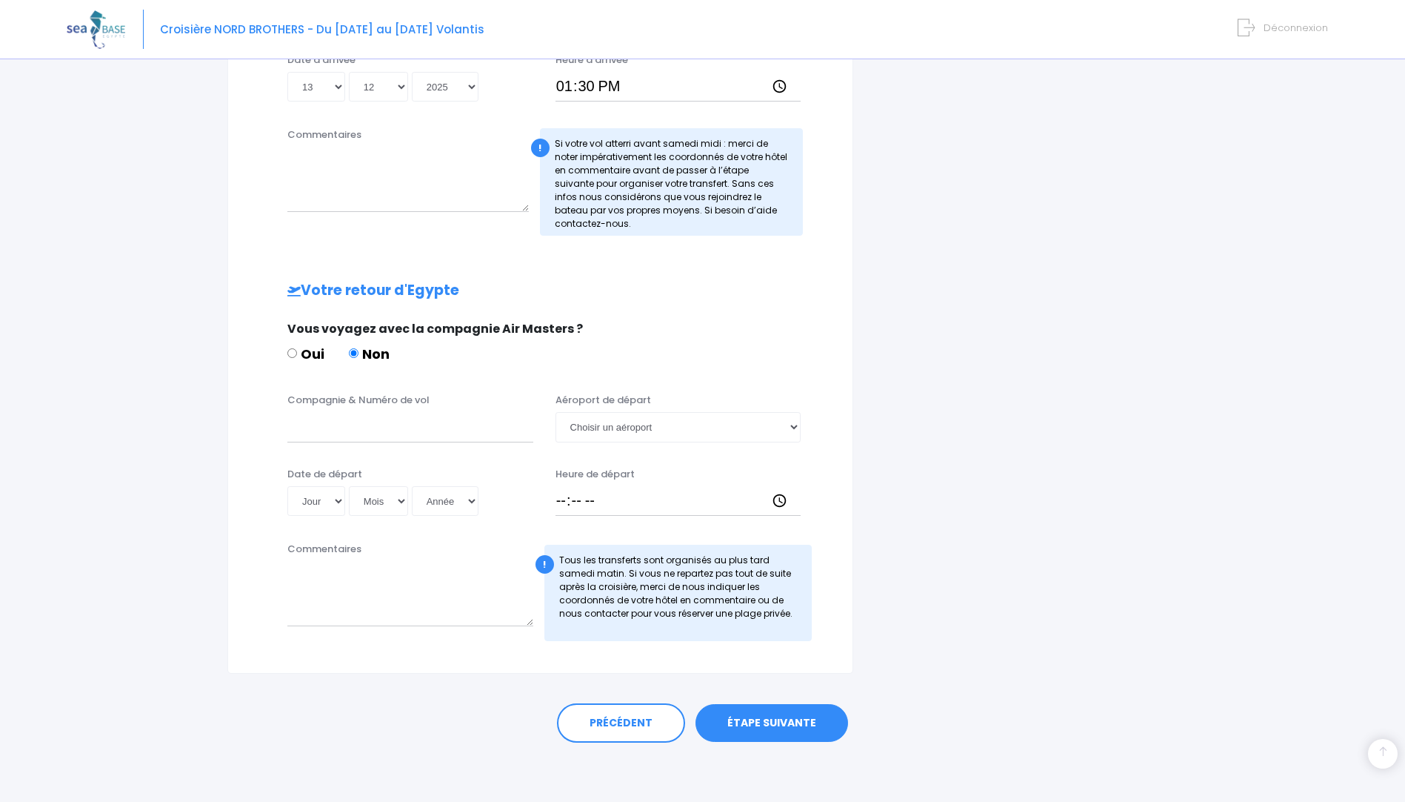
click at [291, 353] on input "Oui" at bounding box center [292, 353] width 10 height 10
radio input "true"
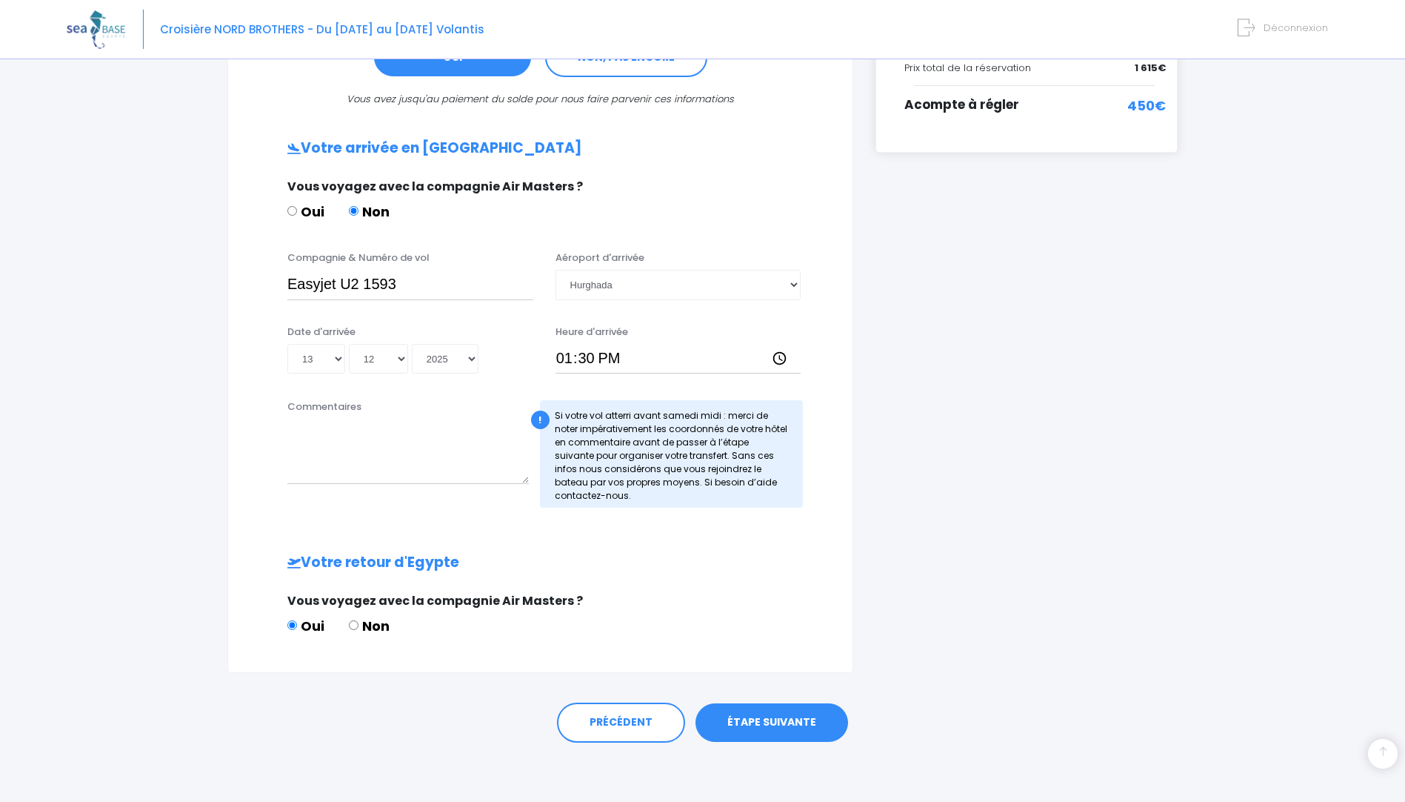
scroll to position [380, 0]
click at [351, 621] on input "Non" at bounding box center [354, 625] width 10 height 10
radio input "true"
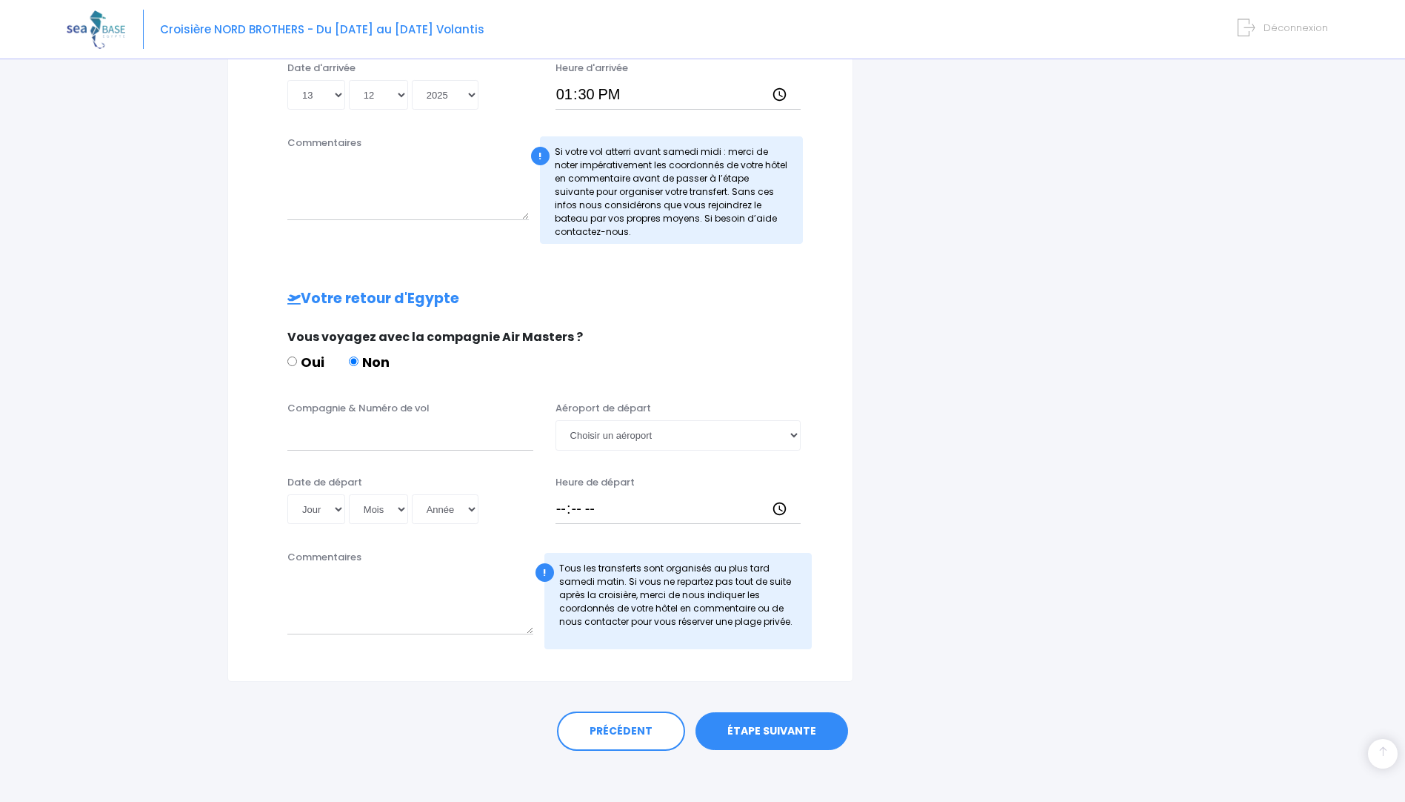
scroll to position [652, 0]
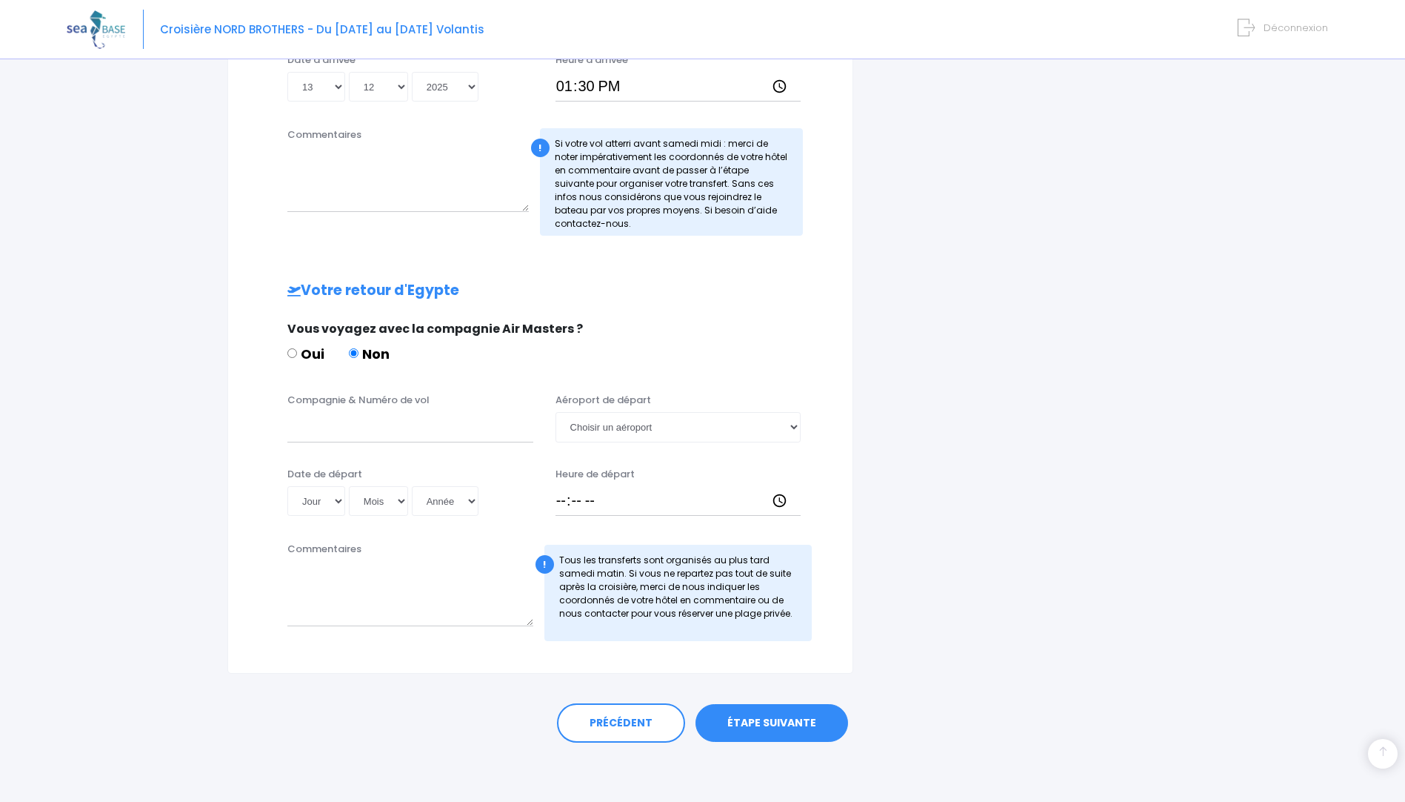
click at [759, 724] on link "ÉTAPE SUIVANTE" at bounding box center [772, 723] width 153 height 39
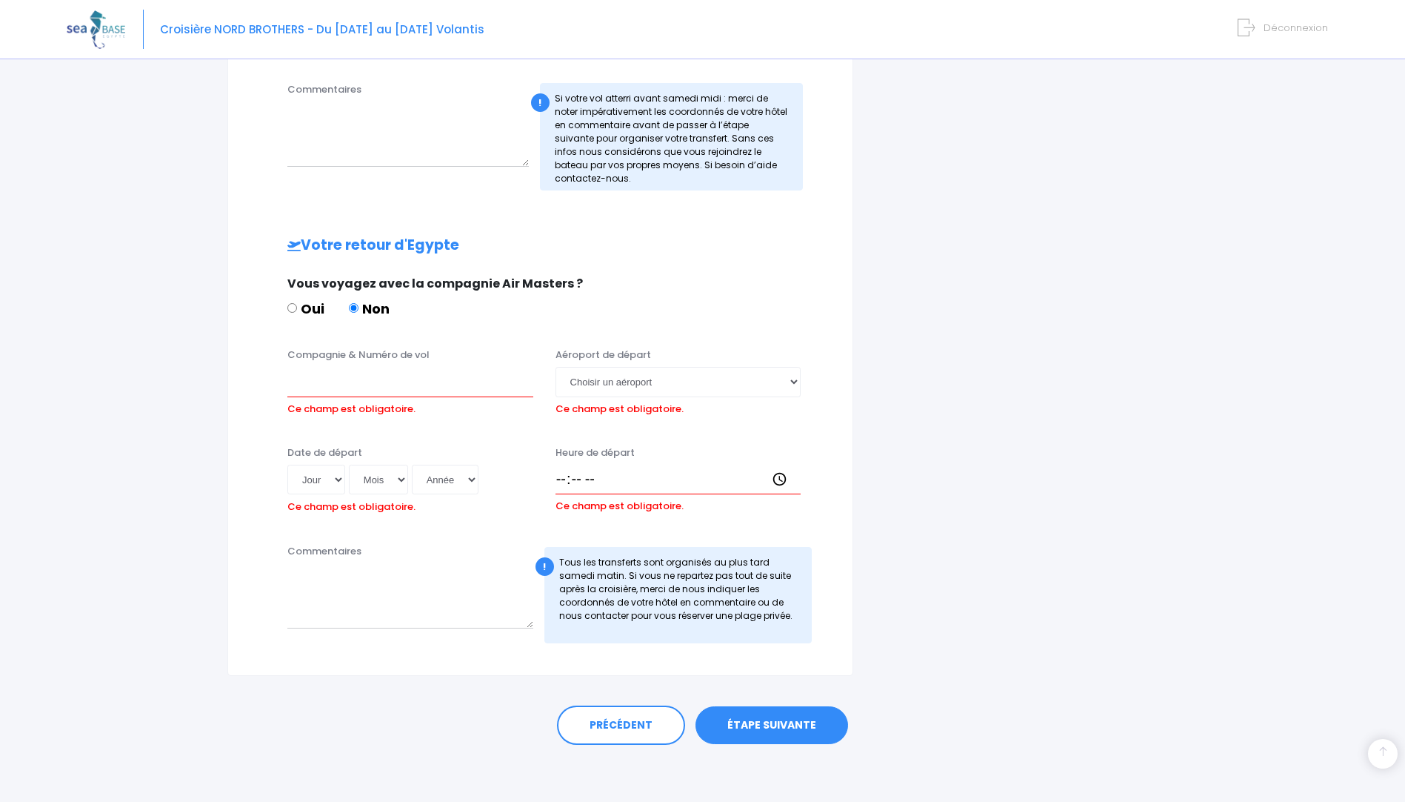
scroll to position [699, 0]
click at [332, 387] on input "Compagnie & Numéro de vol" at bounding box center [410, 380] width 246 height 30
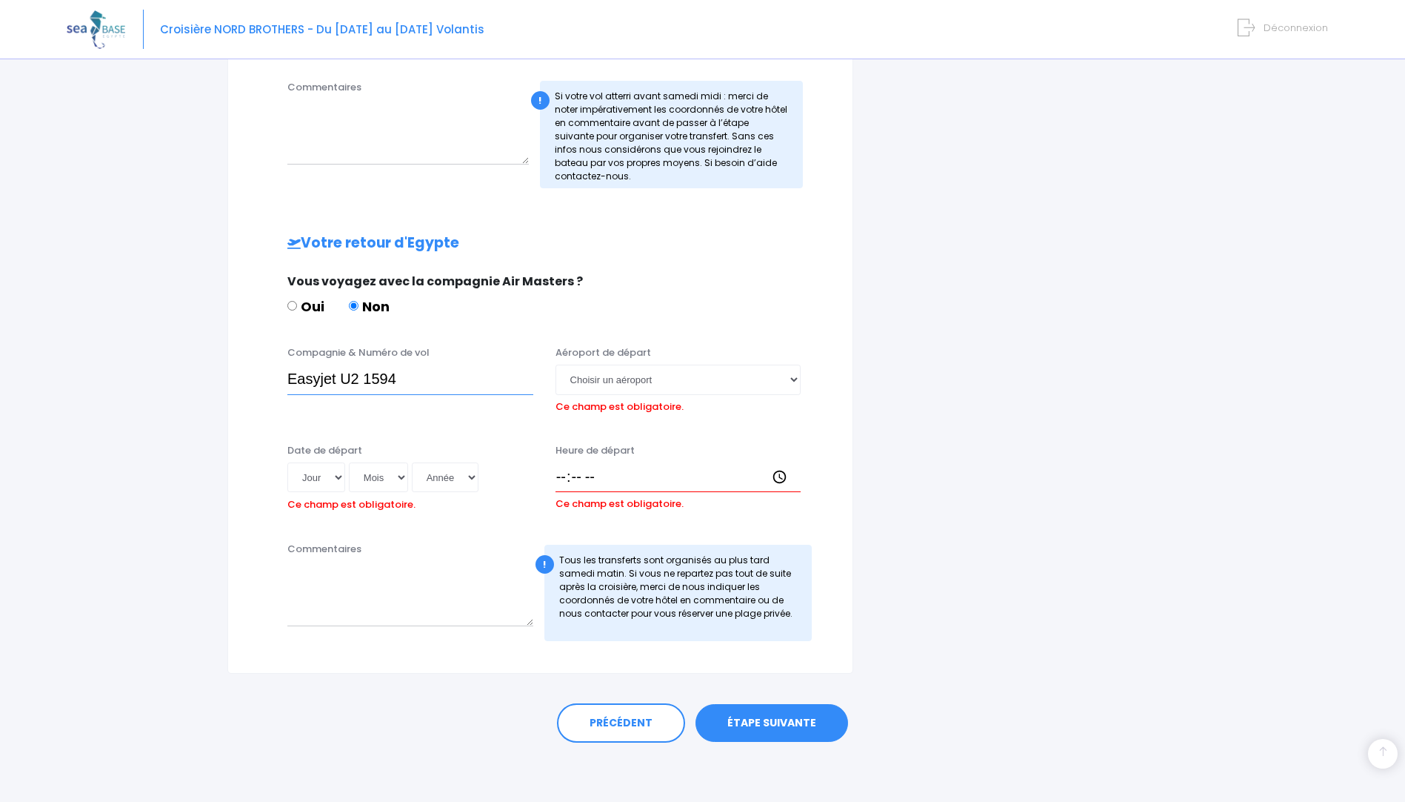
type input "Easyjet U2 1594"
click at [336, 475] on select "Jour 01 02 03 04 05 06 07 08 09 10 11 12 13 14 15 16 17 18 19 20 21 22 23 24 25…" at bounding box center [316, 477] width 58 height 30
select select "20"
click at [287, 462] on select "Jour 01 02 03 04 05 06 07 08 09 10 11 12 13 14 15 16 17 18 19 20 21 22 23 24 25…" at bounding box center [316, 477] width 58 height 30
click at [402, 473] on select "Mois 01 02 03 04 05 06 07 08 09 10 11 12" at bounding box center [378, 477] width 59 height 30
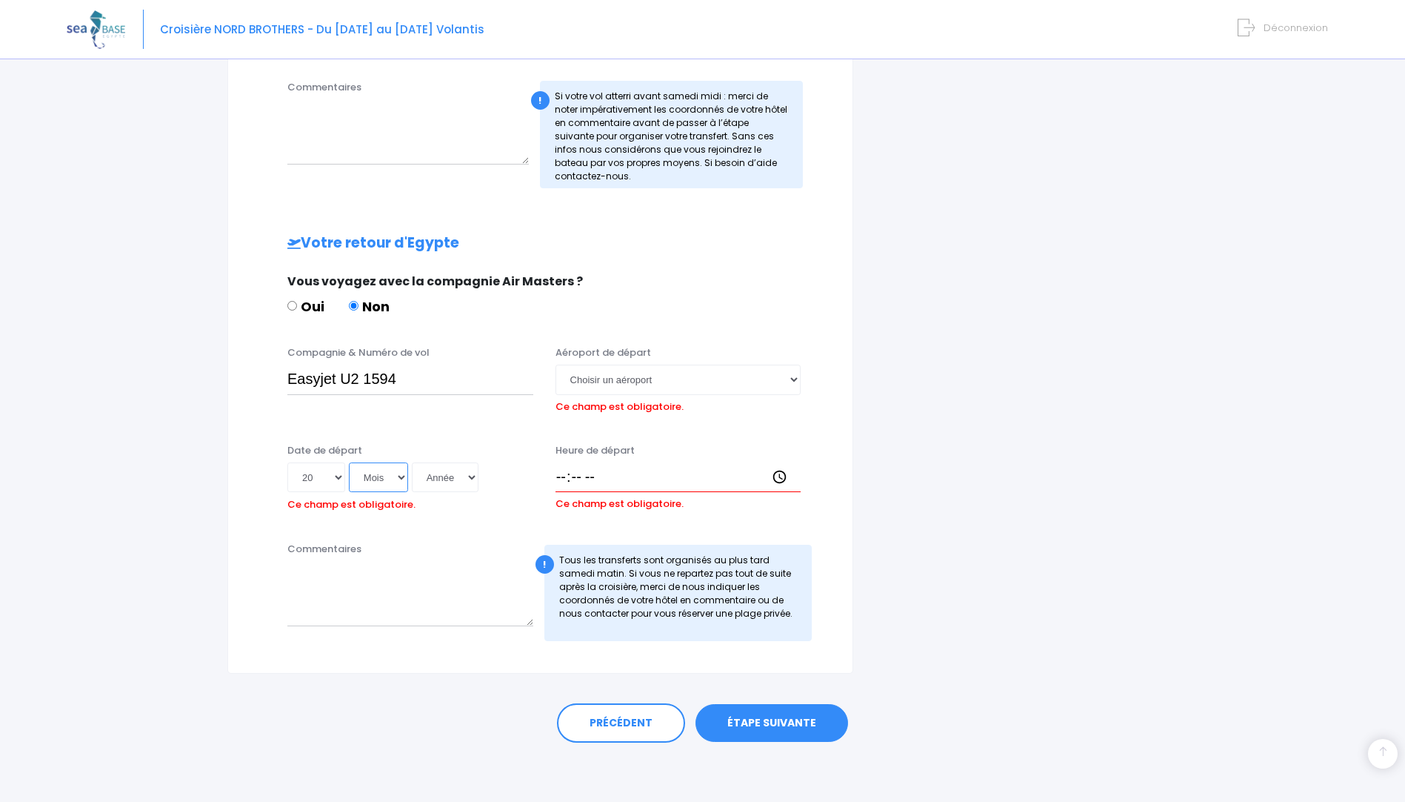
select select "12"
click at [349, 462] on select "Mois 01 02 03 04 05 06 07 08 09 10 11 12" at bounding box center [378, 477] width 59 height 30
click at [476, 482] on select "Année 2045 2044 2043 2042 2041 2040 2039 2038 2037 2036 2035 2034 2033 2032 203…" at bounding box center [445, 477] width 67 height 30
click at [473, 476] on select "Année 2045 2044 2043 2042 2041 2040 2039 2038 2037 2036 2035 2034 2033 2032 203…" at bounding box center [445, 477] width 67 height 30
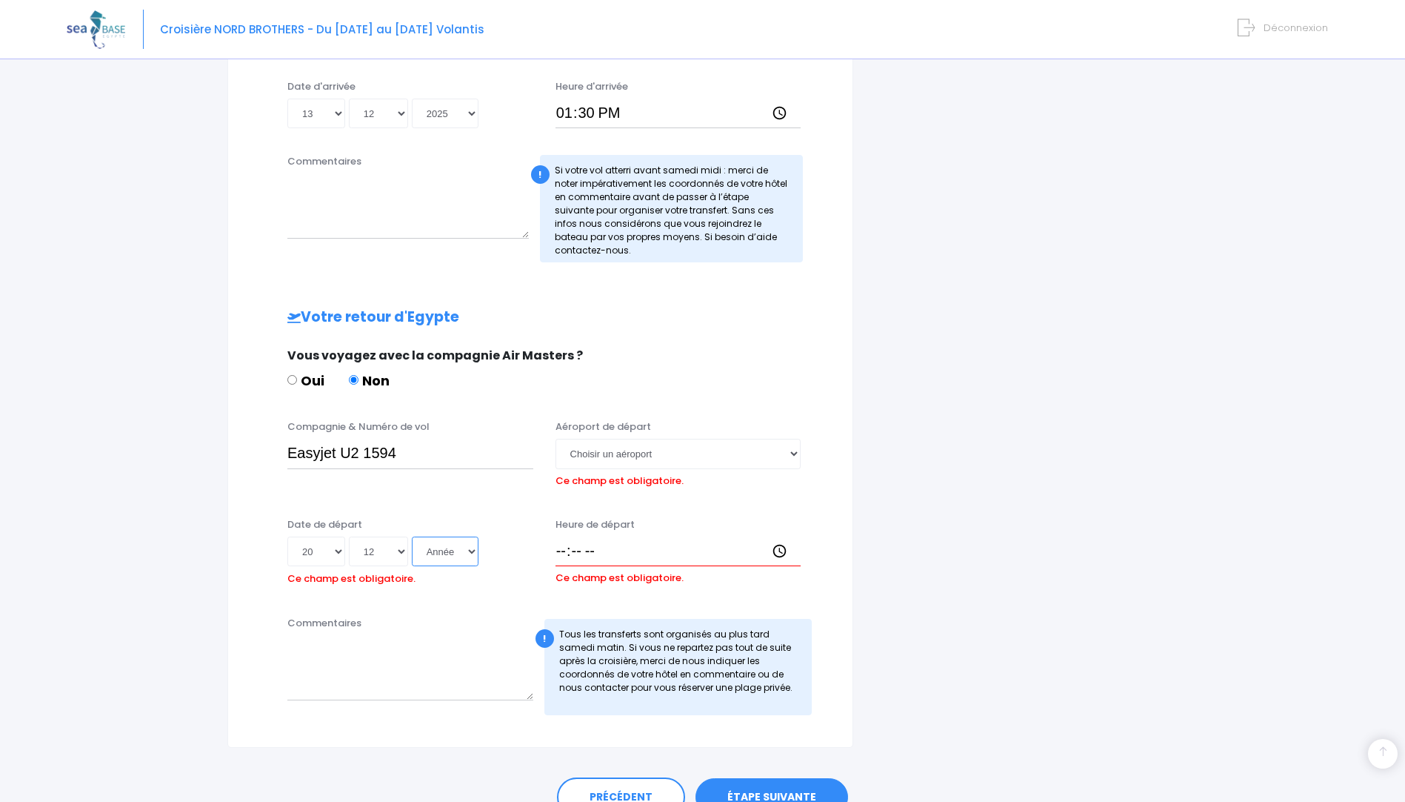
click at [472, 553] on select "Année 2045 2044 2043 2042 2041 2040 2039 2038 2037 2036 2035 2034 2033 2032 203…" at bounding box center [445, 551] width 67 height 30
select select "2025"
click at [412, 536] on select "Année 2045 2044 2043 2042 2041 2040 2039 2038 2037 2036 2035 2034 2033 2032 203…" at bounding box center [445, 551] width 67 height 30
type input "2025-12-20"
click at [586, 556] on input "Heure de départ" at bounding box center [679, 551] width 246 height 30
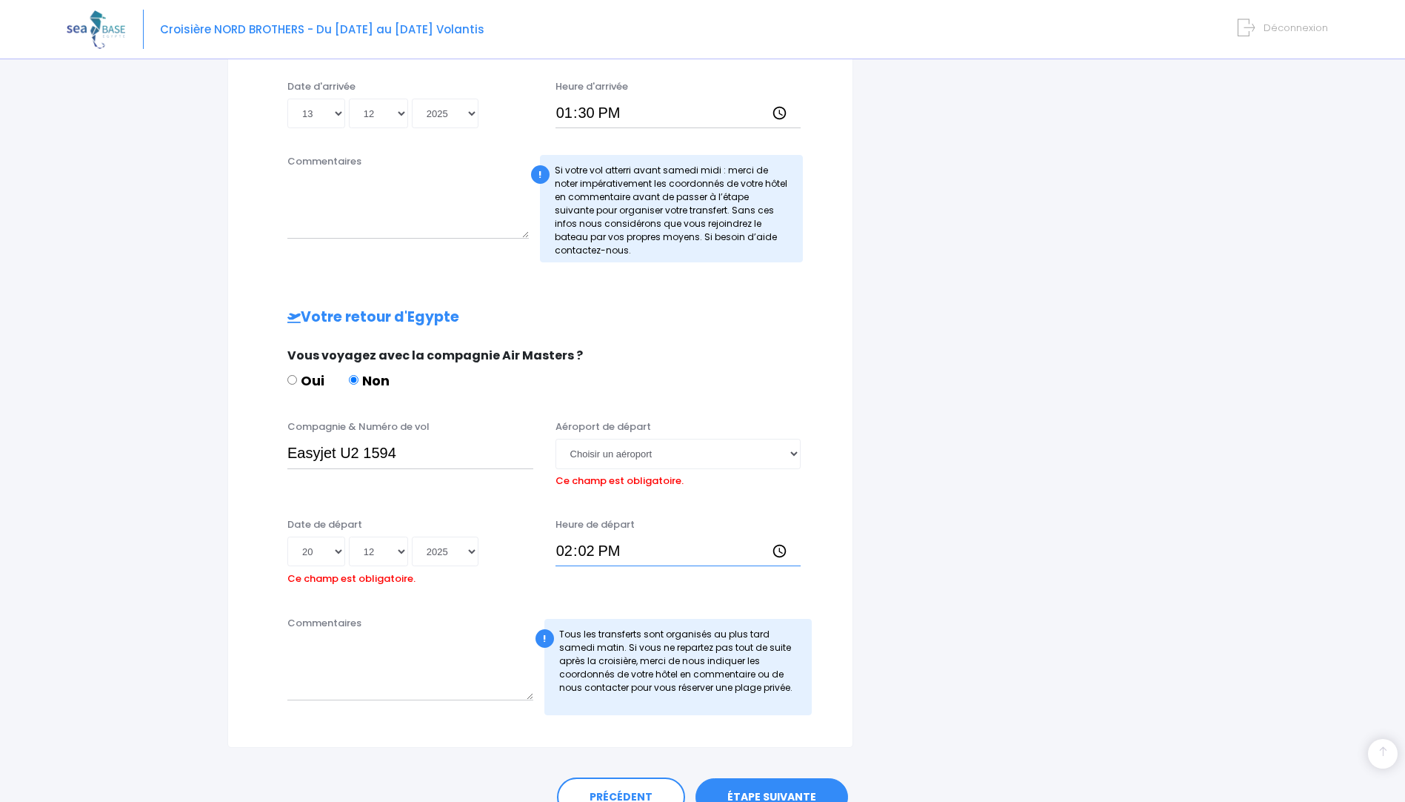
type input "14:25"
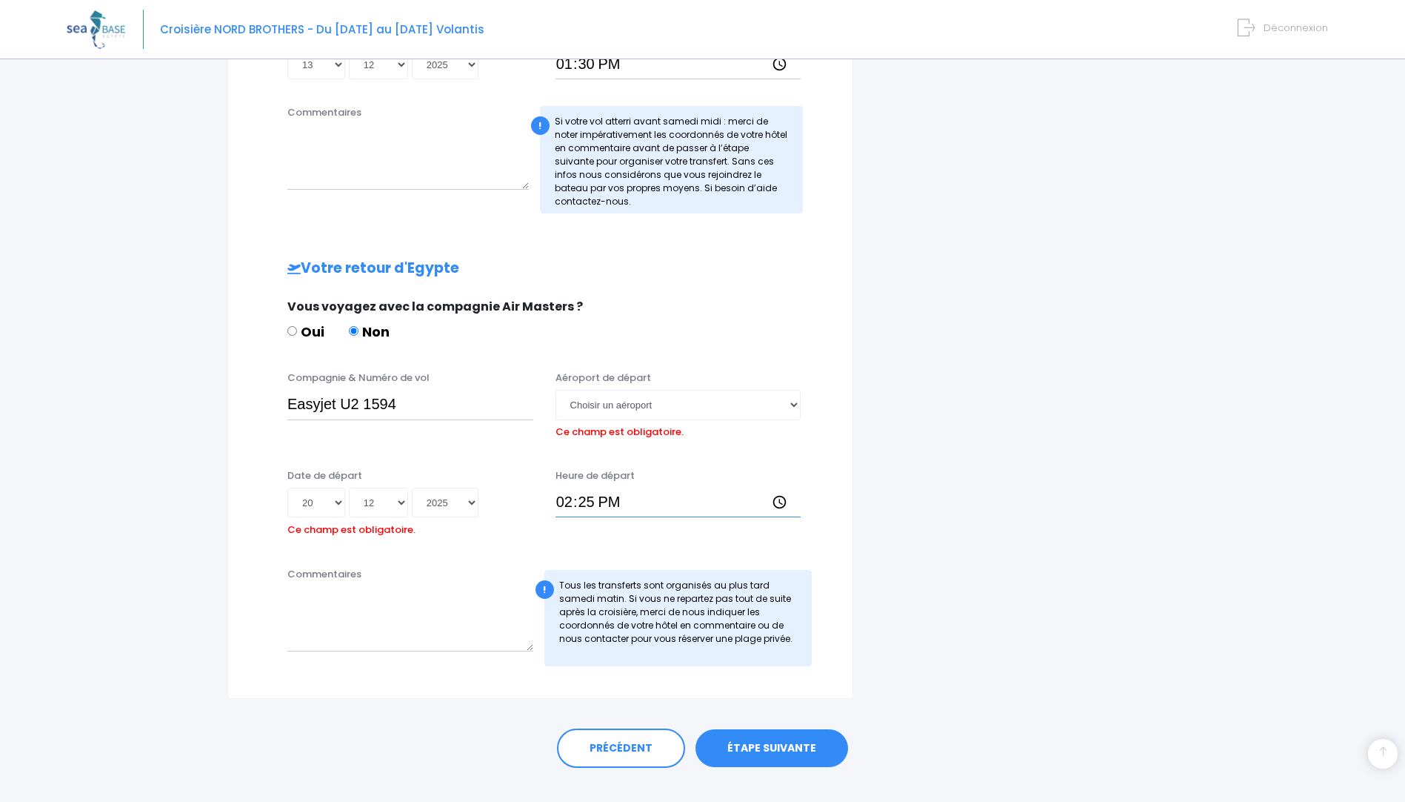
scroll to position [699, 0]
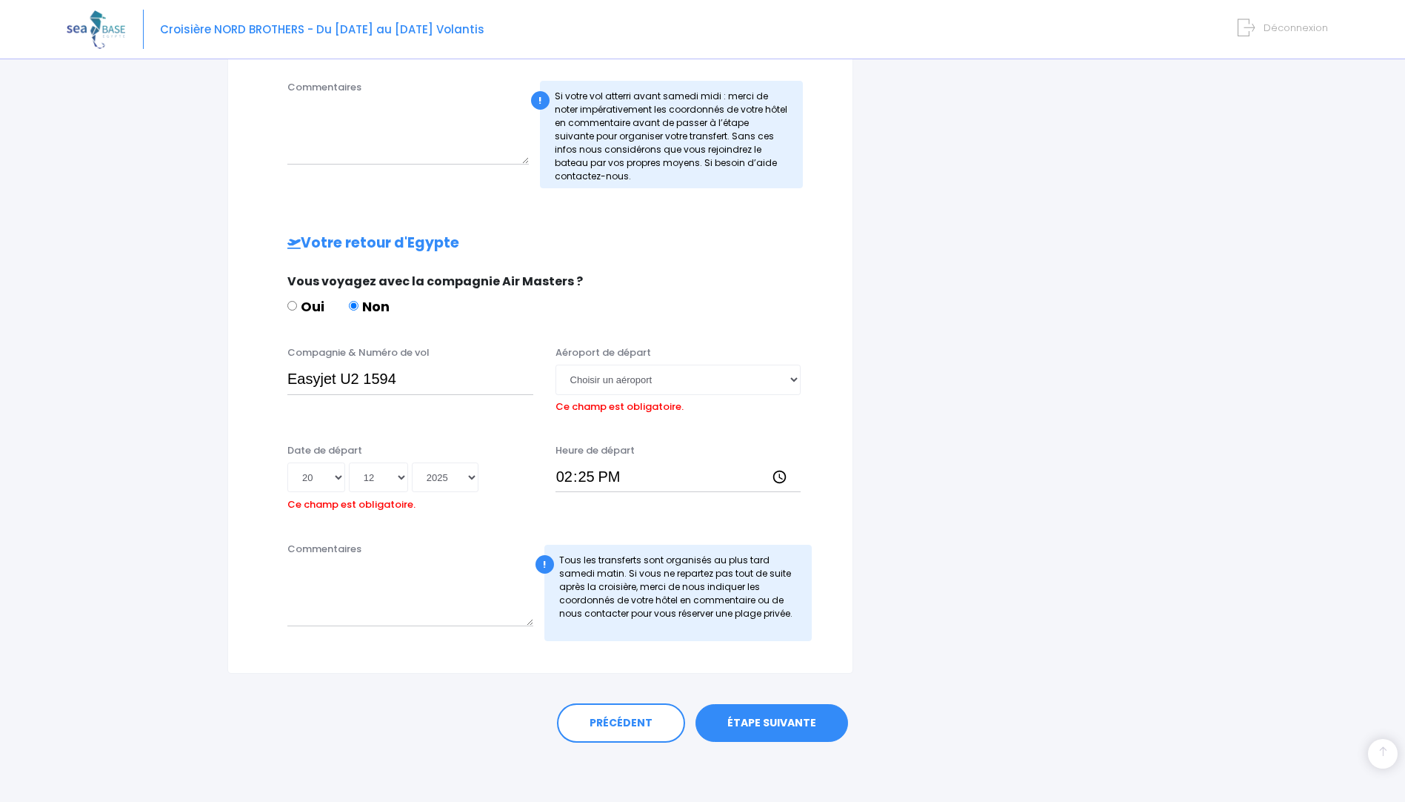
click at [776, 725] on link "ÉTAPE SUIVANTE" at bounding box center [772, 723] width 153 height 39
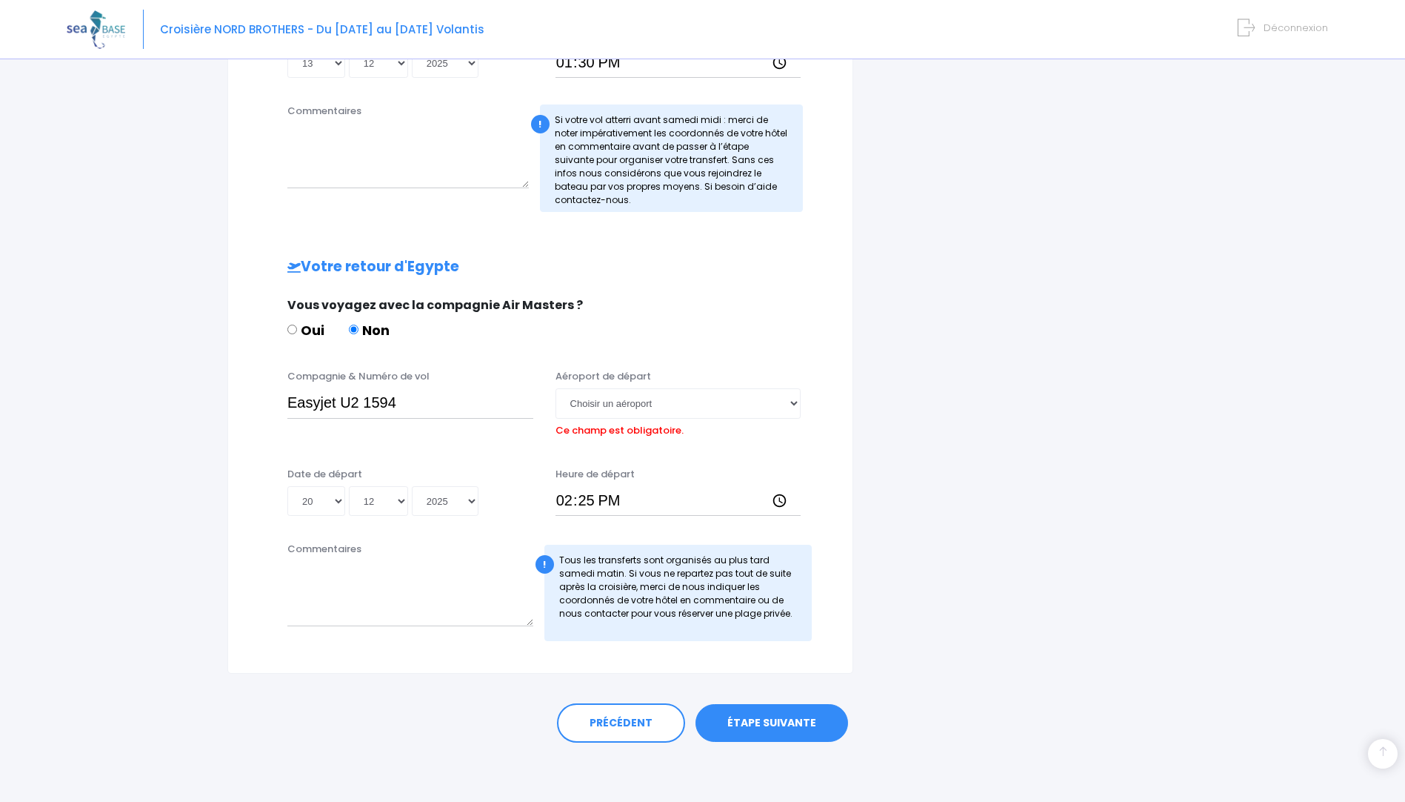
click at [778, 722] on link "ÉTAPE SUIVANTE" at bounding box center [772, 723] width 153 height 39
click at [794, 405] on select "Choisir un aéroport Hurghada Marsa Alam" at bounding box center [679, 403] width 246 height 30
select select "Hurghada"
click at [556, 388] on select "Choisir un aéroport Hurghada Marsa Alam" at bounding box center [679, 403] width 246 height 30
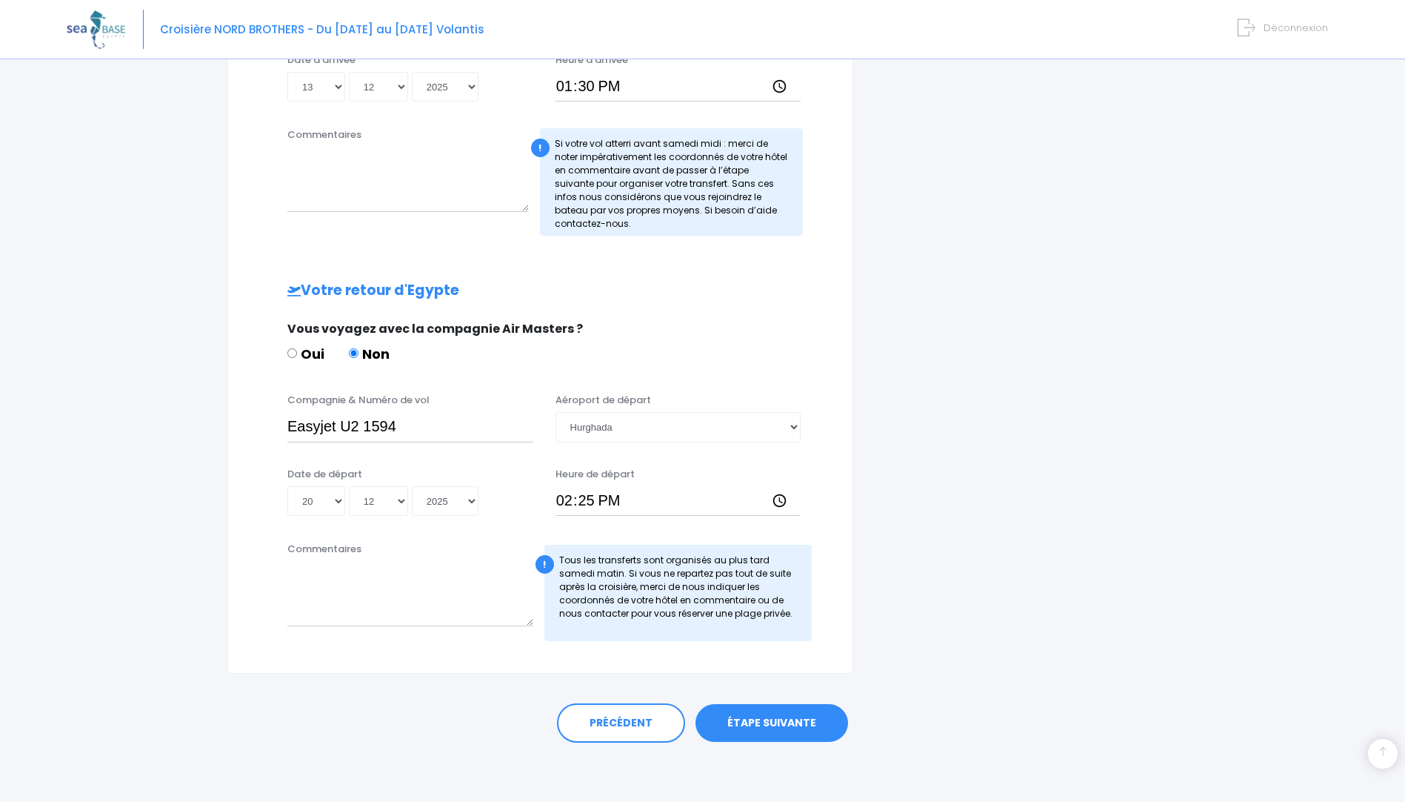
click at [801, 721] on link "ÉTAPE SUIVANTE" at bounding box center [772, 723] width 153 height 39
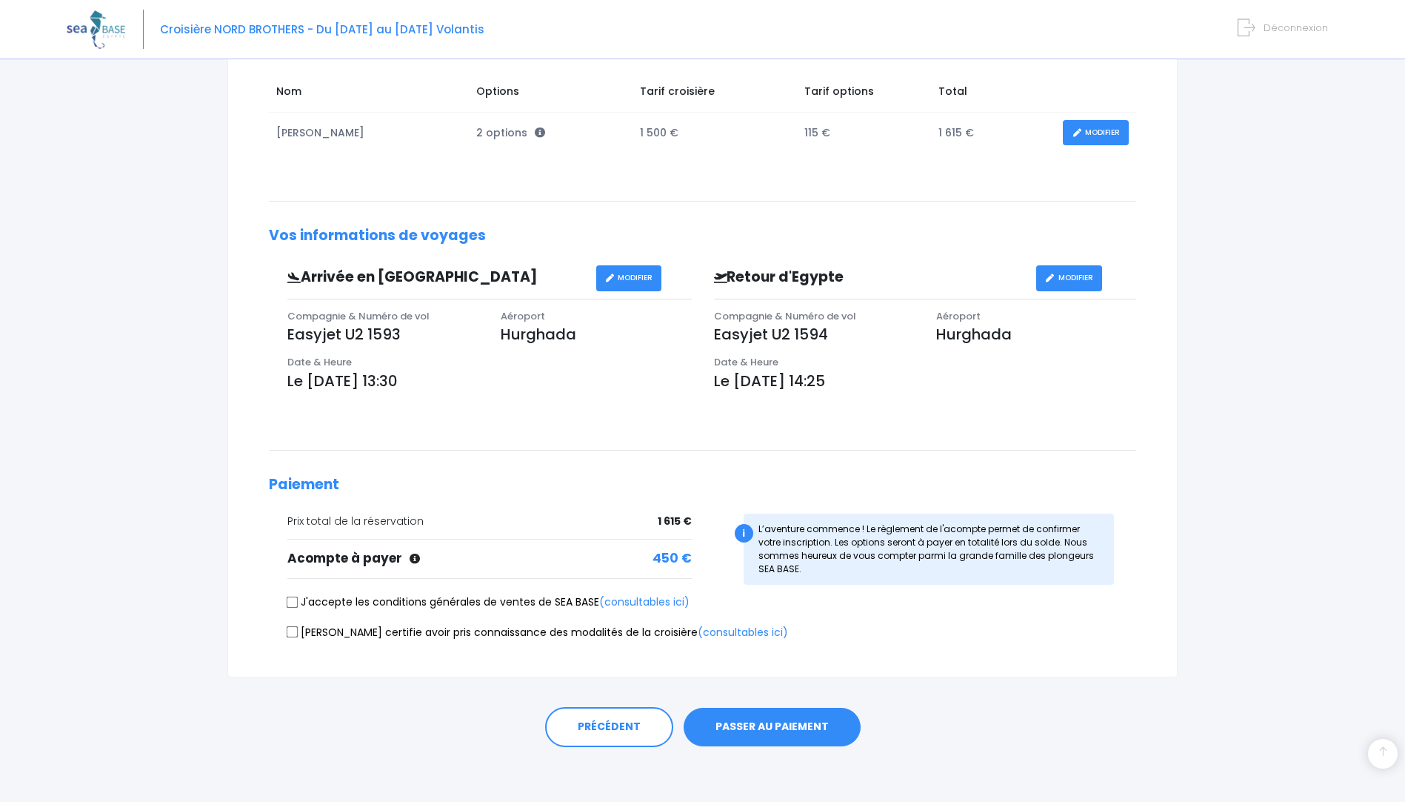
scroll to position [242, 0]
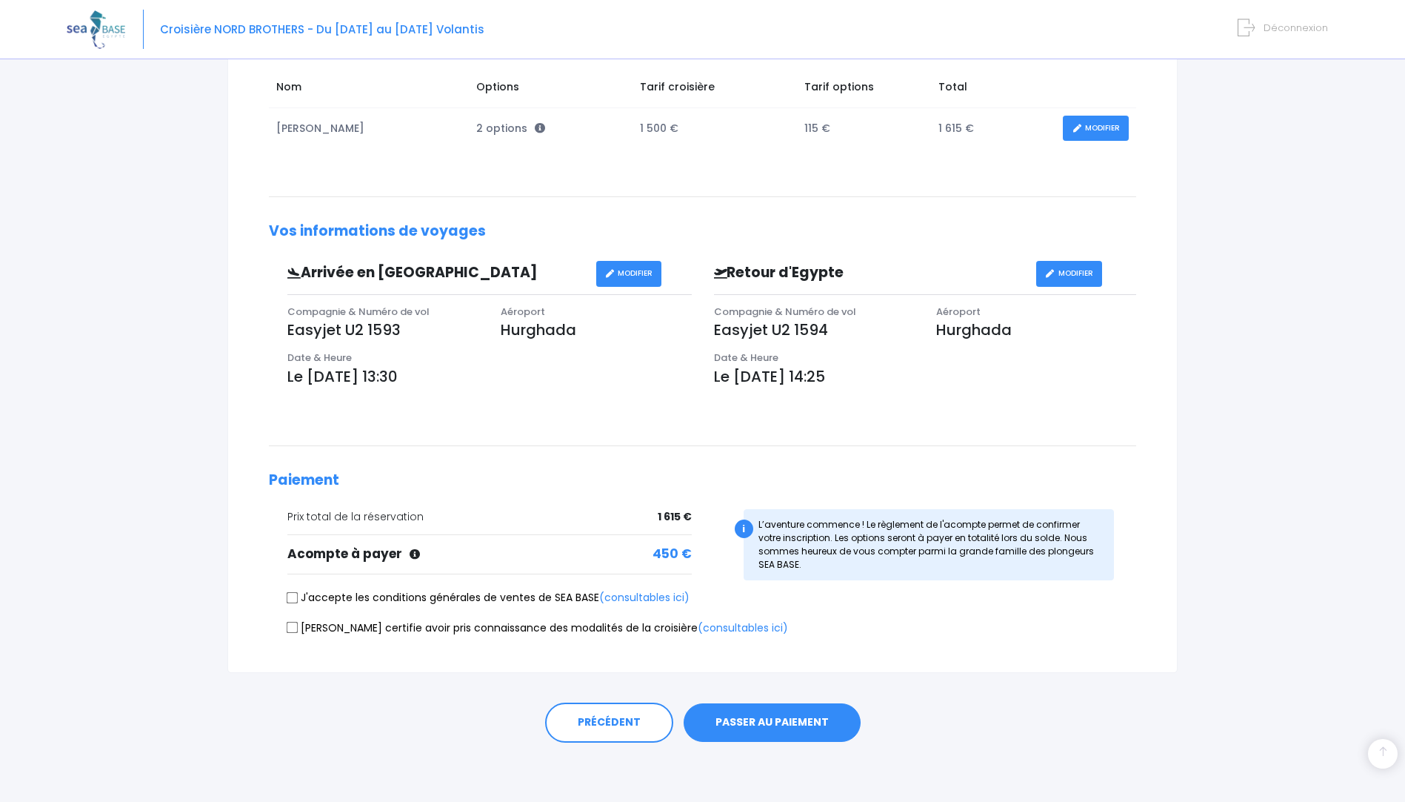
click at [293, 599] on input "J'accepte les conditions générales de ventes de SEA BASE (consultables ici)" at bounding box center [293, 597] width 12 height 12
checkbox input "true"
click at [293, 629] on input "[PERSON_NAME] certifie avoir pris connaissance des modalités de la croisière (c…" at bounding box center [293, 628] width 12 height 12
checkbox input "true"
click at [771, 730] on button "PASSER AU PAIEMENT" at bounding box center [772, 722] width 177 height 39
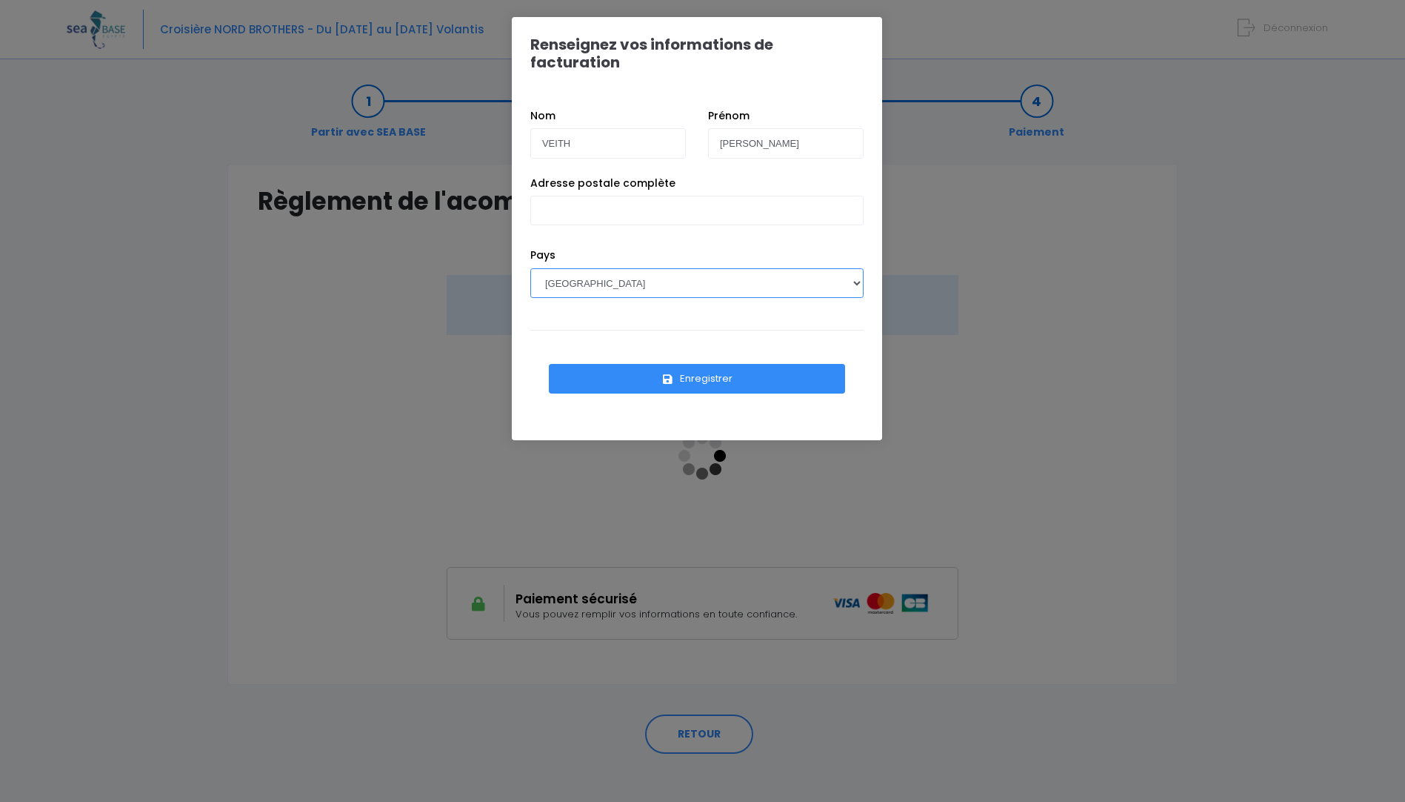
click at [858, 268] on select "[GEOGRAPHIC_DATA] [GEOGRAPHIC_DATA], [GEOGRAPHIC_DATA] [GEOGRAPHIC_DATA] [GEOGR…" at bounding box center [696, 283] width 333 height 30
select select "CH"
click at [530, 268] on select "[GEOGRAPHIC_DATA] [GEOGRAPHIC_DATA], [GEOGRAPHIC_DATA] [GEOGRAPHIC_DATA] [GEOGR…" at bounding box center [696, 283] width 333 height 30
click at [582, 196] on input "Adresse postale complète" at bounding box center [696, 211] width 333 height 30
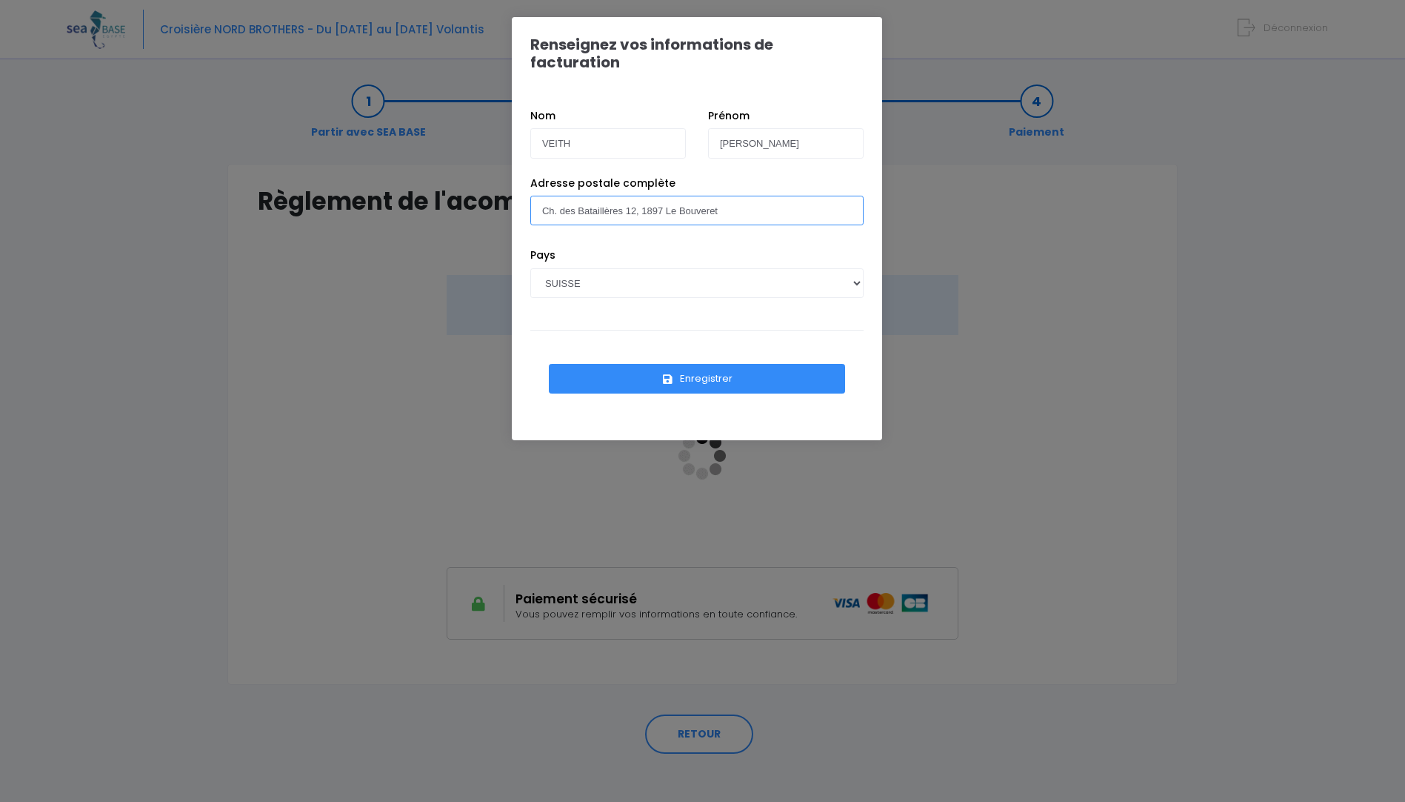
type input "Ch. des Bataillères 12, 1897 Le Bouveret"
click at [658, 364] on button "Enregistrer" at bounding box center [697, 379] width 296 height 30
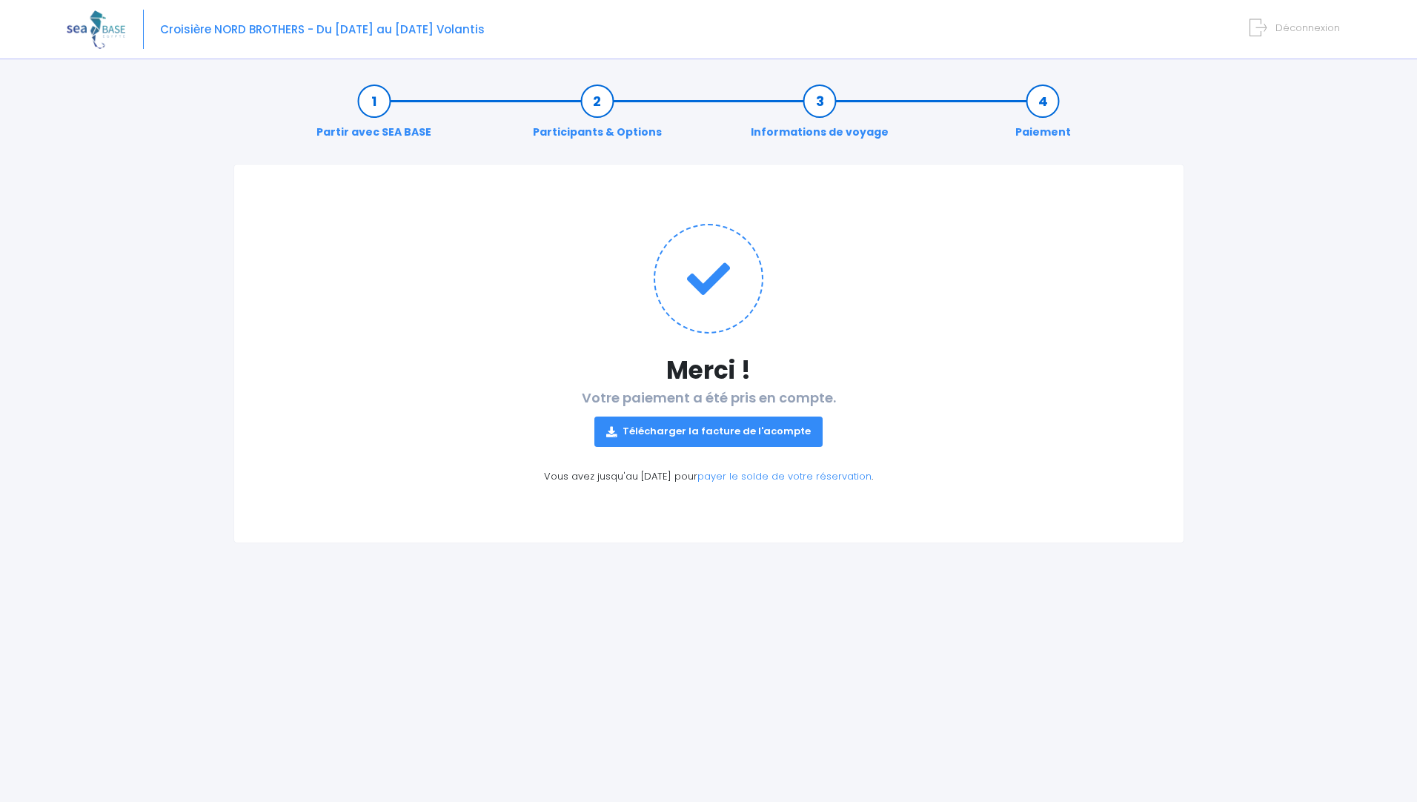
click at [762, 436] on link "Télécharger la facture de l'acompte" at bounding box center [708, 431] width 228 height 30
